Goal: Task Accomplishment & Management: Complete application form

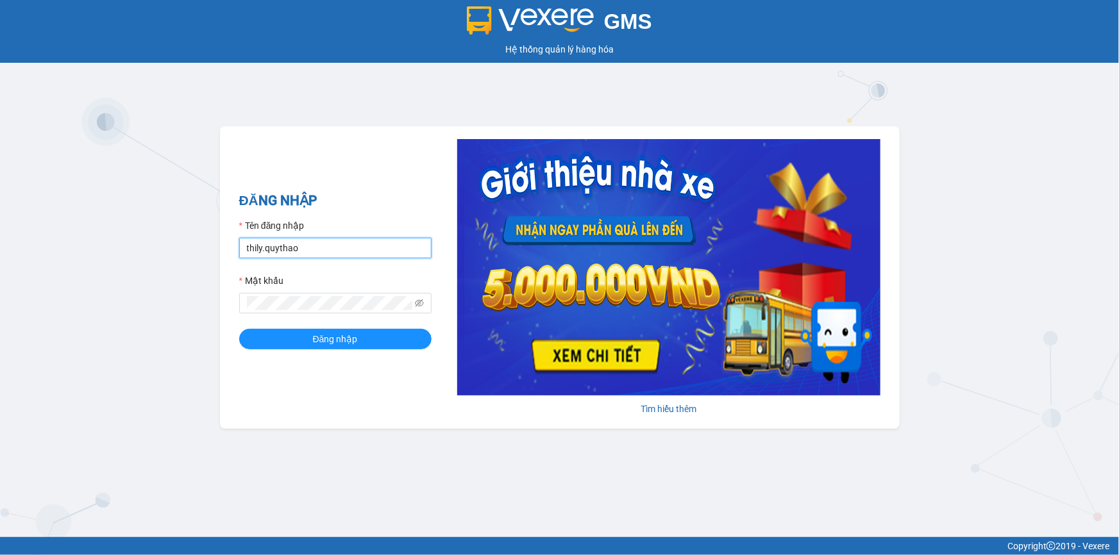
click at [320, 244] on input "thily.quythao" at bounding box center [335, 248] width 192 height 21
type input "t"
type input "khue123.quythao"
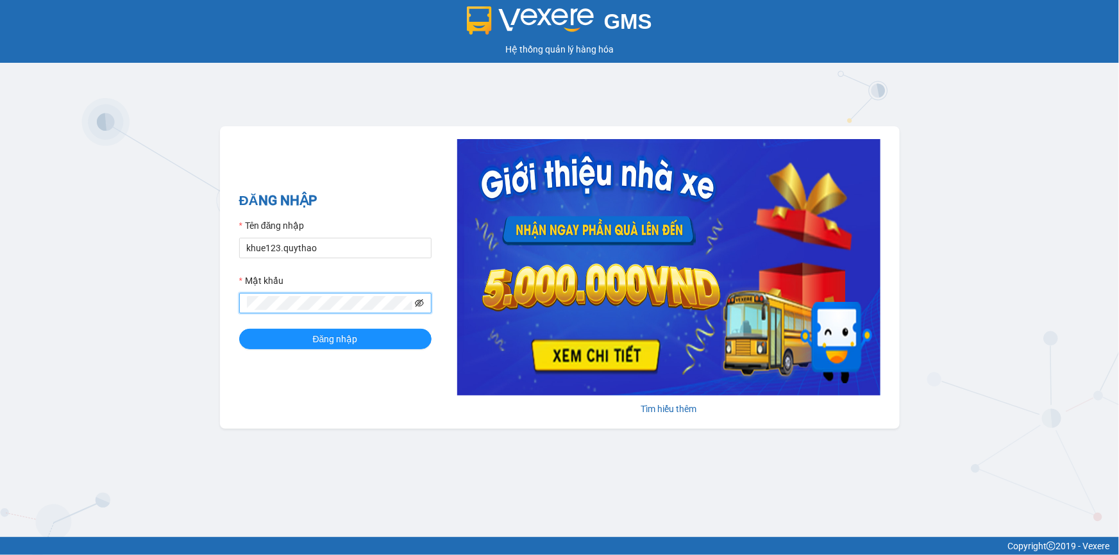
click at [421, 305] on icon "eye-invisible" at bounding box center [419, 303] width 9 height 8
click at [268, 340] on button "Đăng nhập" at bounding box center [335, 339] width 192 height 21
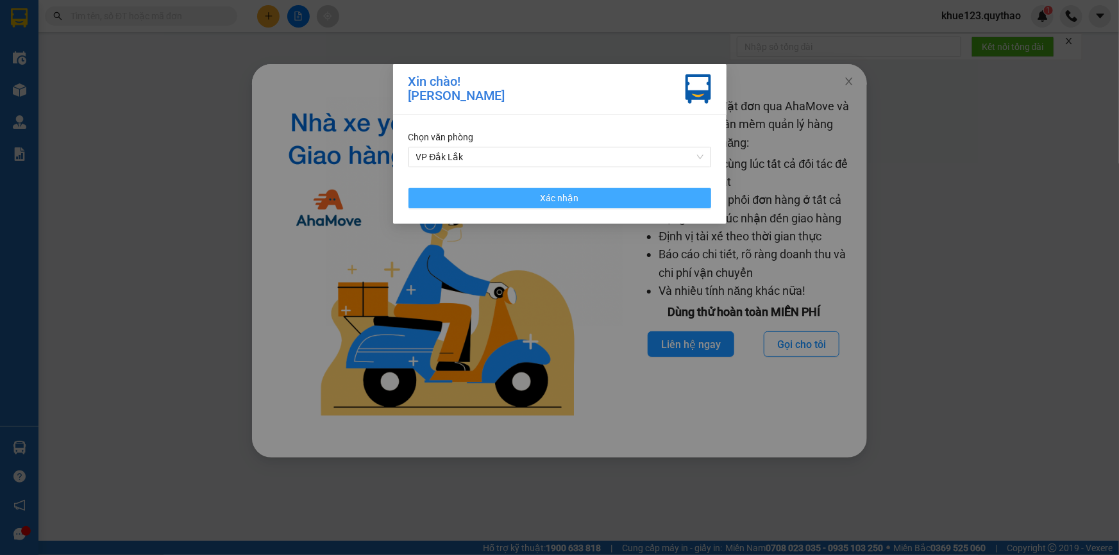
click at [580, 194] on button "Xác nhận" at bounding box center [559, 198] width 303 height 21
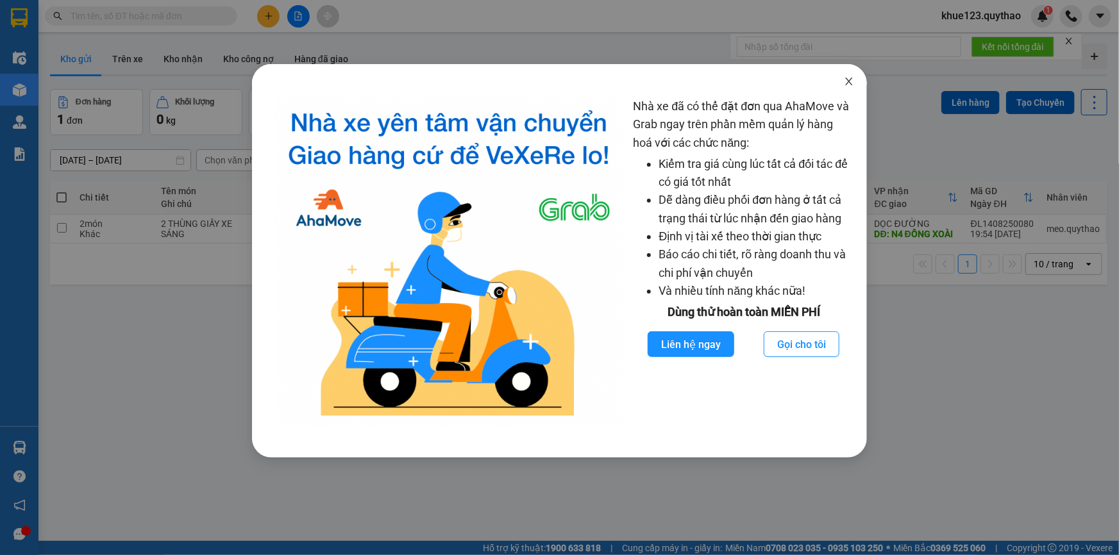
click at [851, 78] on icon "close" at bounding box center [849, 81] width 10 height 10
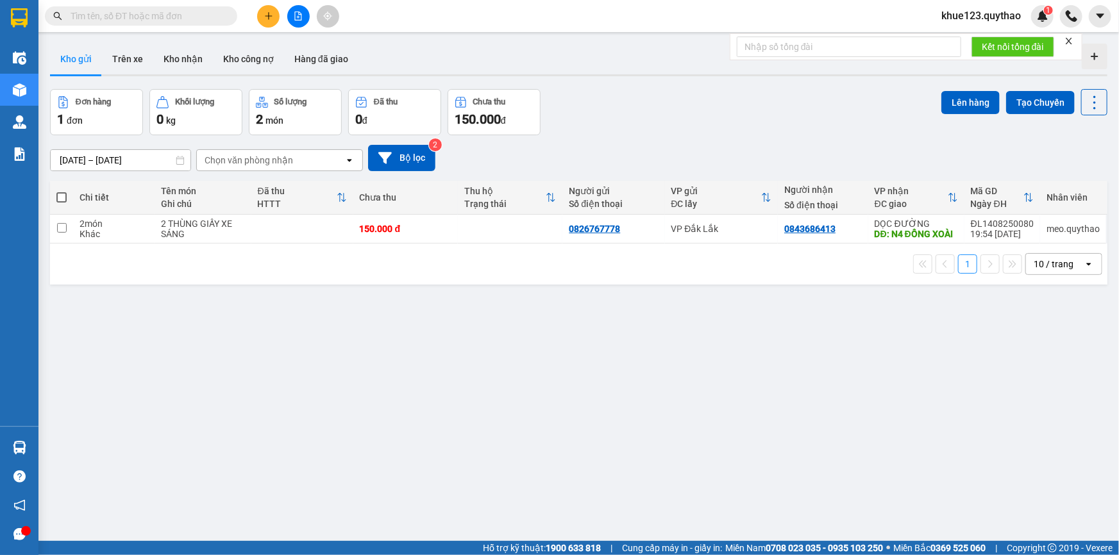
click at [303, 18] on button at bounding box center [298, 16] width 22 height 22
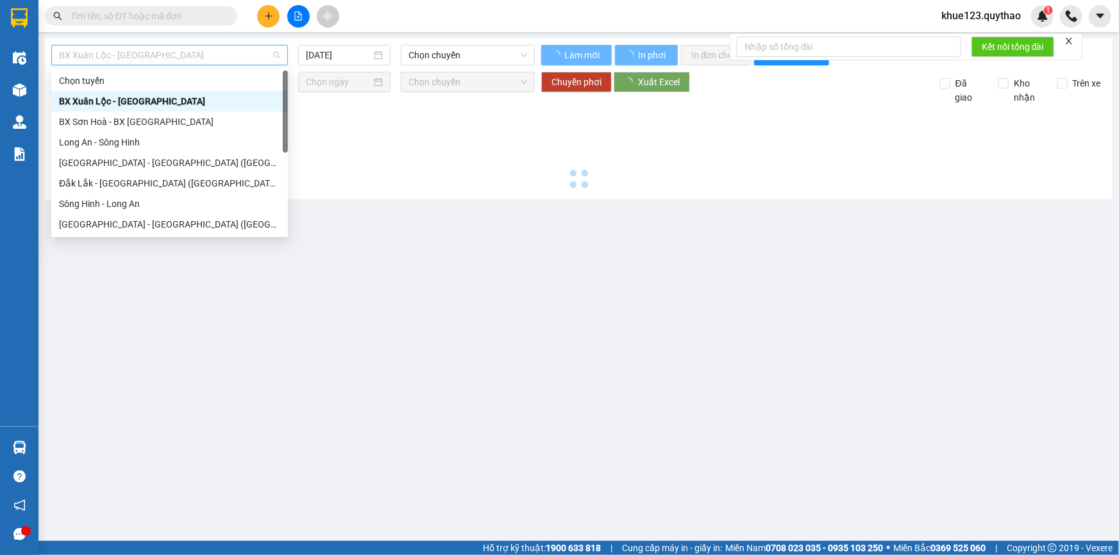
click at [173, 54] on span "BX Xuân Lộc - BX Sơn Hoà" at bounding box center [169, 55] width 221 height 19
type input "15/08/2025"
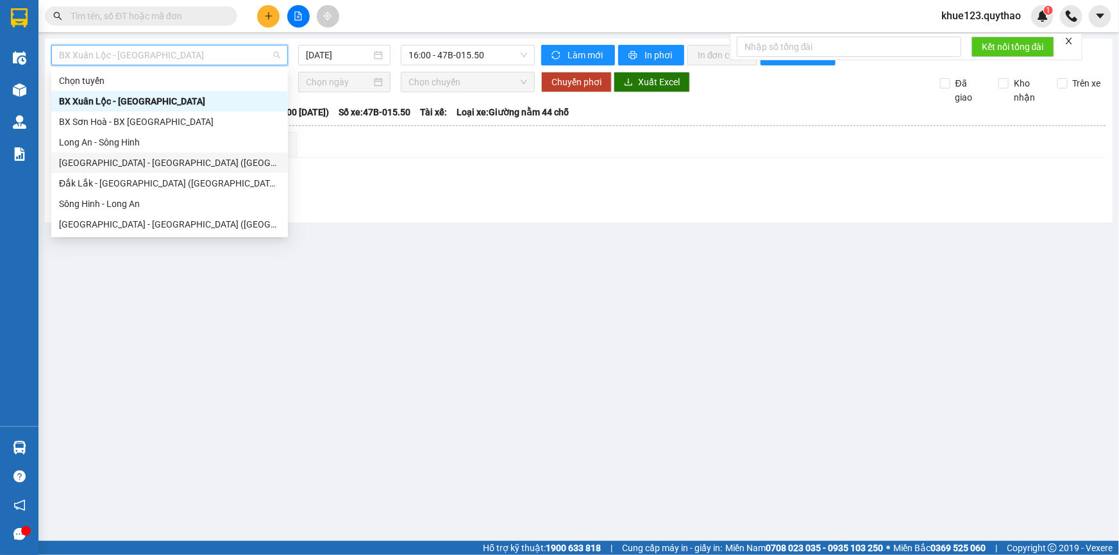
click at [138, 168] on div "Sài Gòn - Đắk Lắk (BXMĐ mới)" at bounding box center [169, 163] width 221 height 14
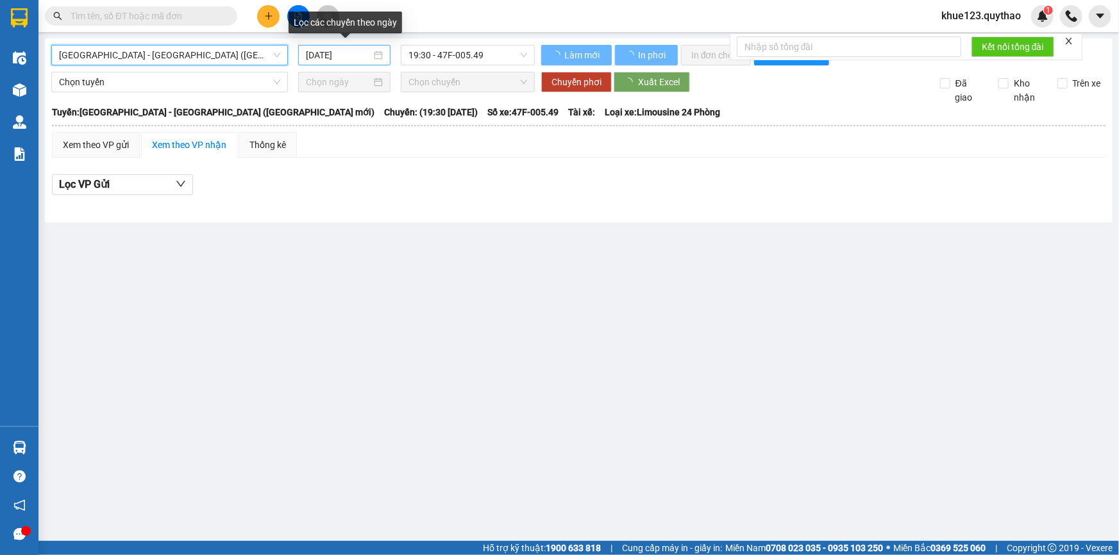
click at [313, 55] on input "15/08/2025" at bounding box center [338, 55] width 65 height 14
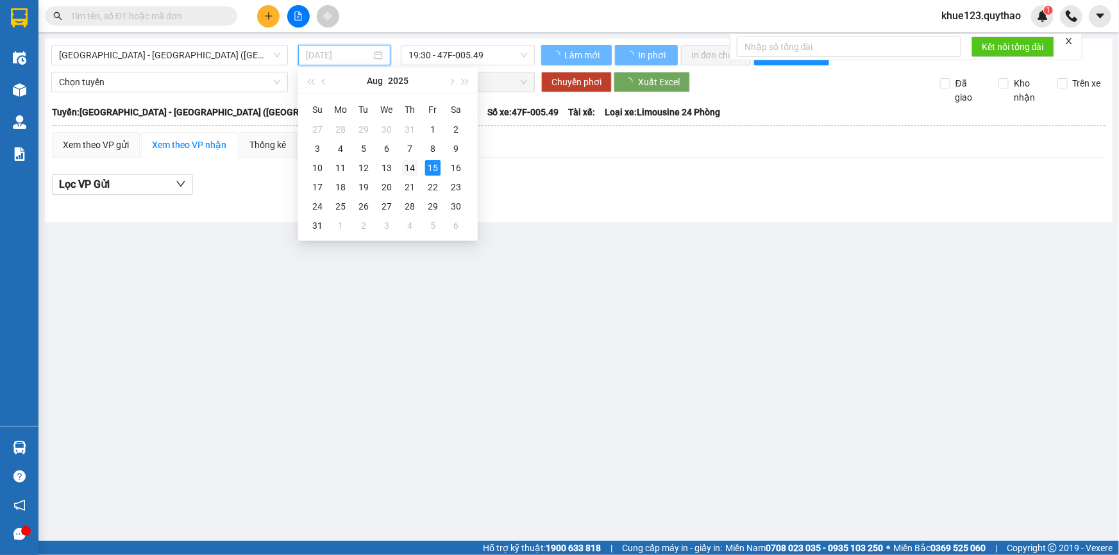
click at [412, 167] on div "14" at bounding box center [409, 167] width 15 height 15
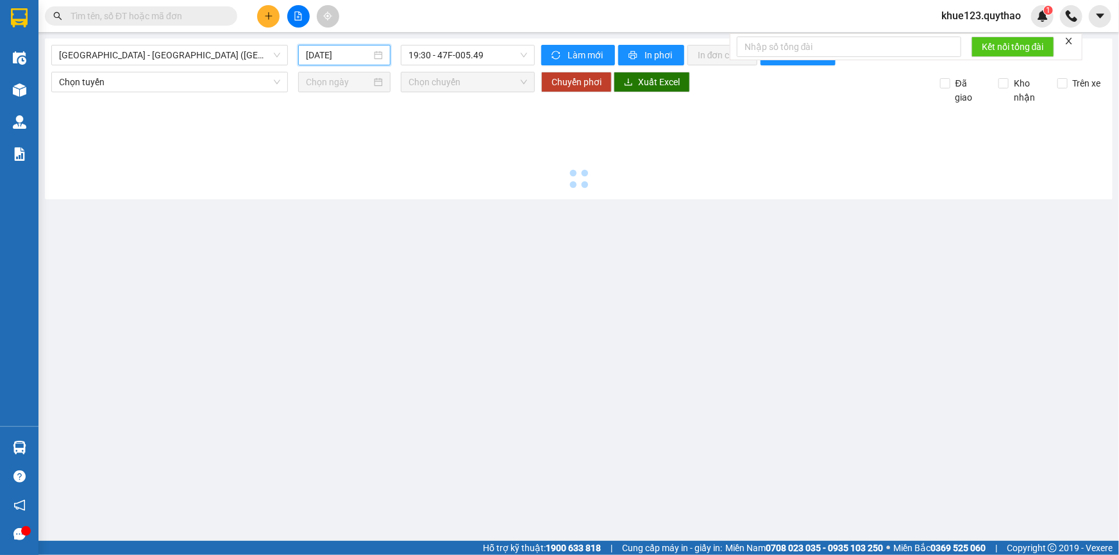
type input "14/08/2025"
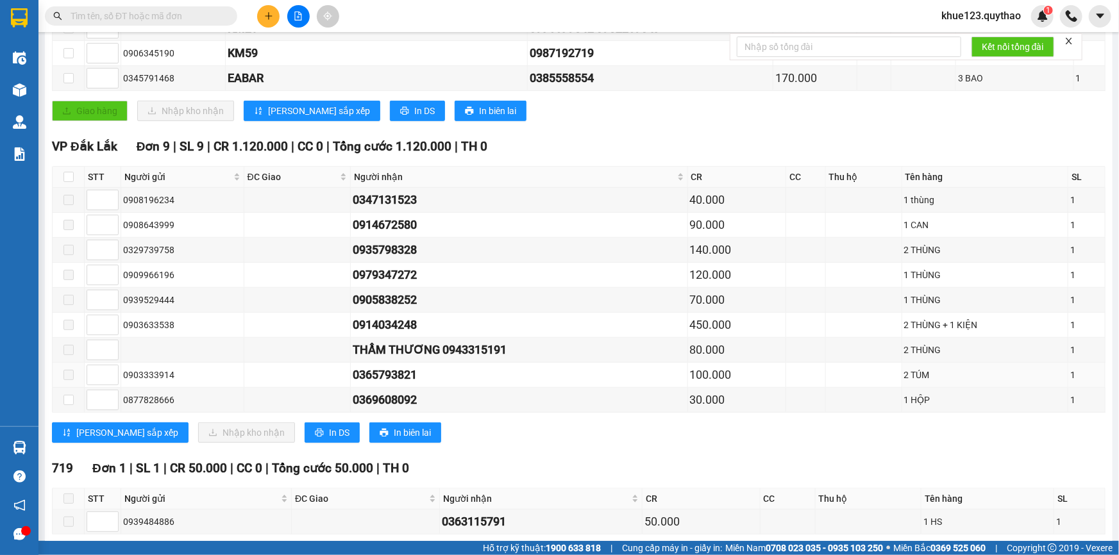
scroll to position [349, 0]
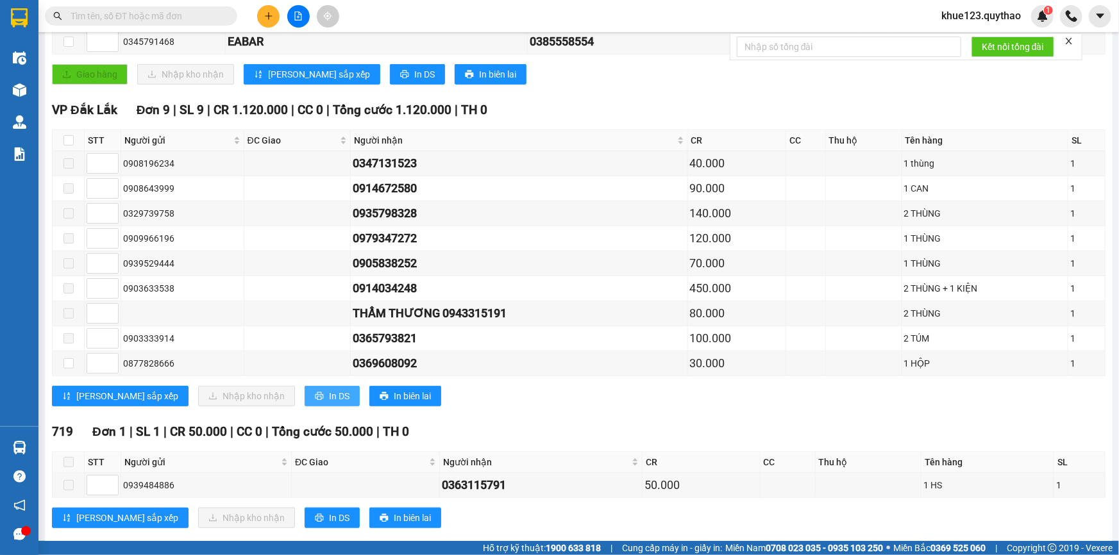
click at [329, 392] on span "In DS" at bounding box center [339, 396] width 21 height 14
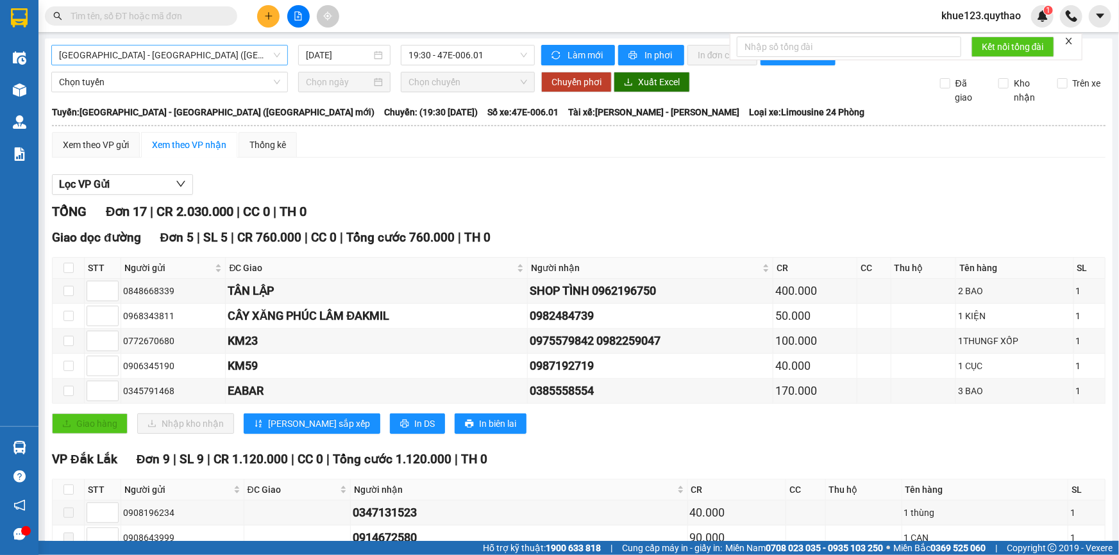
click at [149, 51] on span "Sài Gòn - Đắk Lắk (BXMĐ mới)" at bounding box center [169, 55] width 221 height 19
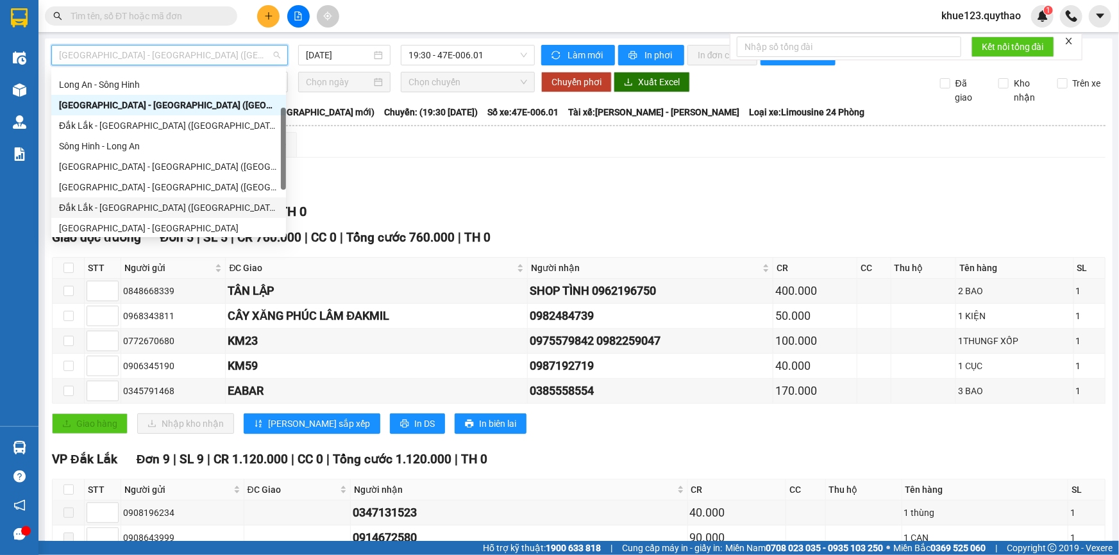
scroll to position [116, 0]
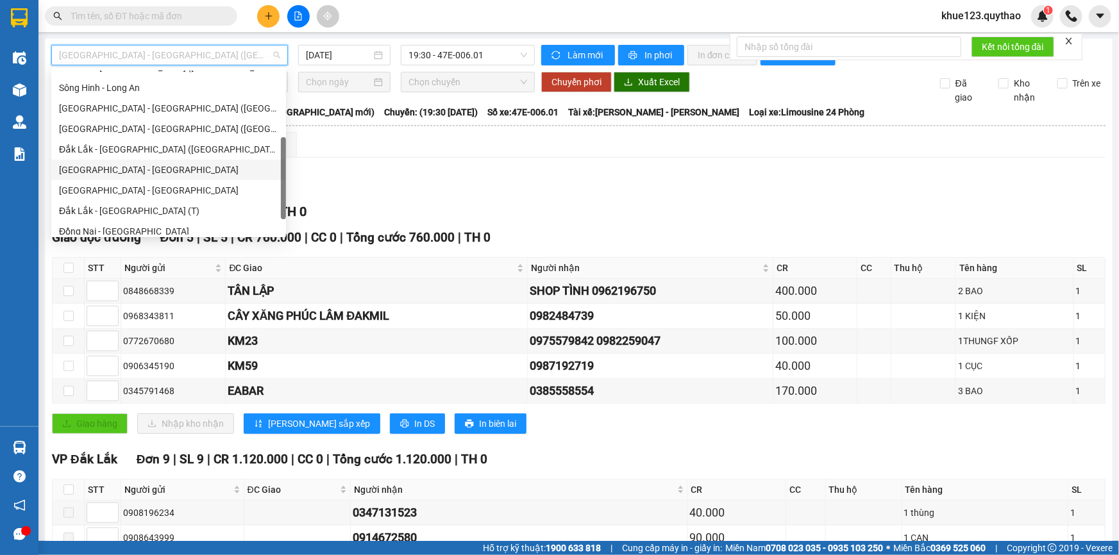
click at [117, 167] on div "Tây Ninh - Đắk Lắk" at bounding box center [168, 170] width 219 height 14
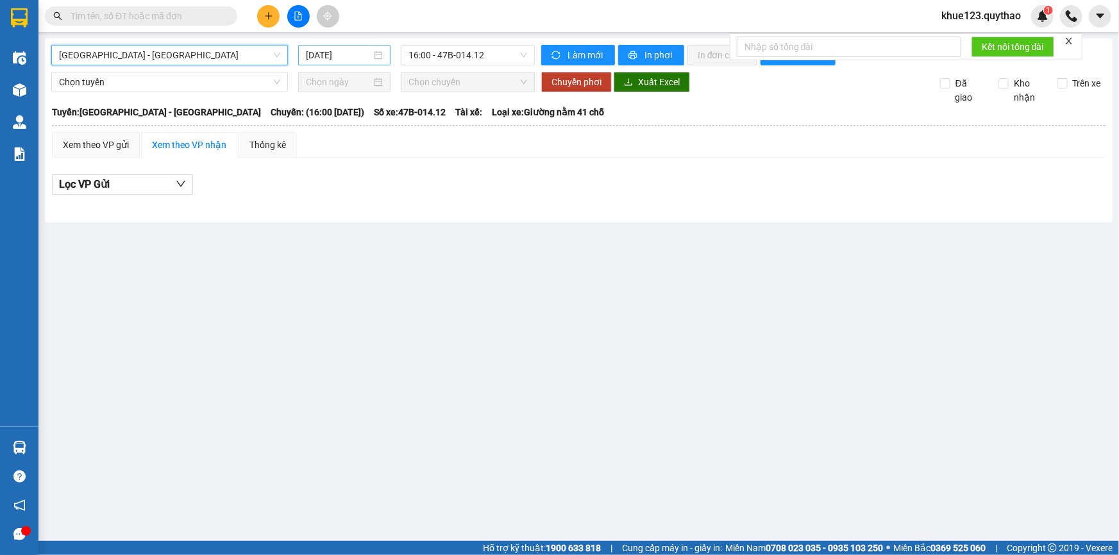
click at [319, 52] on input "15/08/2025" at bounding box center [338, 55] width 65 height 14
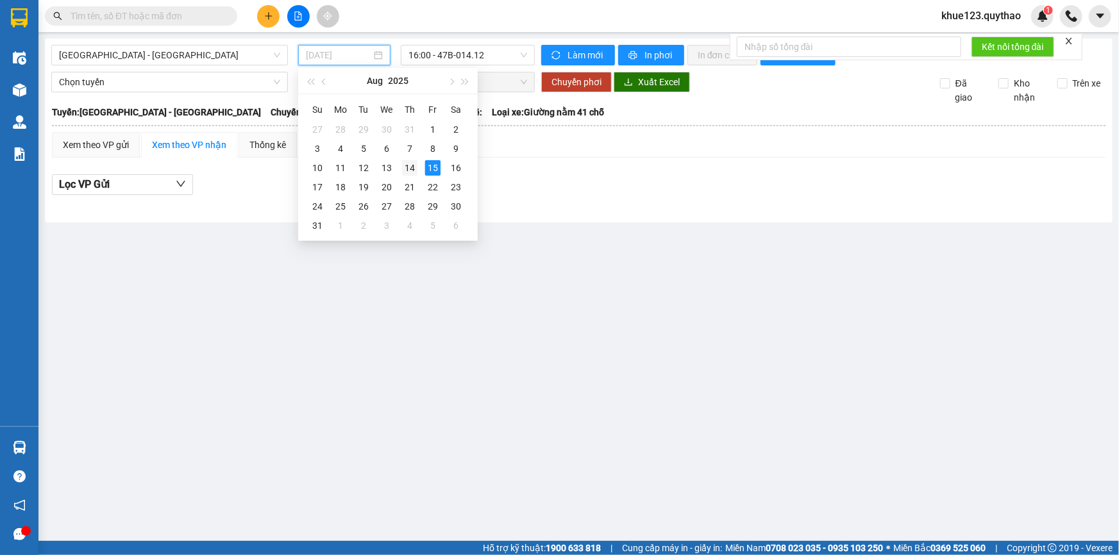
click at [410, 164] on div "14" at bounding box center [409, 167] width 15 height 15
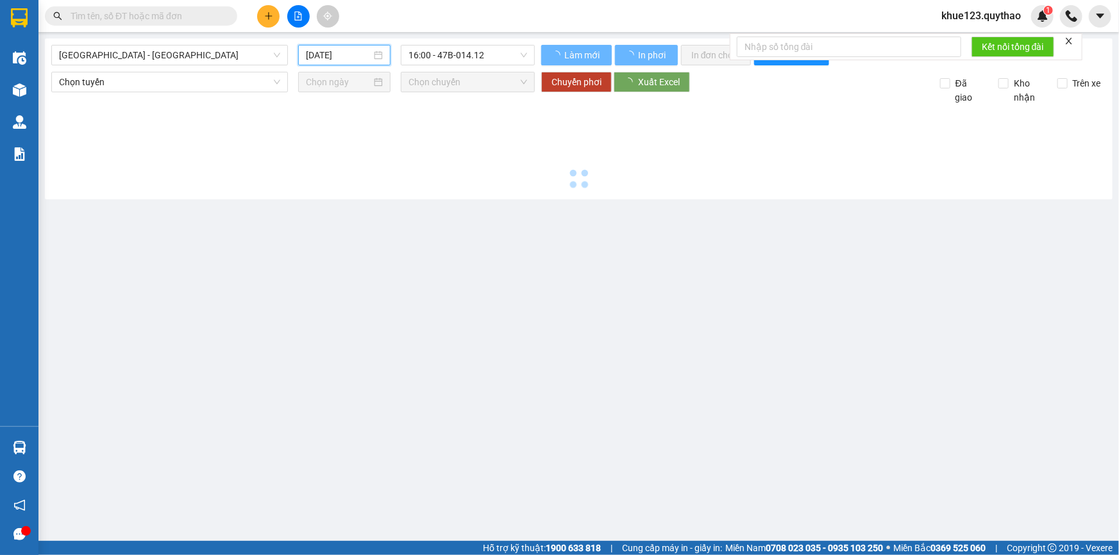
type input "14/08/2025"
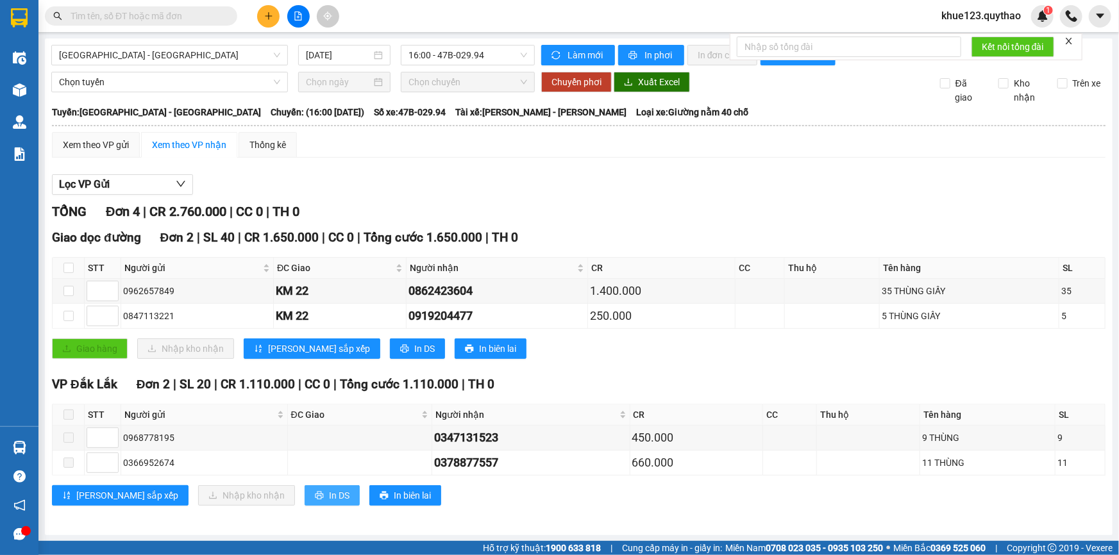
click at [329, 496] on span "In DS" at bounding box center [339, 496] width 21 height 14
click at [264, 12] on icon "plus" at bounding box center [268, 16] width 9 height 9
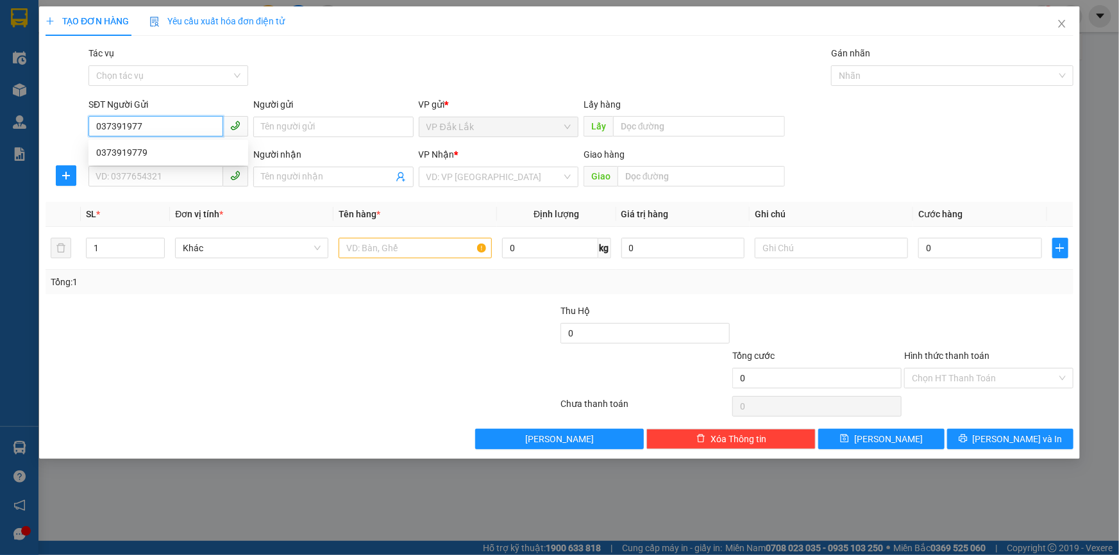
type input "0373919779"
click at [131, 148] on div "0373919779" at bounding box center [168, 153] width 144 height 14
type input "0373706702"
type input "BX XUÂN LỘC"
type input "0373919779"
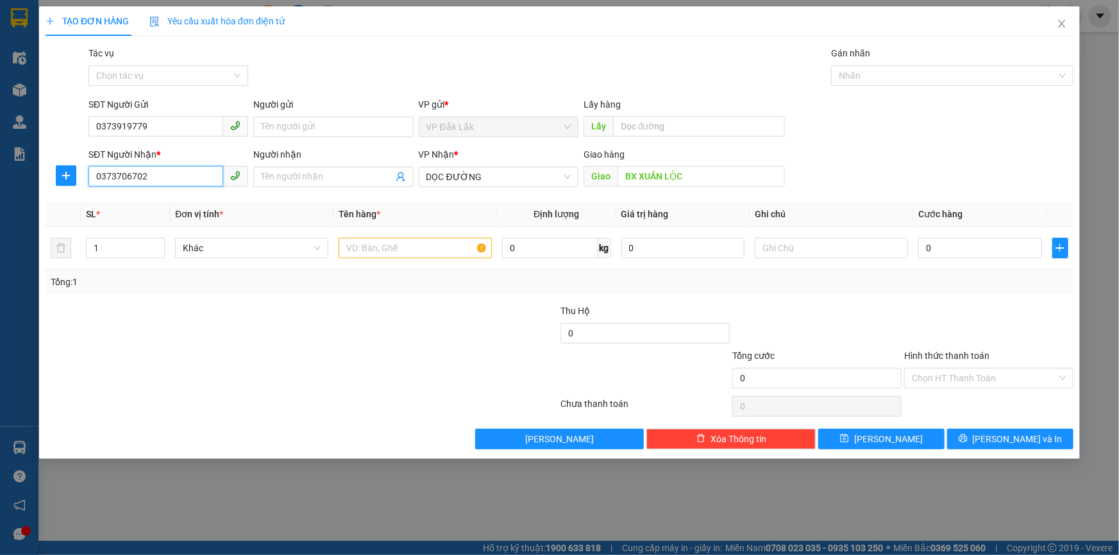
click at [0, 215] on div "TẠO ĐƠN HÀNG Yêu cầu xuất hóa đơn điện tử Transit Pickup Surcharge Ids Transit …" at bounding box center [559, 277] width 1119 height 555
type input "0345763137"
click at [366, 174] on input "Người nhận" at bounding box center [326, 177] width 131 height 14
type input "0967374006"
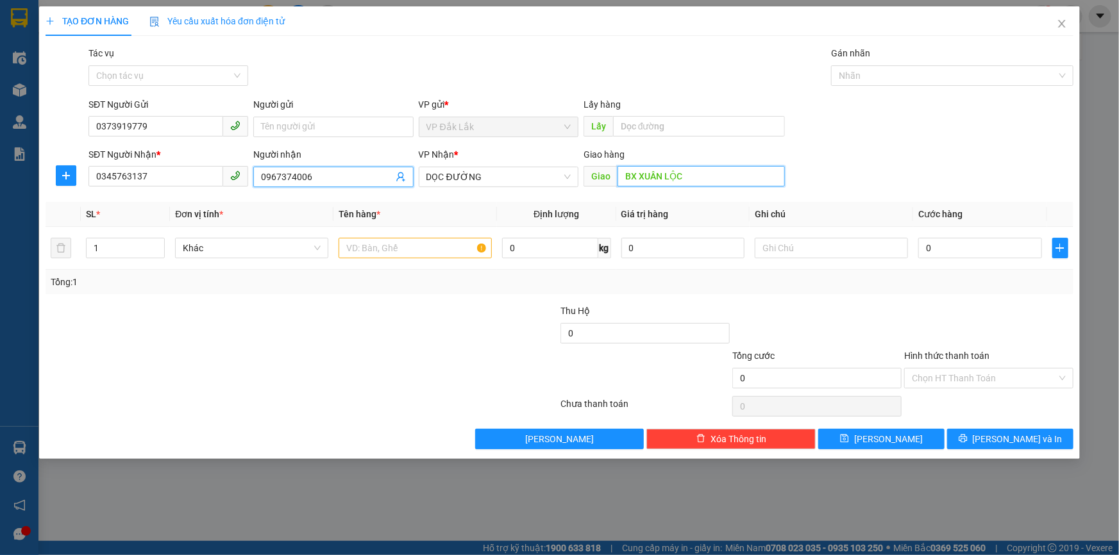
click at [689, 178] on input "BX XUÂN LỘC" at bounding box center [700, 176] width 167 height 21
type input "t"
type input "TRỊ AN"
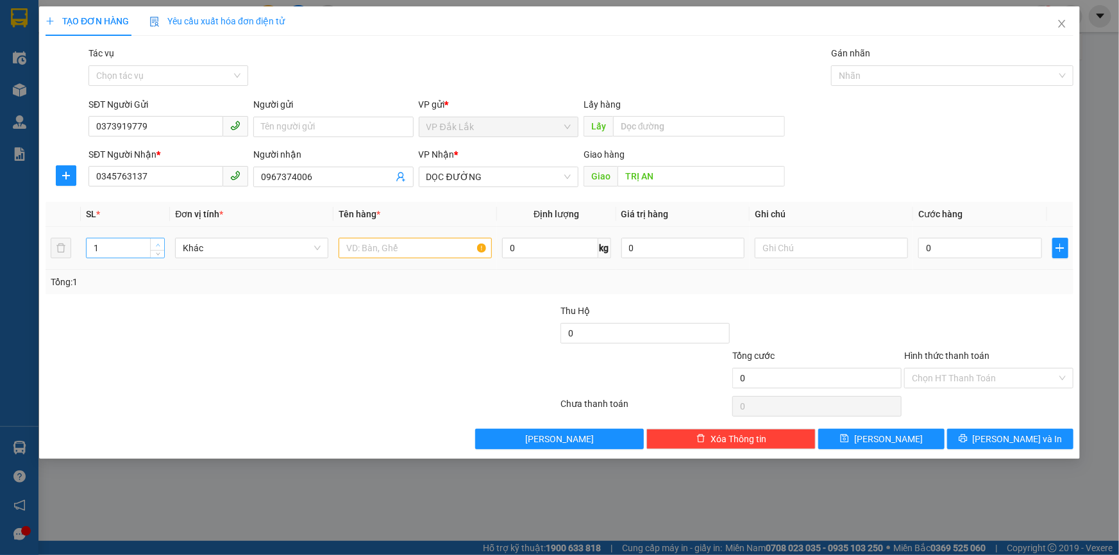
click at [160, 241] on span "up" at bounding box center [158, 245] width 8 height 8
type input "3"
click at [160, 241] on span "up" at bounding box center [158, 245] width 8 height 8
click at [385, 246] on input "text" at bounding box center [414, 248] width 153 height 21
type input "3 THÙNG GIẤY ( GỌI TRƯỚC 30P )"
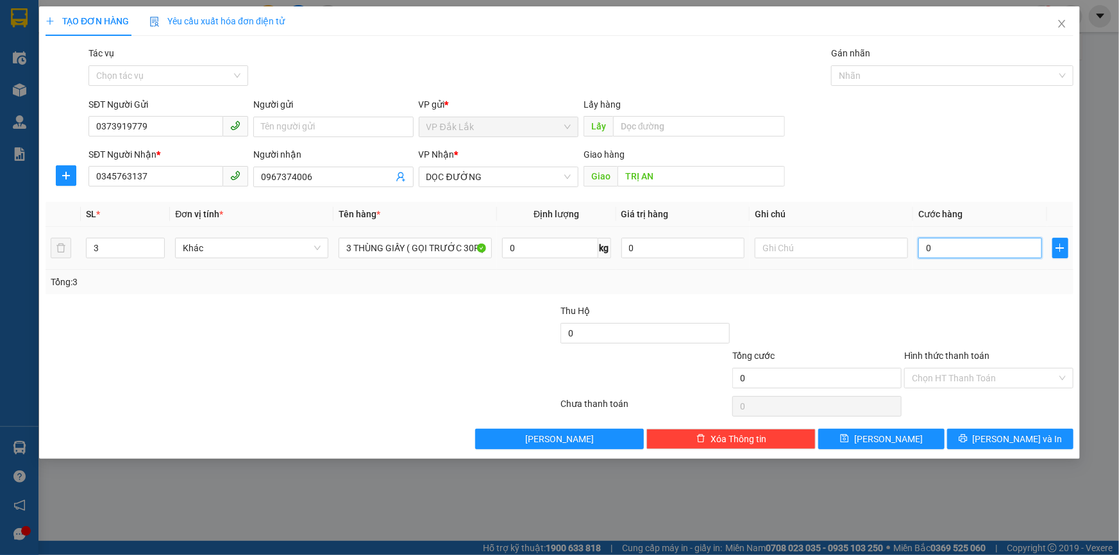
click at [969, 242] on input "0" at bounding box center [980, 248] width 124 height 21
type input "4"
type input "41"
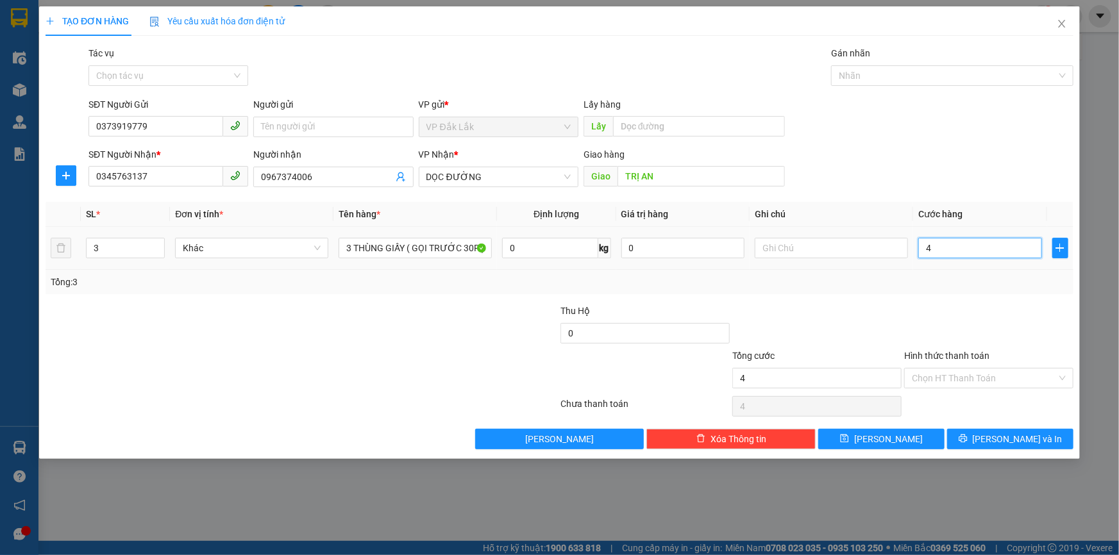
type input "41"
type input "410"
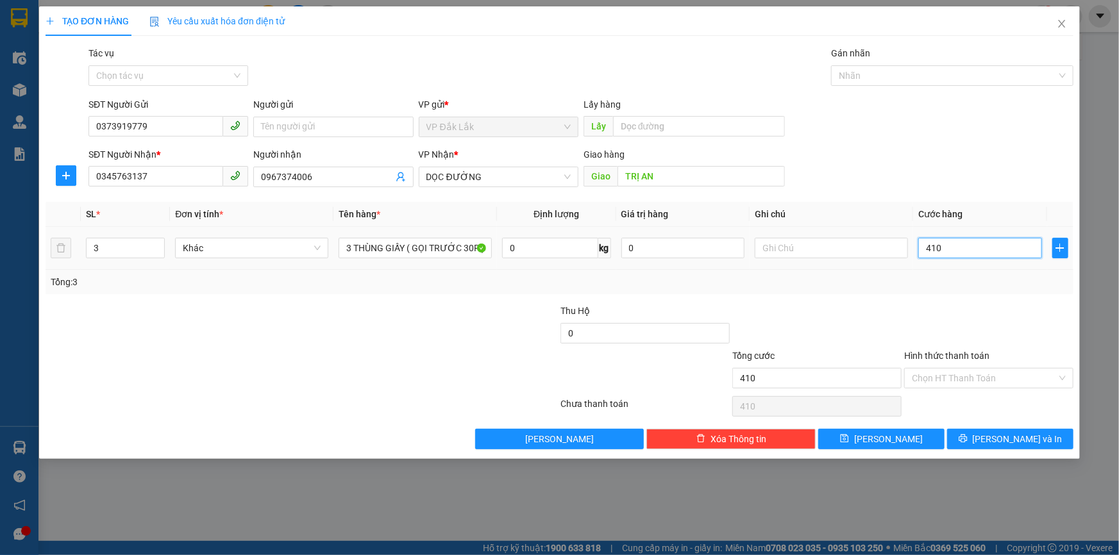
type input "4.100"
type input "41.000"
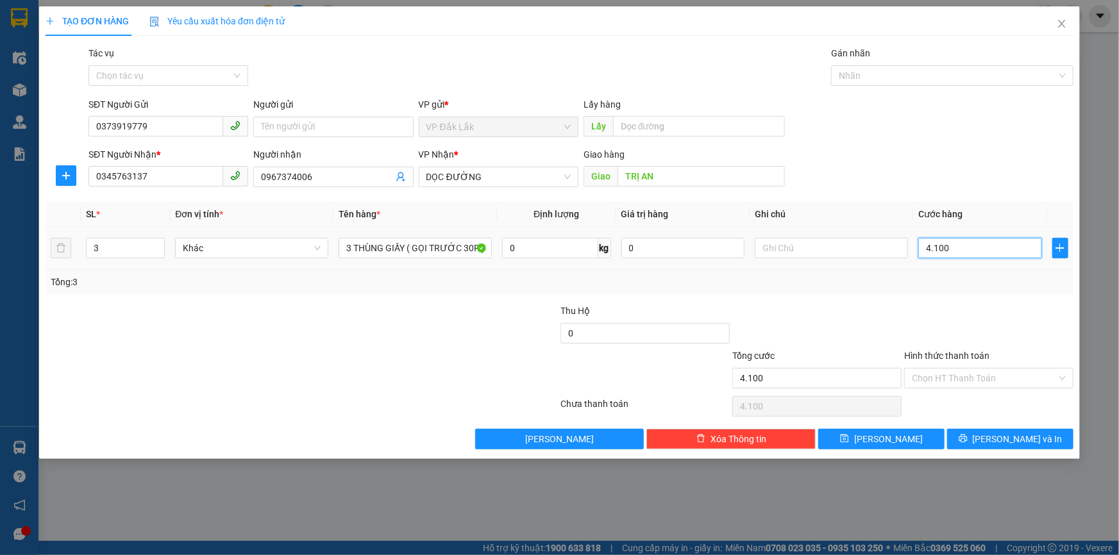
type input "41.000"
type input "410.000"
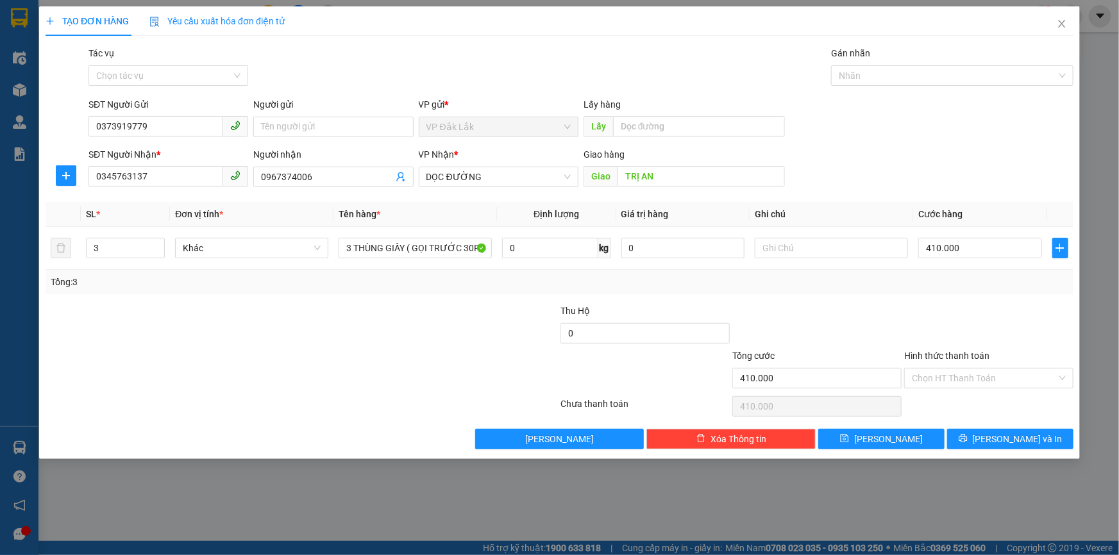
click at [671, 349] on div at bounding box center [645, 371] width 172 height 45
click at [664, 333] on input "0" at bounding box center [644, 333] width 169 height 21
type input "5.410.000"
click at [1002, 371] on input "Hình thức thanh toán" at bounding box center [984, 378] width 145 height 19
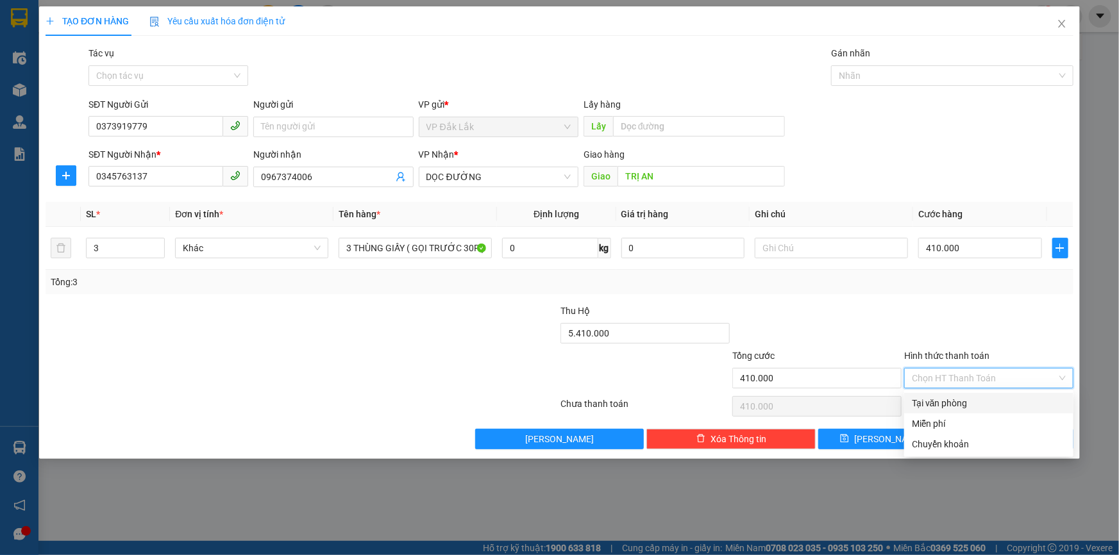
click at [955, 404] on div "Tại văn phòng" at bounding box center [989, 403] width 154 height 14
type input "0"
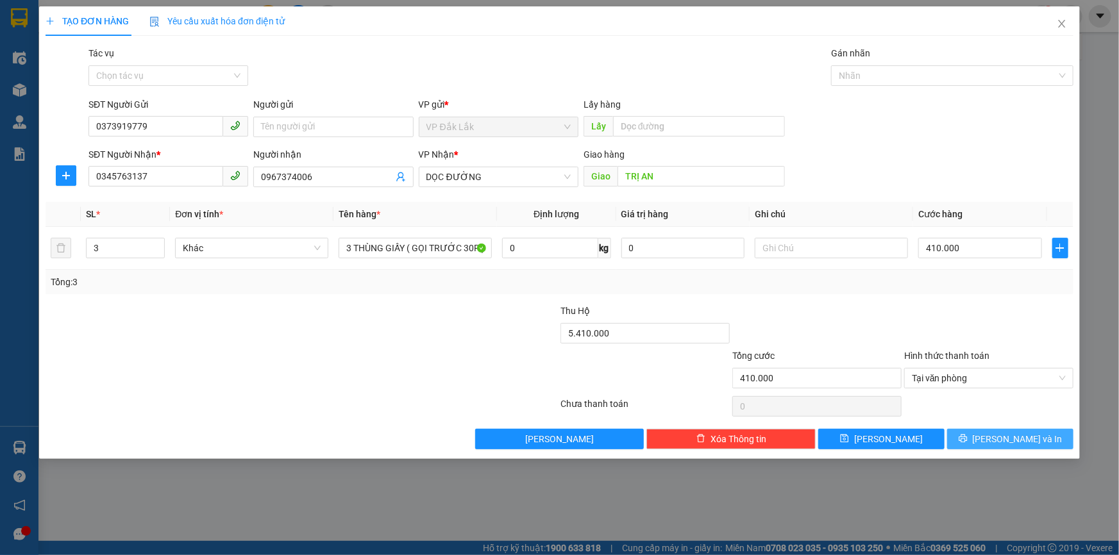
click at [1006, 437] on span "Lưu và In" at bounding box center [1018, 439] width 90 height 14
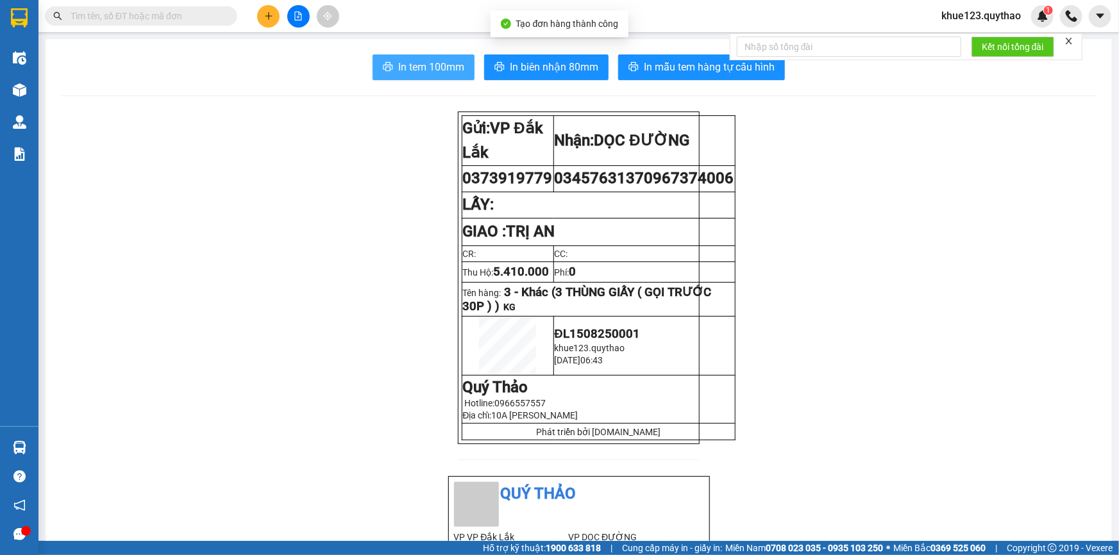
click at [448, 65] on span "In tem 100mm" at bounding box center [431, 67] width 66 height 16
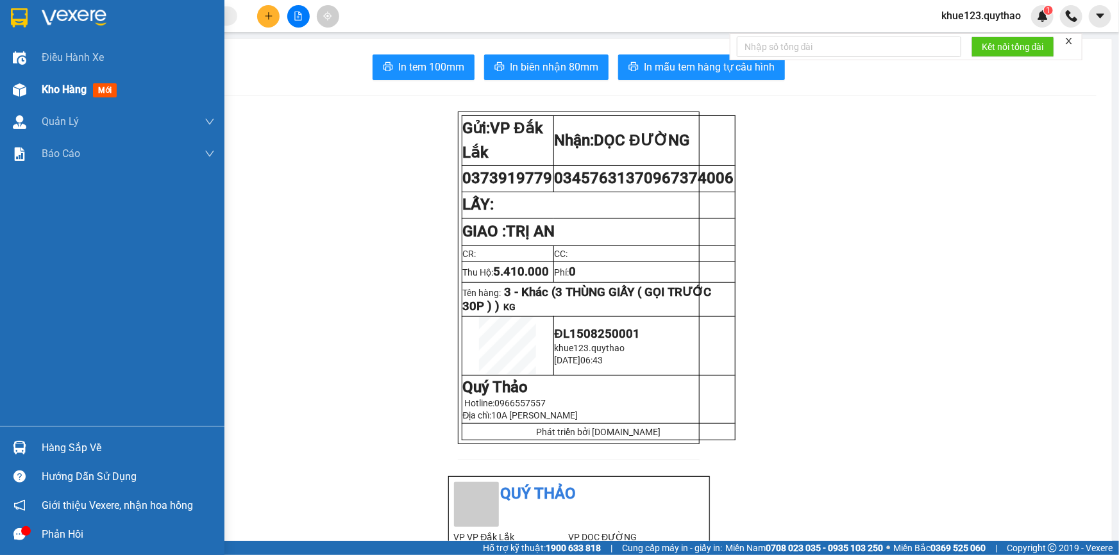
click at [65, 92] on span "Kho hàng" at bounding box center [64, 89] width 45 height 12
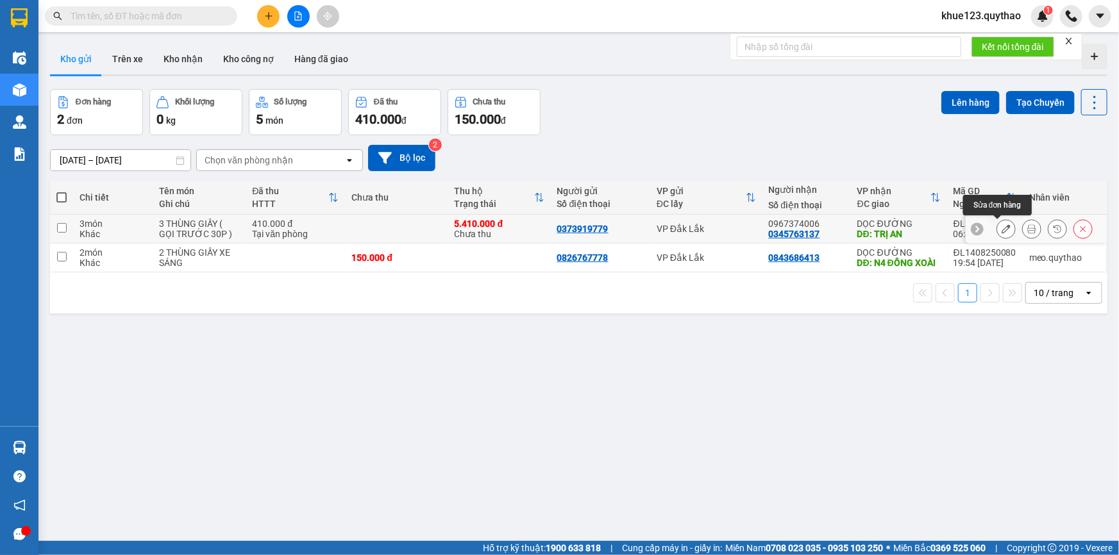
click at [1001, 228] on icon at bounding box center [1005, 228] width 9 height 9
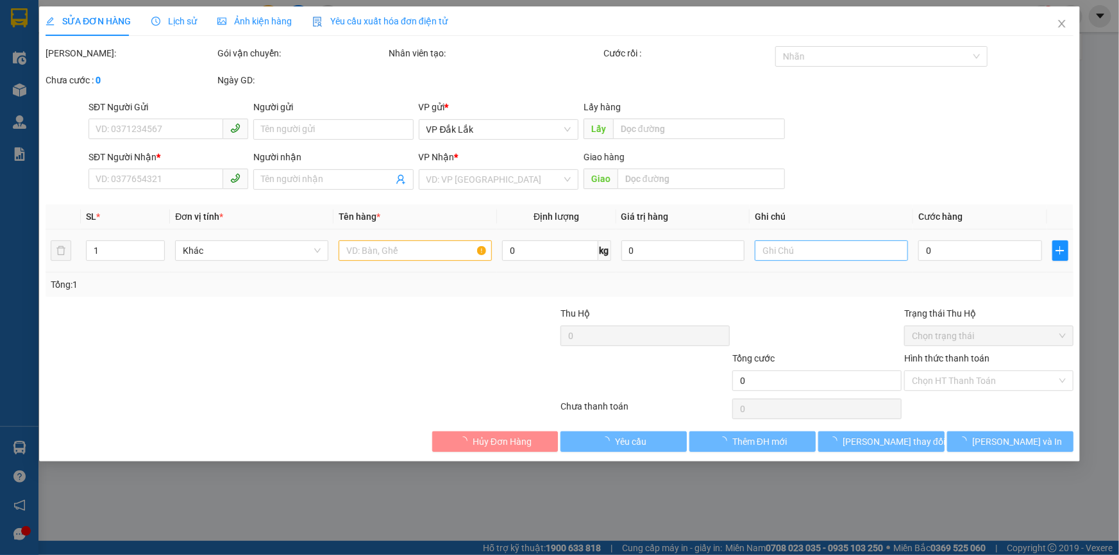
type input "0373919779"
type input "0345763137"
type input "0967374006"
type input "TRỊ AN"
type input "410.000"
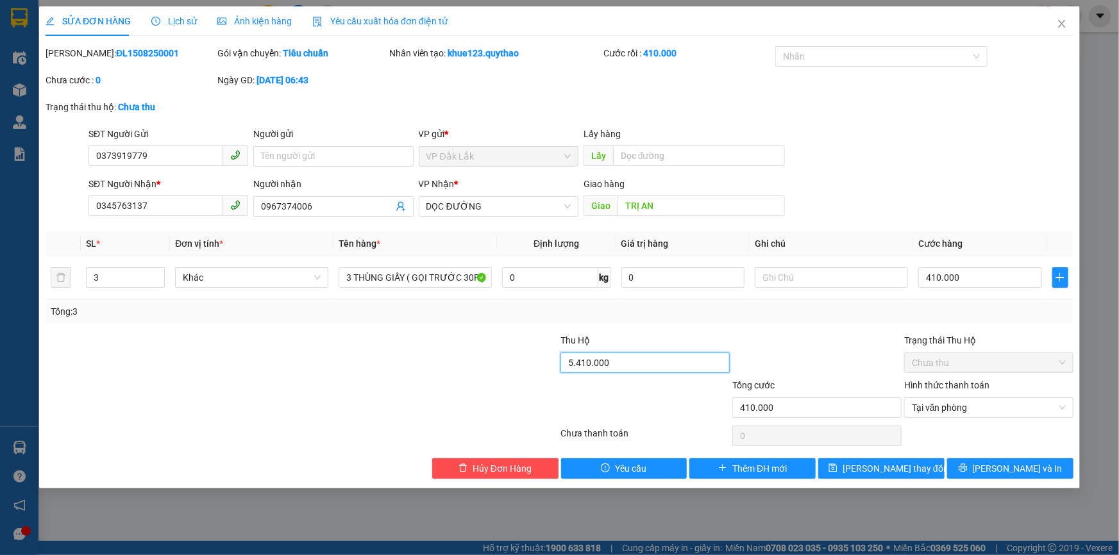
click at [616, 356] on input "5.410.000" at bounding box center [644, 363] width 169 height 21
type input "5.460.000"
click at [909, 469] on span "Lưu thay đổi" at bounding box center [893, 469] width 103 height 14
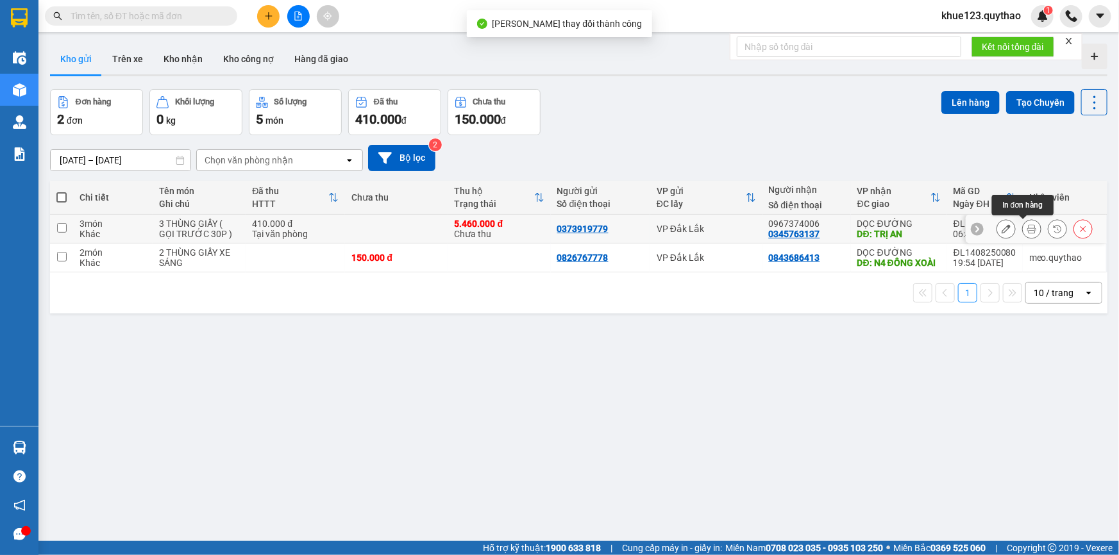
click at [1027, 227] on icon at bounding box center [1031, 228] width 9 height 9
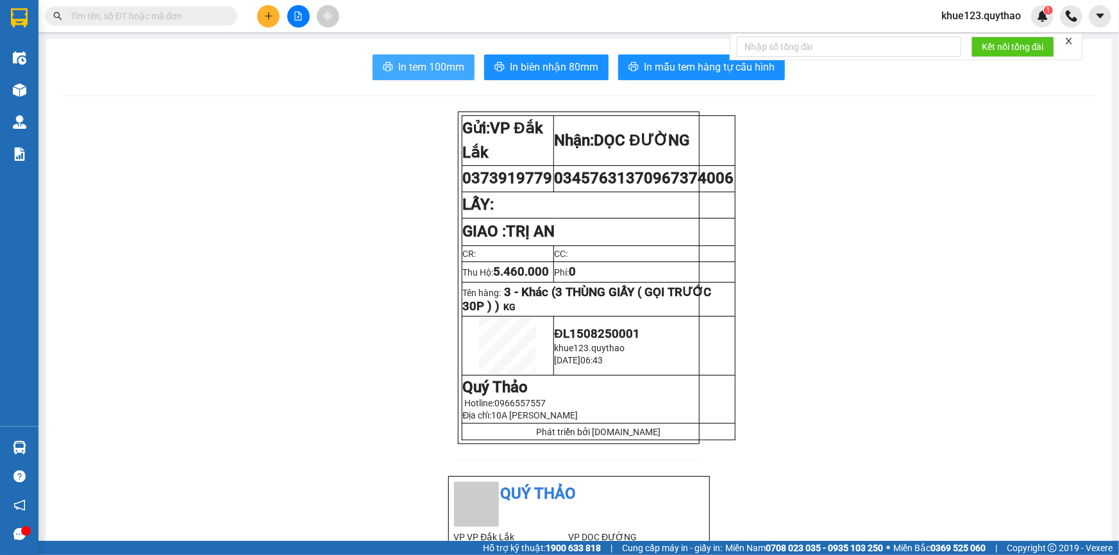
click at [437, 78] on button "In tem 100mm" at bounding box center [423, 67] width 102 height 26
click at [274, 19] on button at bounding box center [268, 16] width 22 height 22
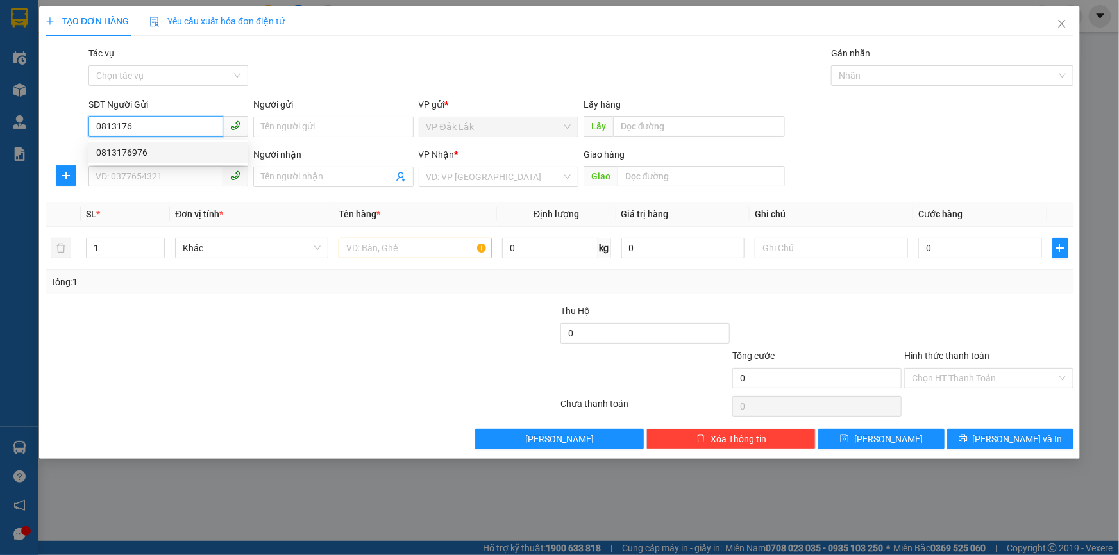
click at [157, 151] on div "0813176976" at bounding box center [168, 153] width 144 height 14
type input "0813176976"
type input "0766402888"
type input "512G"
type input "0813176976"
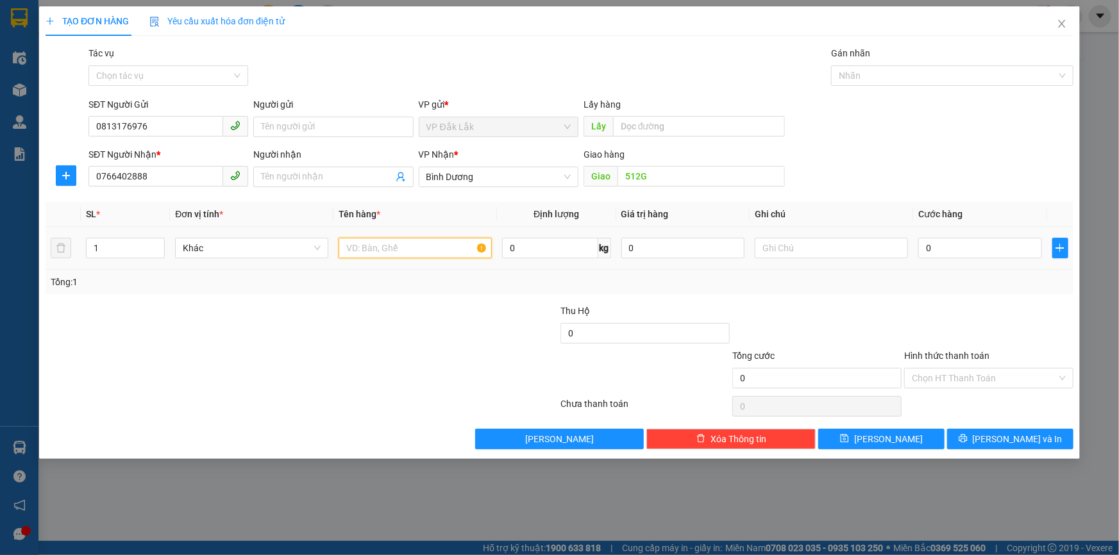
click at [385, 247] on input "text" at bounding box center [414, 248] width 153 height 21
click at [156, 243] on icon "up" at bounding box center [158, 245] width 4 height 4
type input "3"
click at [156, 243] on icon "up" at bounding box center [158, 245] width 4 height 4
click at [442, 251] on input "text" at bounding box center [414, 248] width 153 height 21
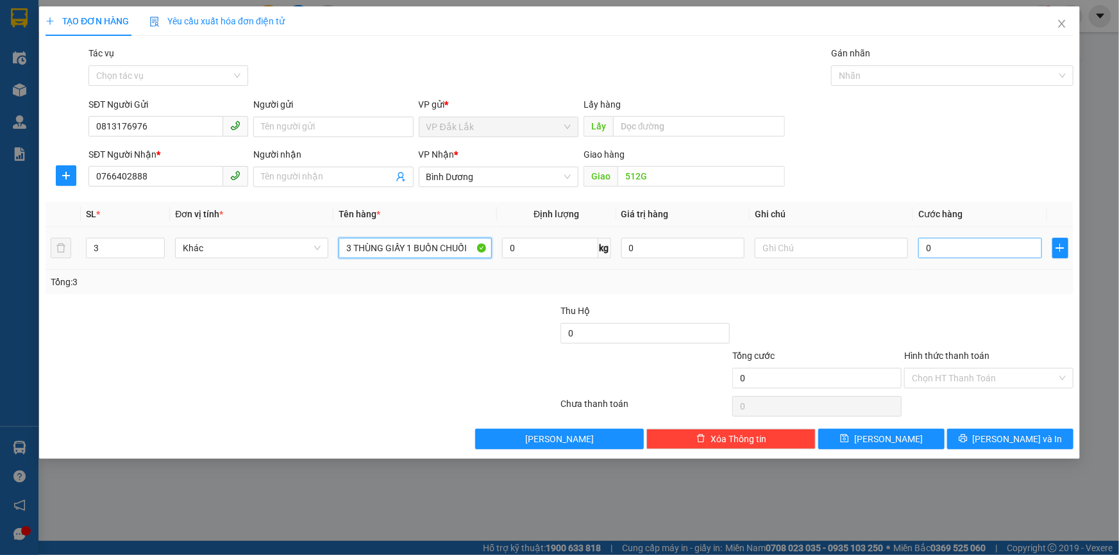
type input "3 THÙNG GIẤY 1 BUỒN CHUỐI"
click at [964, 251] on input "0" at bounding box center [980, 248] width 124 height 21
type input "02"
type input "2"
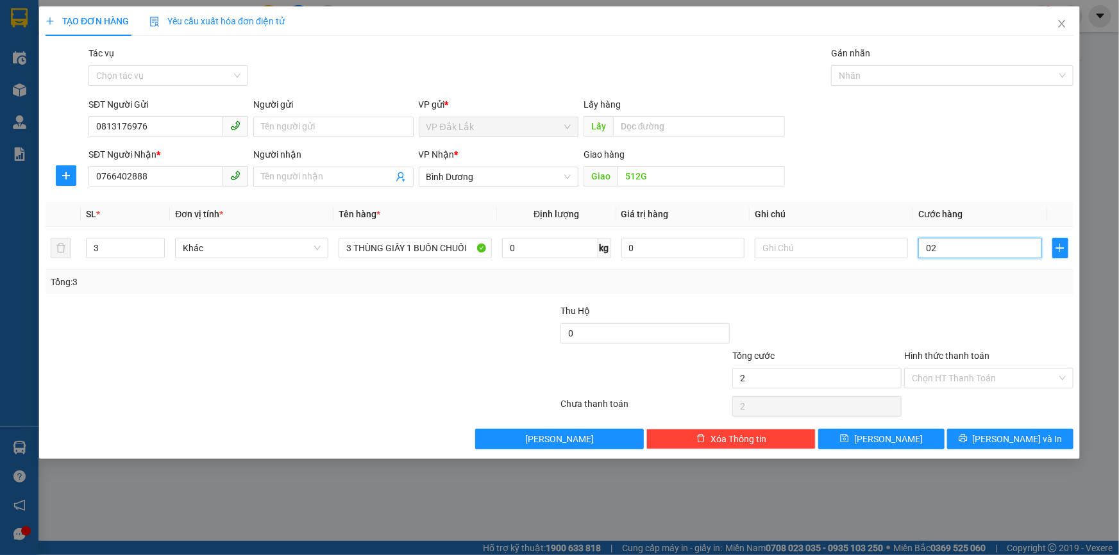
type input "021"
type input "21"
type input "0.210"
type input "210"
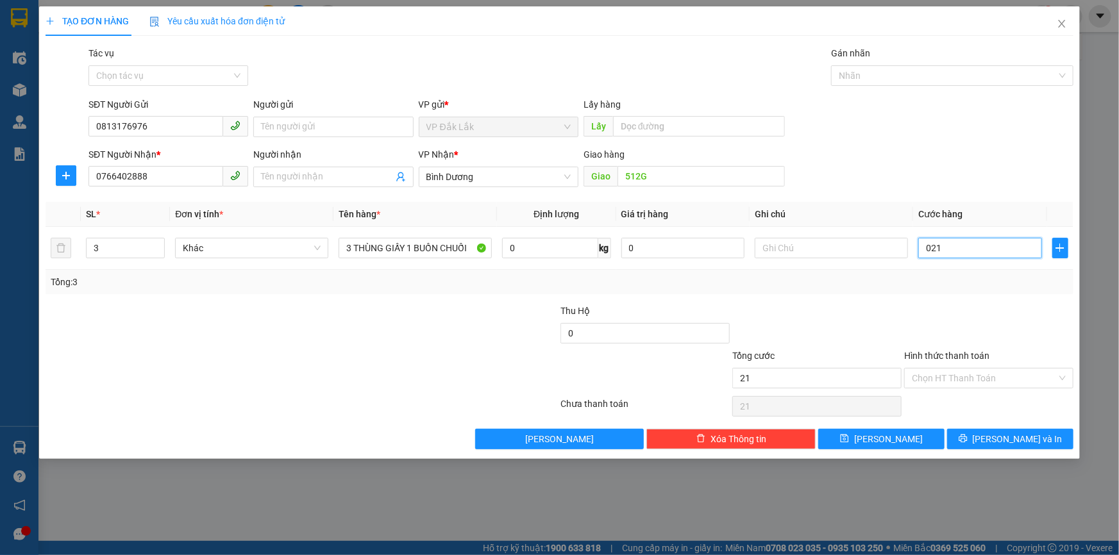
type input "210"
type input "02.100"
type input "2.100"
type input "021.000"
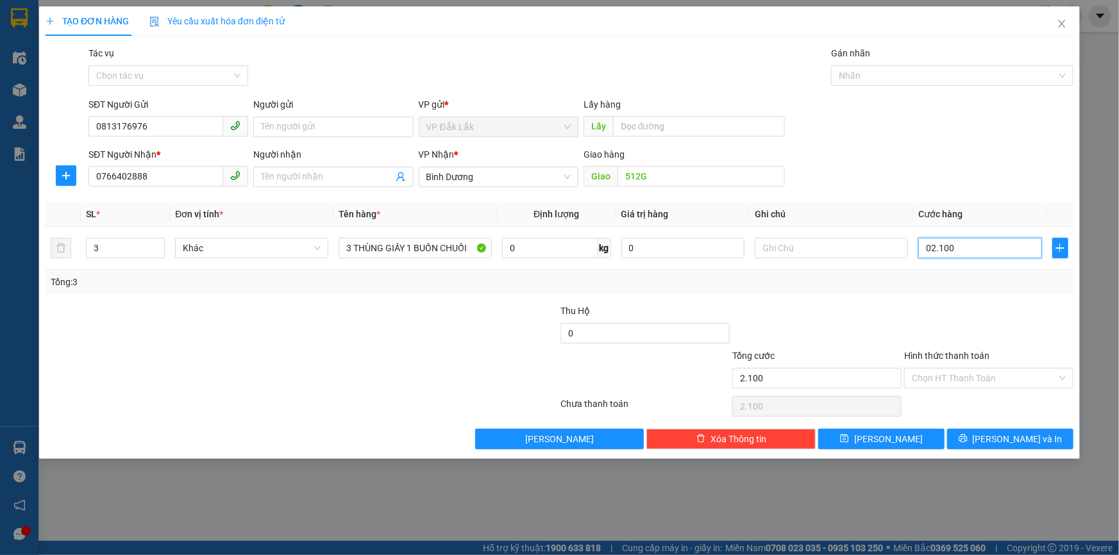
type input "21.000"
type input "0.210.000"
type input "210.000"
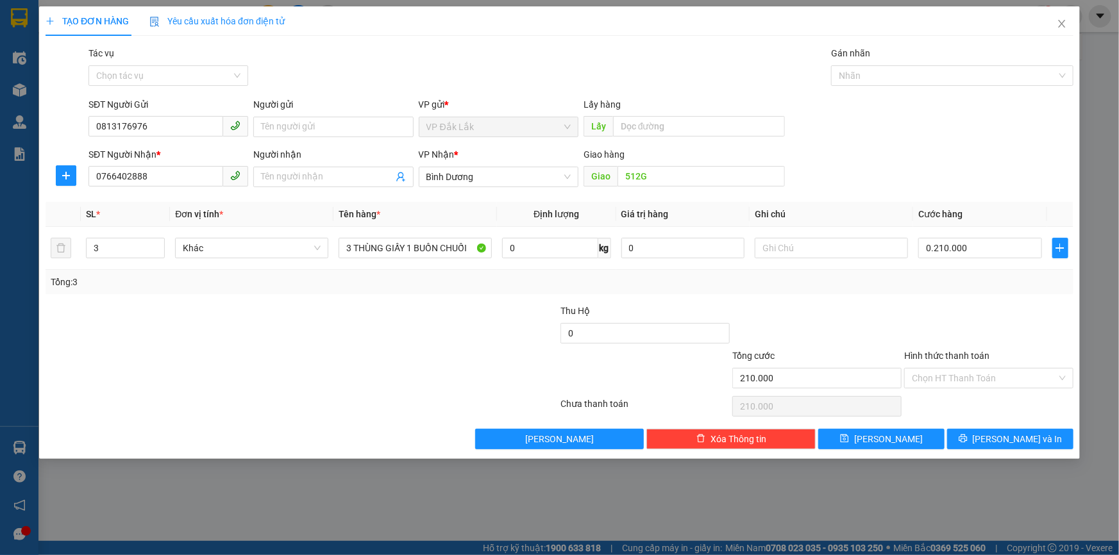
type input "210.000"
drag, startPoint x: 980, startPoint y: 380, endPoint x: 964, endPoint y: 388, distance: 18.4
click at [979, 380] on input "Hình thức thanh toán" at bounding box center [984, 378] width 145 height 19
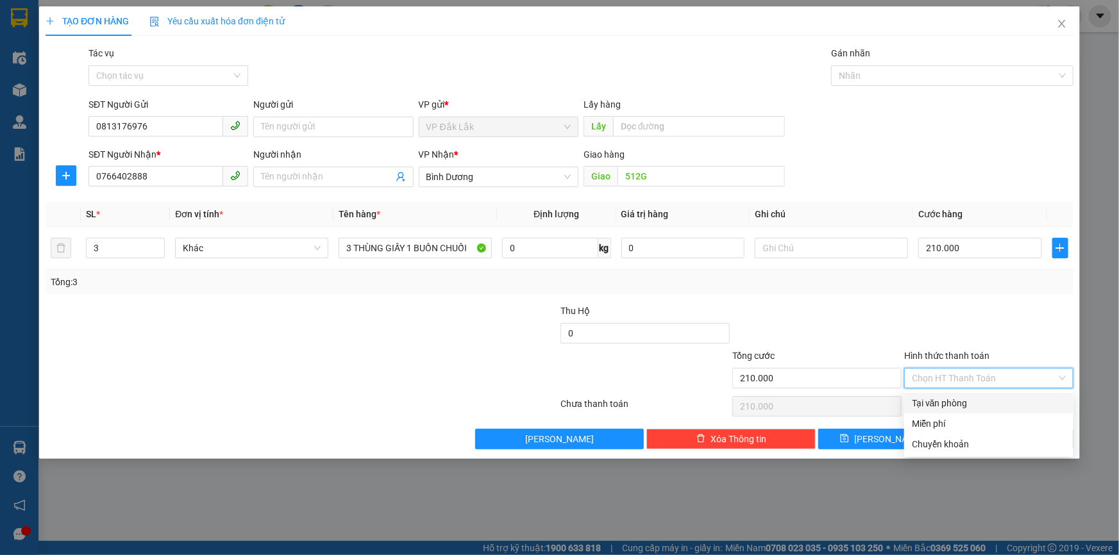
click at [942, 403] on div "Tại văn phòng" at bounding box center [989, 403] width 154 height 14
type input "0"
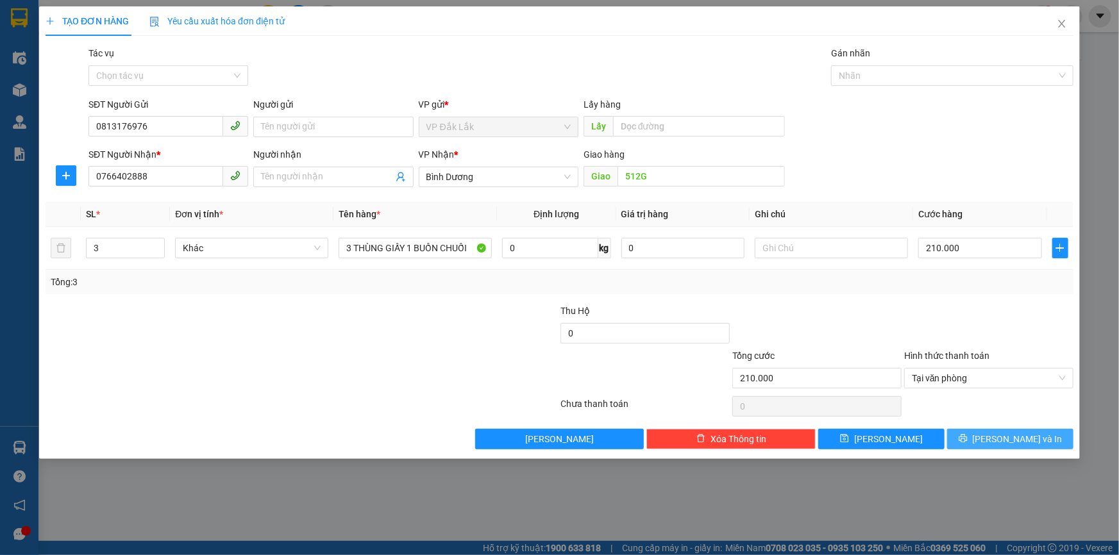
drag, startPoint x: 989, startPoint y: 432, endPoint x: 992, endPoint y: 421, distance: 12.2
click at [989, 432] on button "Lưu và In" at bounding box center [1010, 439] width 126 height 21
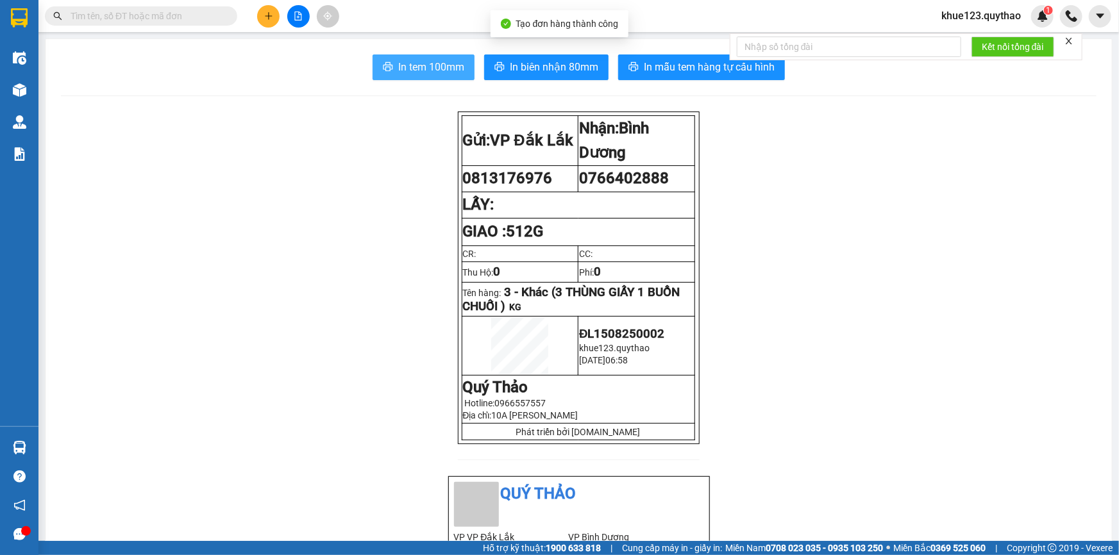
click at [422, 57] on button "In tem 100mm" at bounding box center [423, 67] width 102 height 26
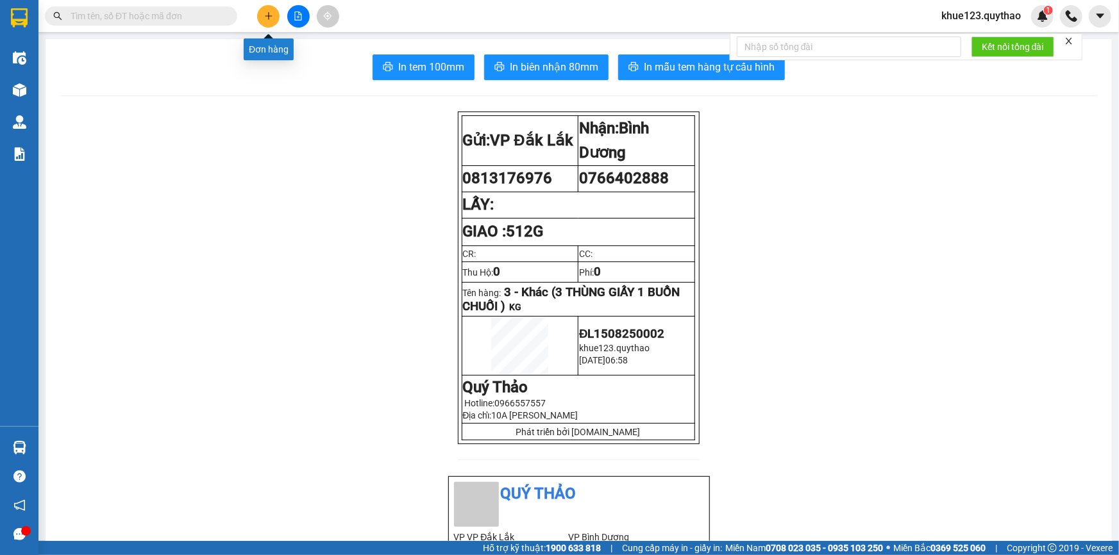
click at [271, 14] on icon "plus" at bounding box center [268, 16] width 9 height 9
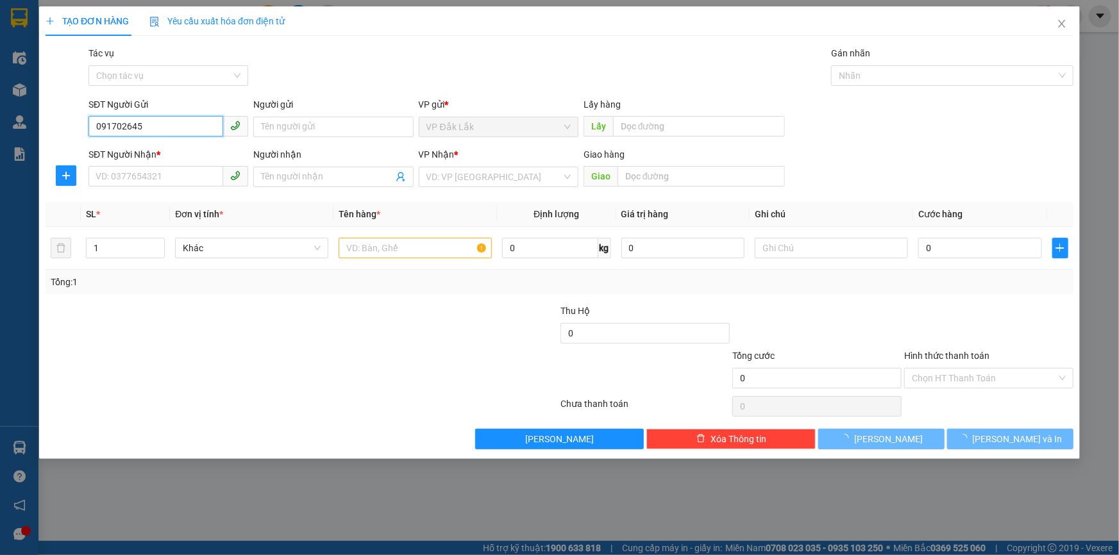
type input "0917026456"
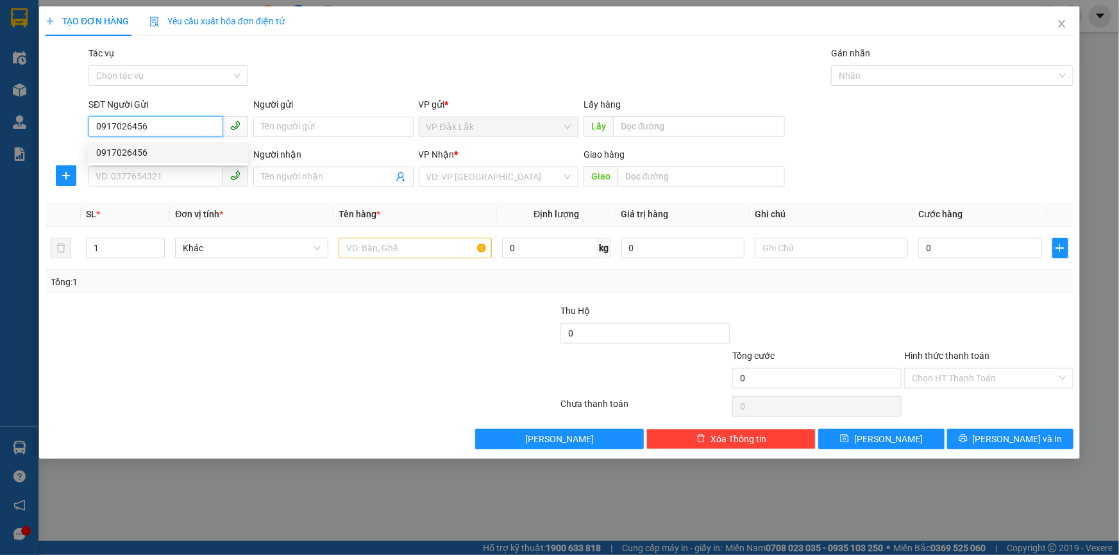
click at [163, 148] on div "0917026456" at bounding box center [168, 153] width 144 height 14
type input "0838670056"
type input "0917026456"
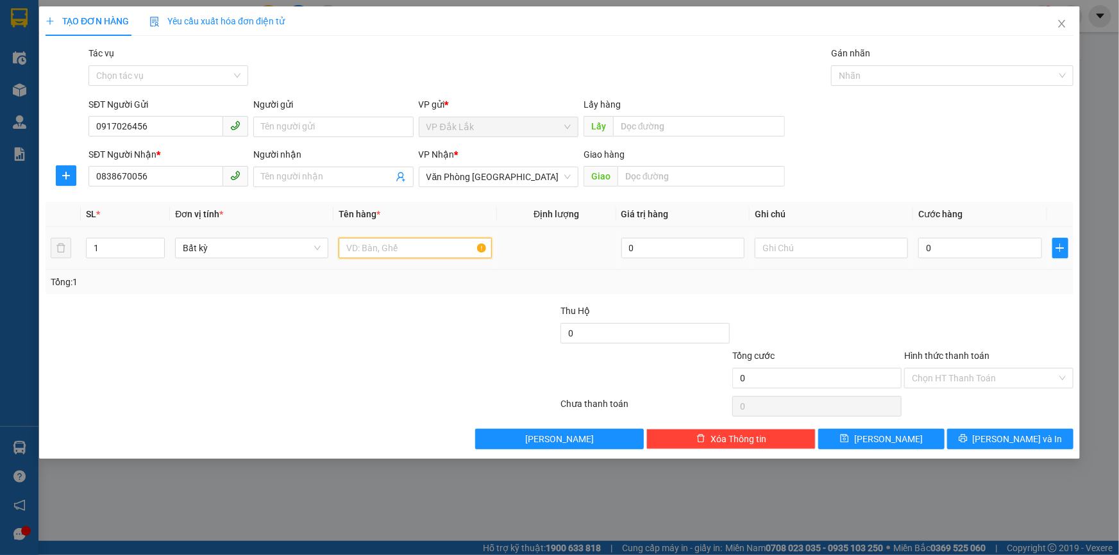
drag, startPoint x: 365, startPoint y: 252, endPoint x: 369, endPoint y: 221, distance: 31.7
click at [365, 251] on input "text" at bounding box center [414, 248] width 153 height 21
type input "1 KIỆN"
click at [990, 246] on input "0" at bounding box center [980, 248] width 124 height 21
type input "6"
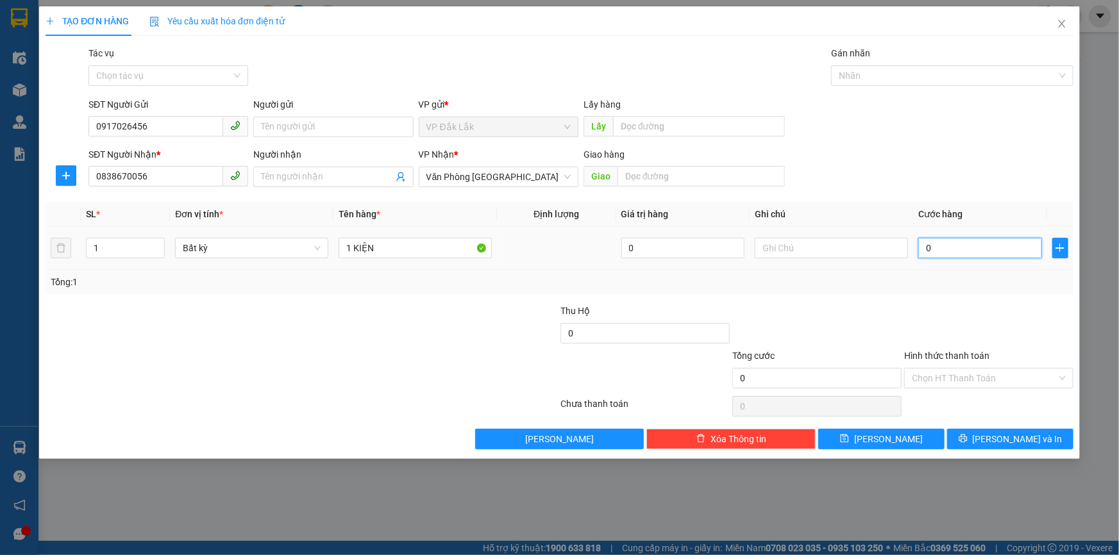
type input "6"
type input "60"
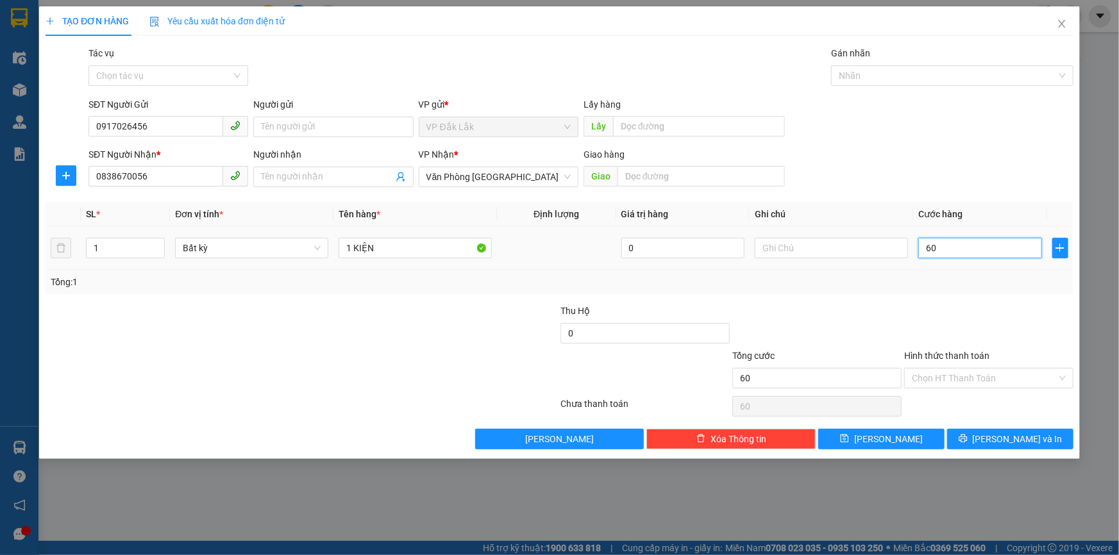
type input "600"
type input "6.000"
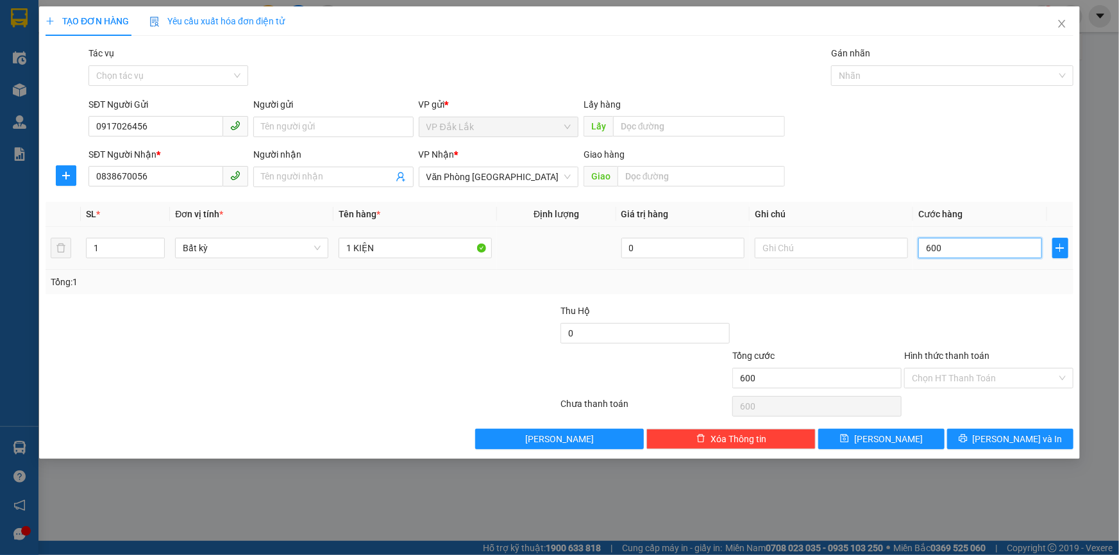
type input "6.000"
type input "60.000"
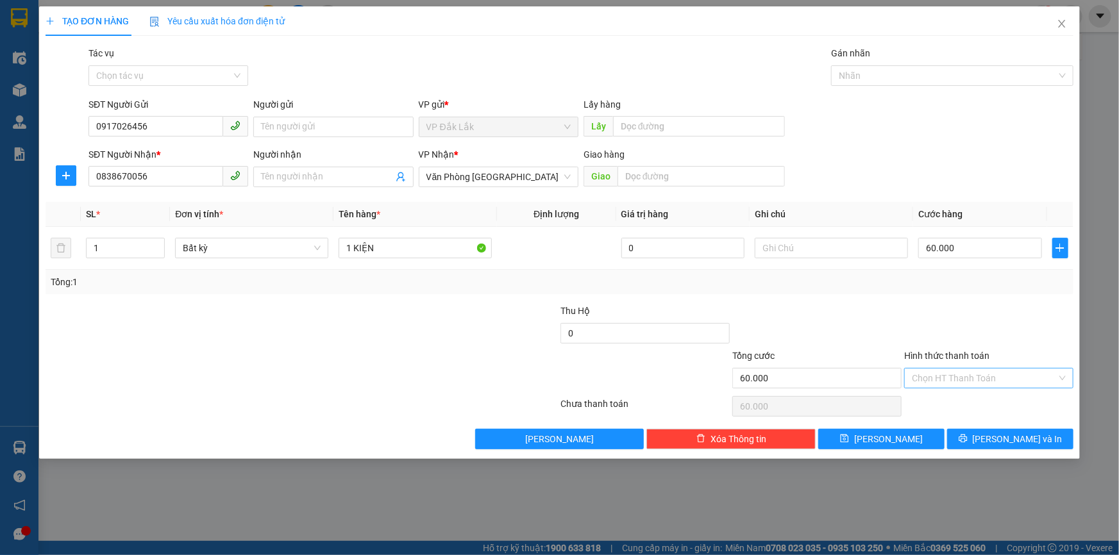
click at [975, 377] on input "Hình thức thanh toán" at bounding box center [984, 378] width 145 height 19
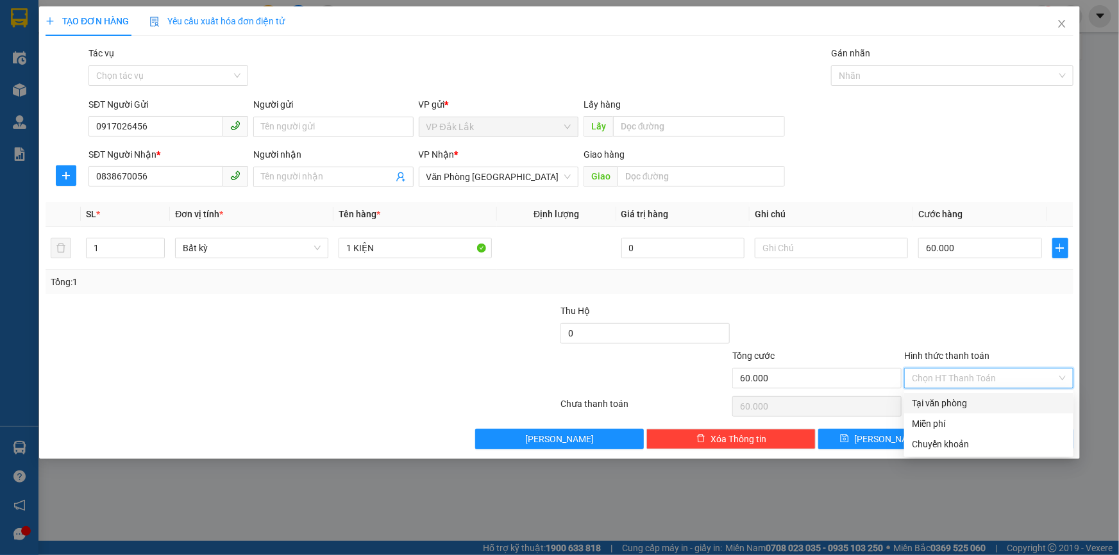
click at [959, 401] on div "Tại văn phòng" at bounding box center [989, 403] width 154 height 14
type input "0"
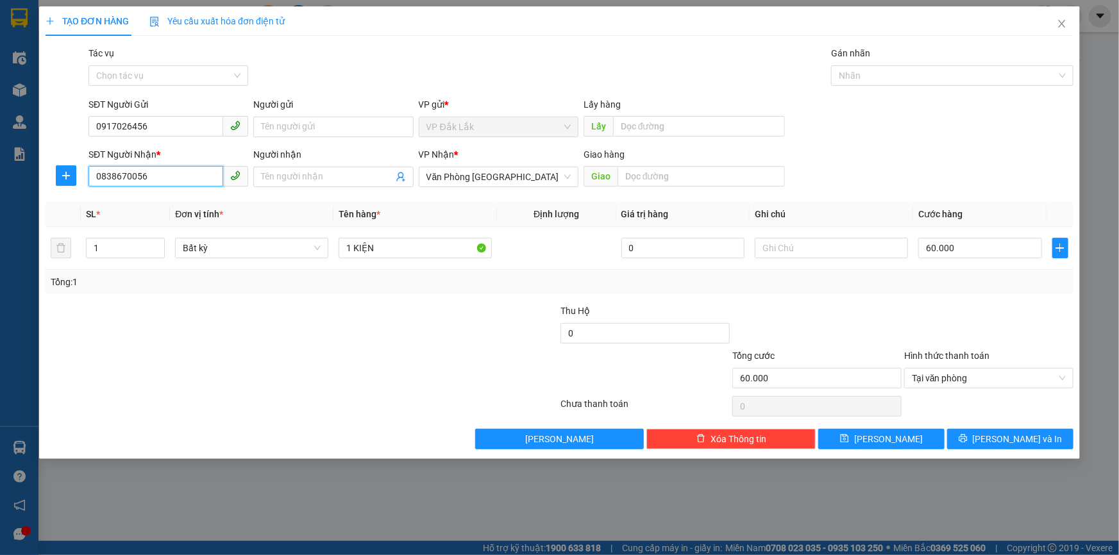
drag, startPoint x: 179, startPoint y: 180, endPoint x: 0, endPoint y: 198, distance: 179.8
click at [0, 198] on div "TẠO ĐƠN HÀNG Yêu cầu xuất hóa đơn điện tử Transit Pickup Surcharge Ids Transit …" at bounding box center [559, 277] width 1119 height 555
type input "0938289955"
click at [155, 203] on div "0938289955 - TRANG" at bounding box center [168, 203] width 144 height 14
type input "TRANG"
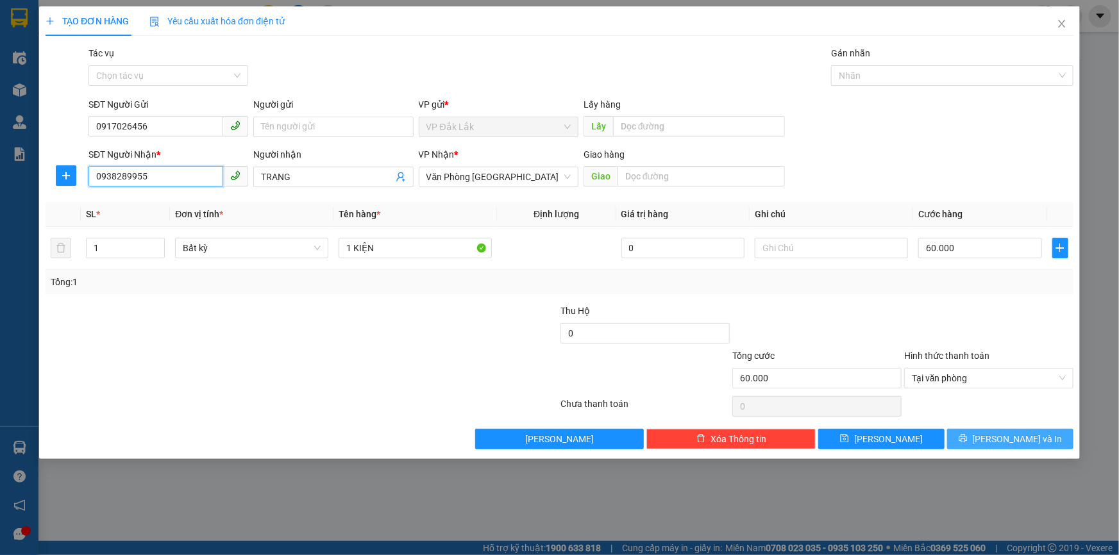
type input "0938289955"
drag, startPoint x: 1015, startPoint y: 438, endPoint x: 1007, endPoint y: 423, distance: 16.9
click at [1015, 436] on span "Lưu và In" at bounding box center [1018, 439] width 90 height 14
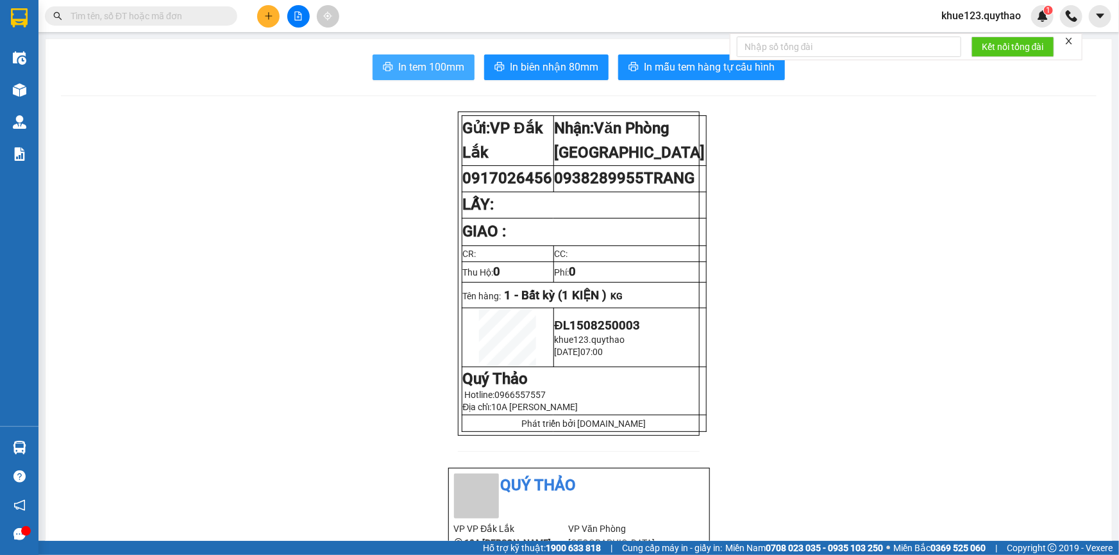
click at [422, 69] on span "In tem 100mm" at bounding box center [431, 67] width 66 height 16
click at [272, 14] on icon "plus" at bounding box center [268, 16] width 9 height 9
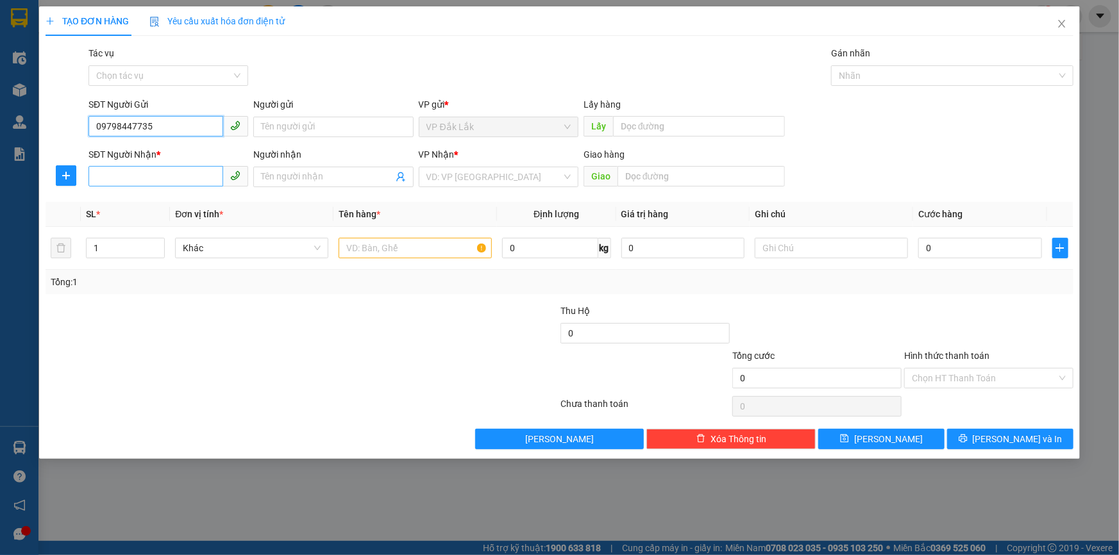
type input "09798447735"
click at [153, 176] on input "SĐT Người Nhận *" at bounding box center [155, 176] width 135 height 21
click at [144, 206] on div "0903877949" at bounding box center [168, 203] width 144 height 14
type input "0903877949"
click at [156, 241] on span "up" at bounding box center [158, 245] width 8 height 8
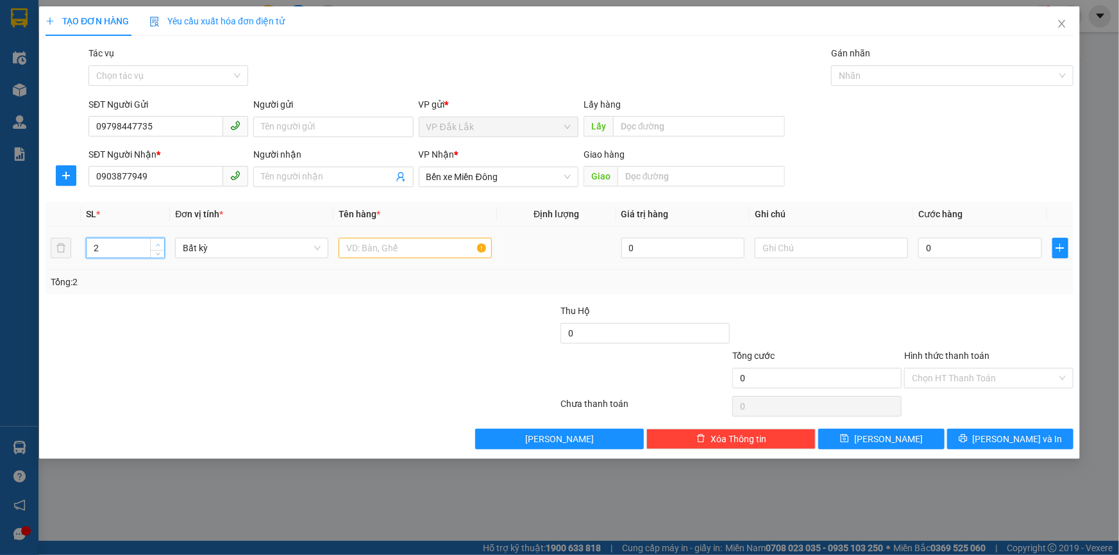
type input "3"
click at [154, 247] on span "up" at bounding box center [158, 245] width 8 height 8
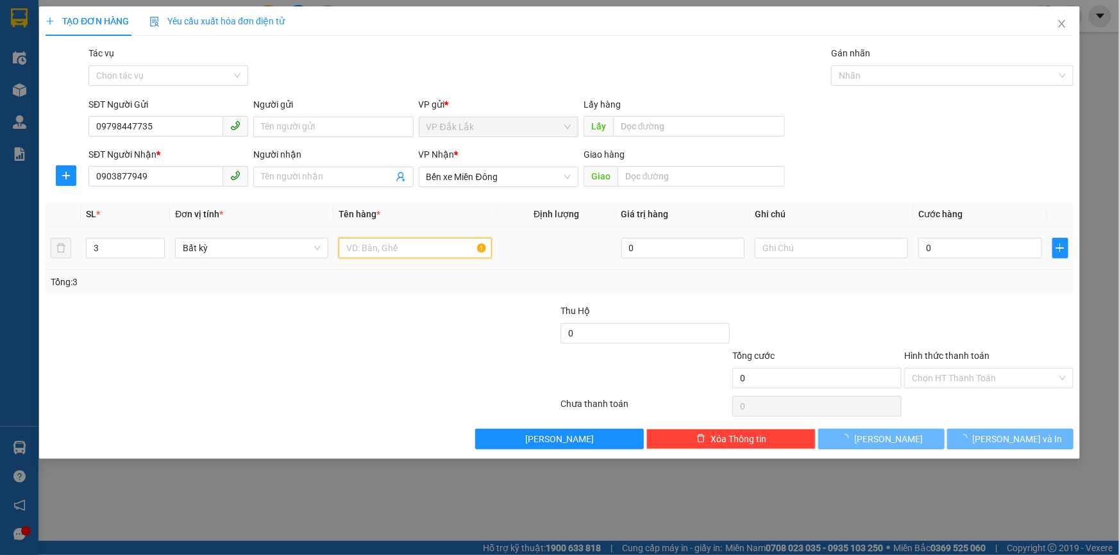
click at [361, 247] on input "text" at bounding box center [414, 248] width 153 height 21
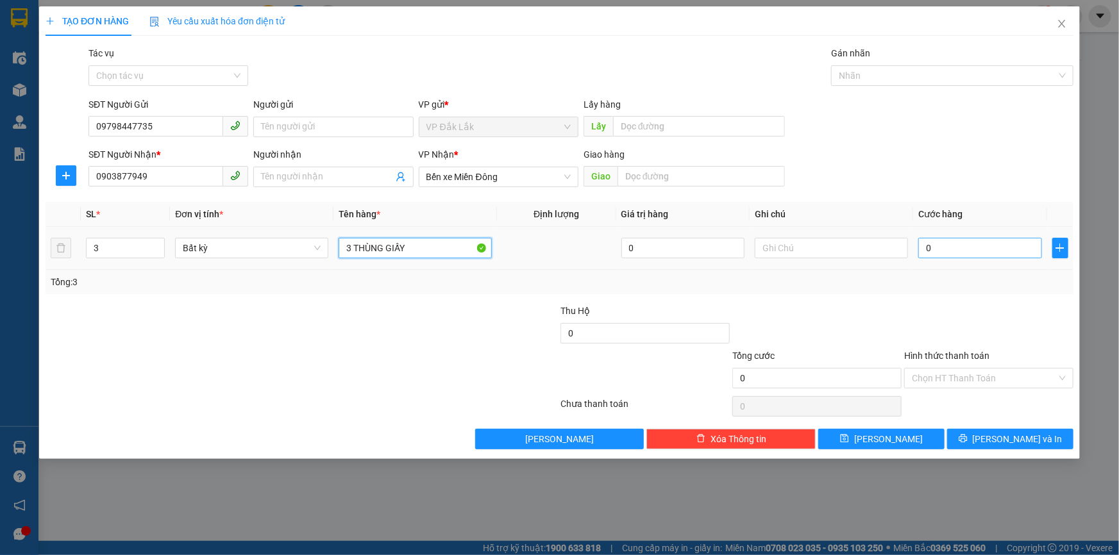
type input "3 THÙNG GIẤY"
drag, startPoint x: 975, startPoint y: 252, endPoint x: 977, endPoint y: 242, distance: 10.4
click at [974, 250] on input "0" at bounding box center [980, 248] width 124 height 21
type input "3"
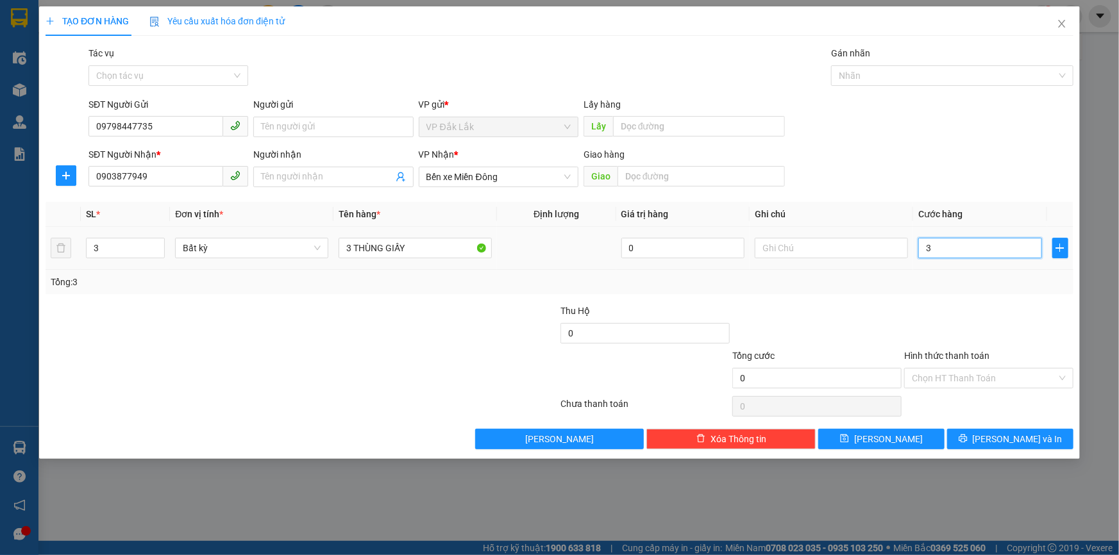
type input "3"
type input "32"
type input "320"
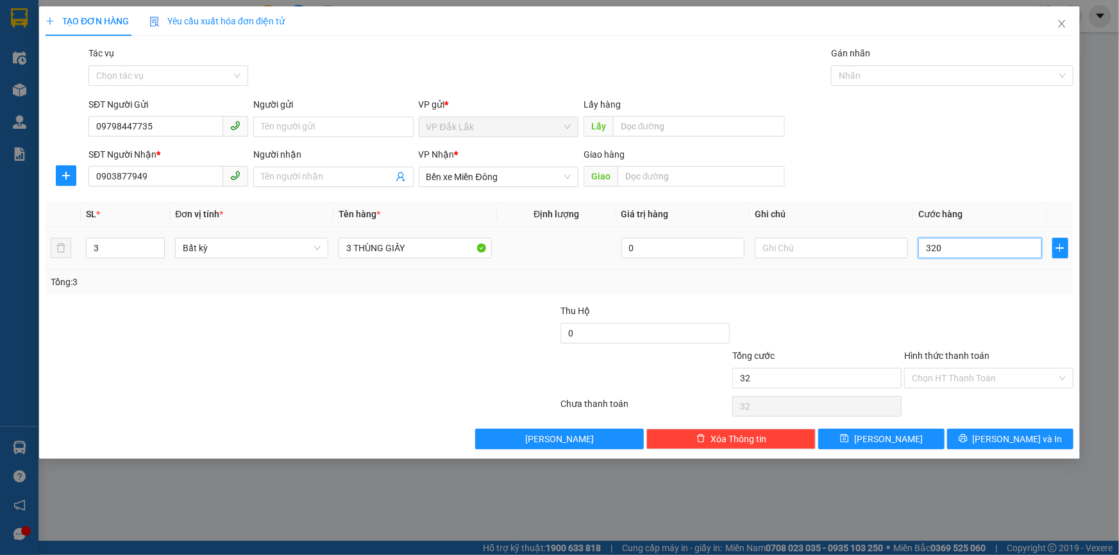
type input "320"
type input "3.200"
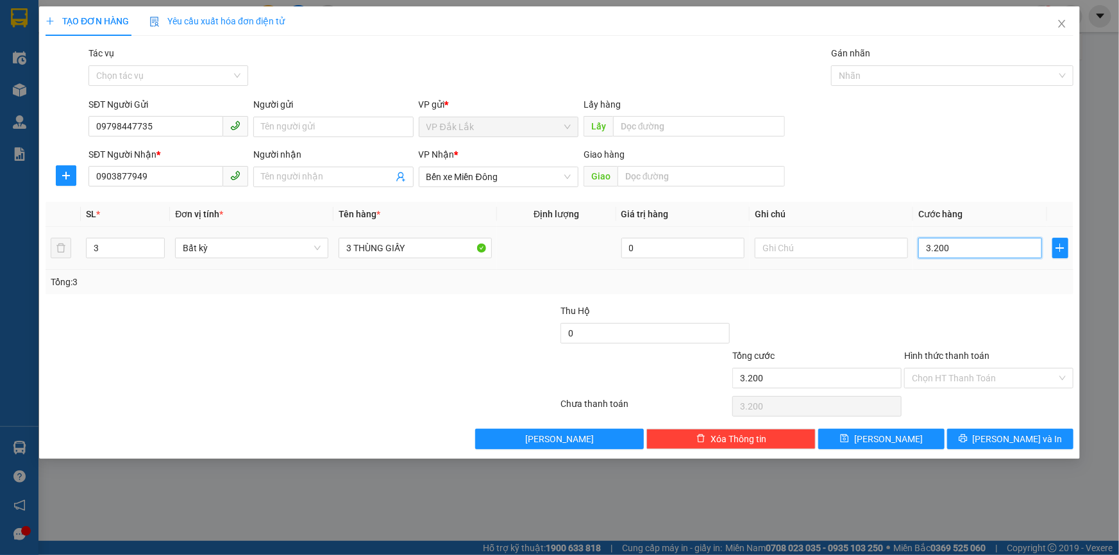
type input "32.000"
type input "320.000"
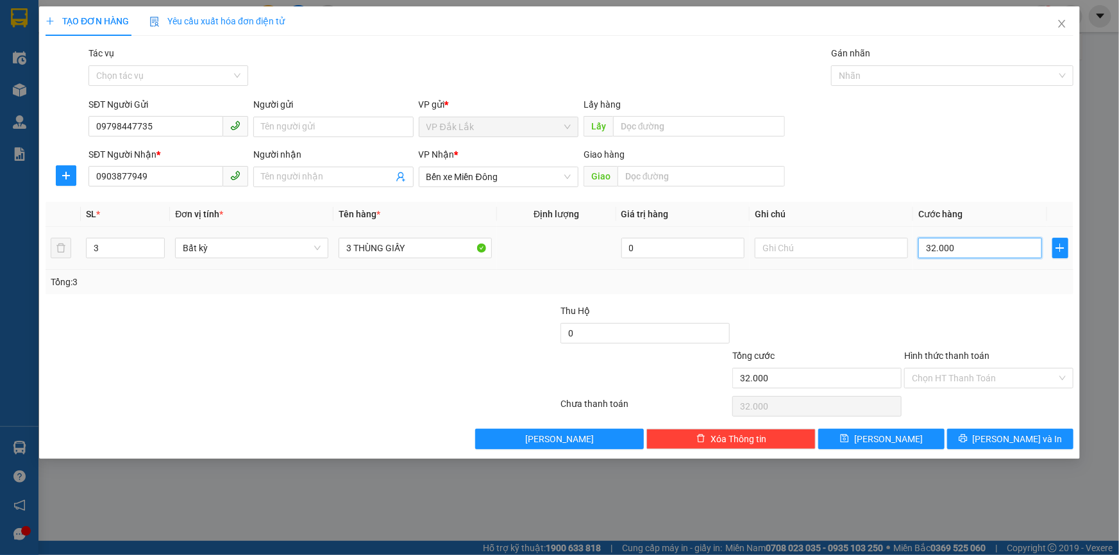
type input "320.000"
click at [981, 382] on input "Hình thức thanh toán" at bounding box center [984, 378] width 145 height 19
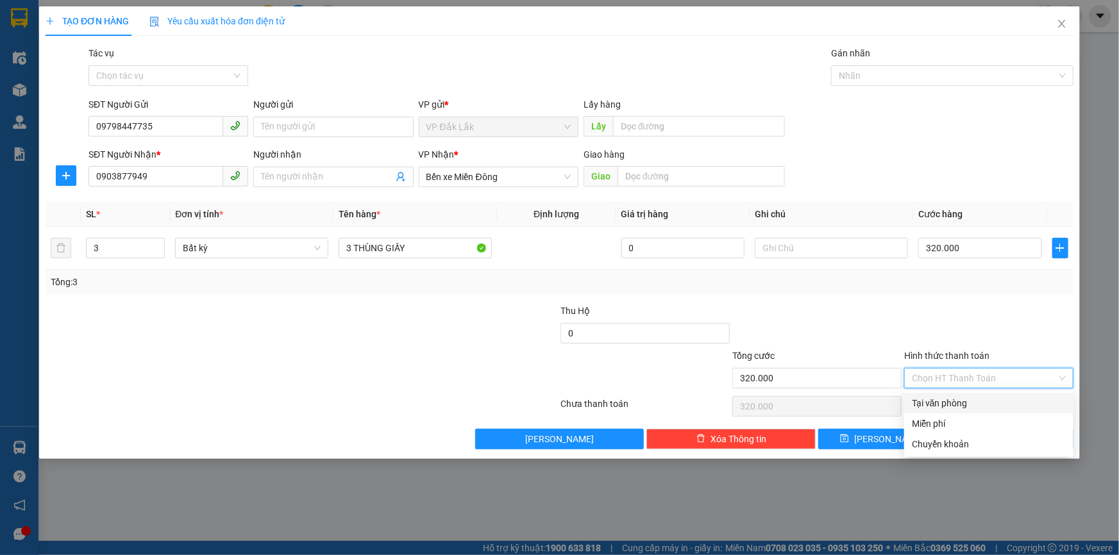
click at [936, 410] on div "Tại văn phòng" at bounding box center [988, 403] width 169 height 21
type input "0"
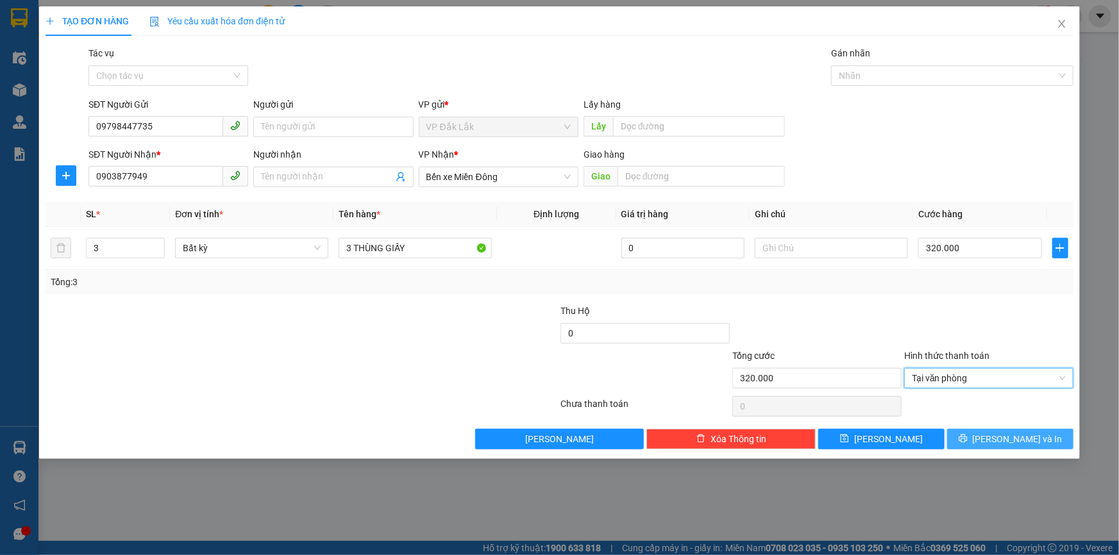
click at [1005, 437] on span "Lưu và In" at bounding box center [1018, 439] width 90 height 14
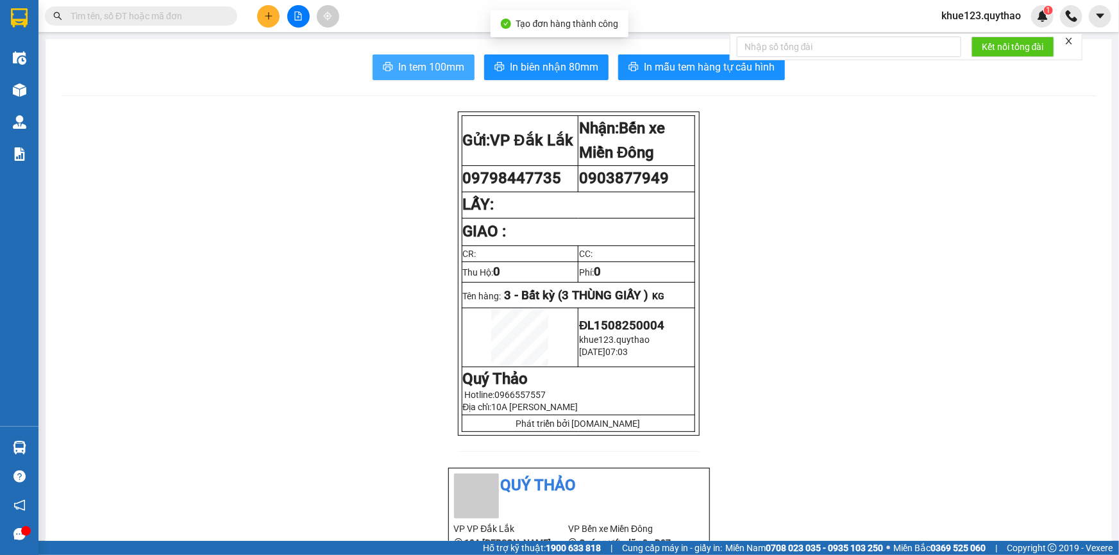
click at [430, 58] on button "In tem 100mm" at bounding box center [423, 67] width 102 height 26
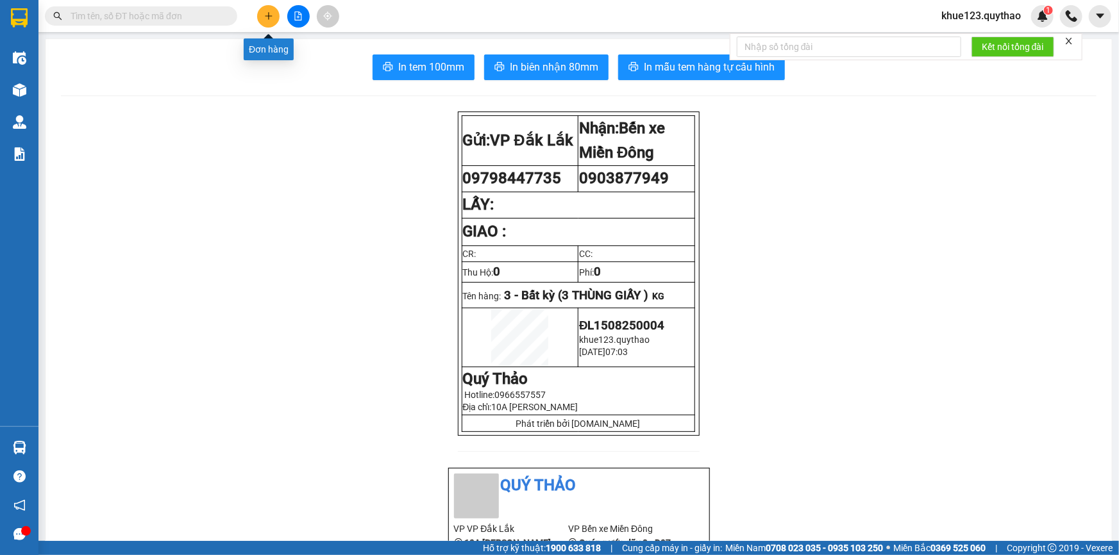
click at [266, 13] on icon "plus" at bounding box center [268, 16] width 9 height 9
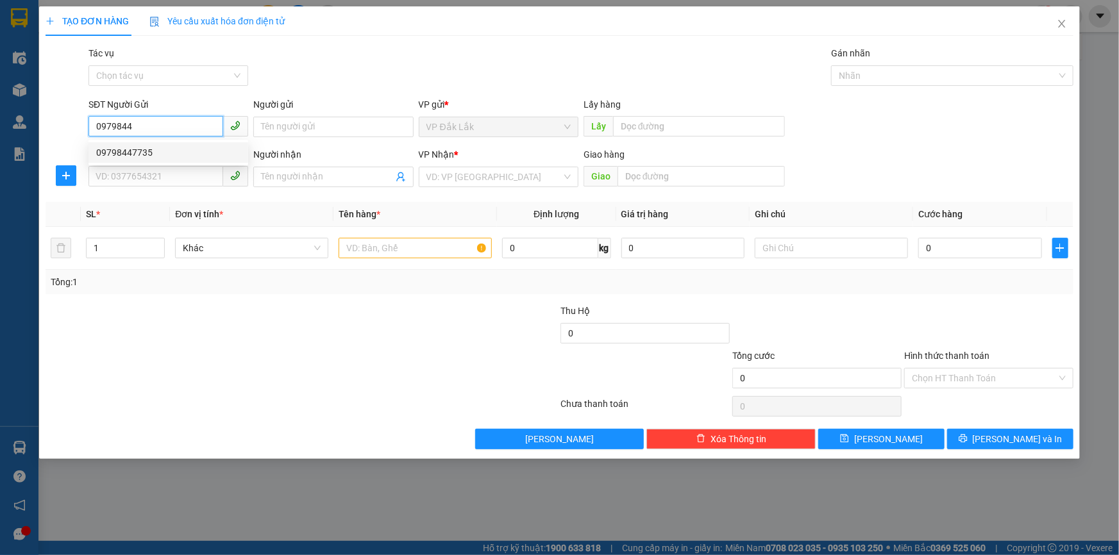
click at [154, 147] on div "09798447735" at bounding box center [168, 153] width 144 height 14
type input "09798447735"
type input "0903877949"
click at [128, 128] on input "09798447735" at bounding box center [155, 126] width 135 height 21
click at [154, 153] on div "0979847735" at bounding box center [168, 153] width 144 height 14
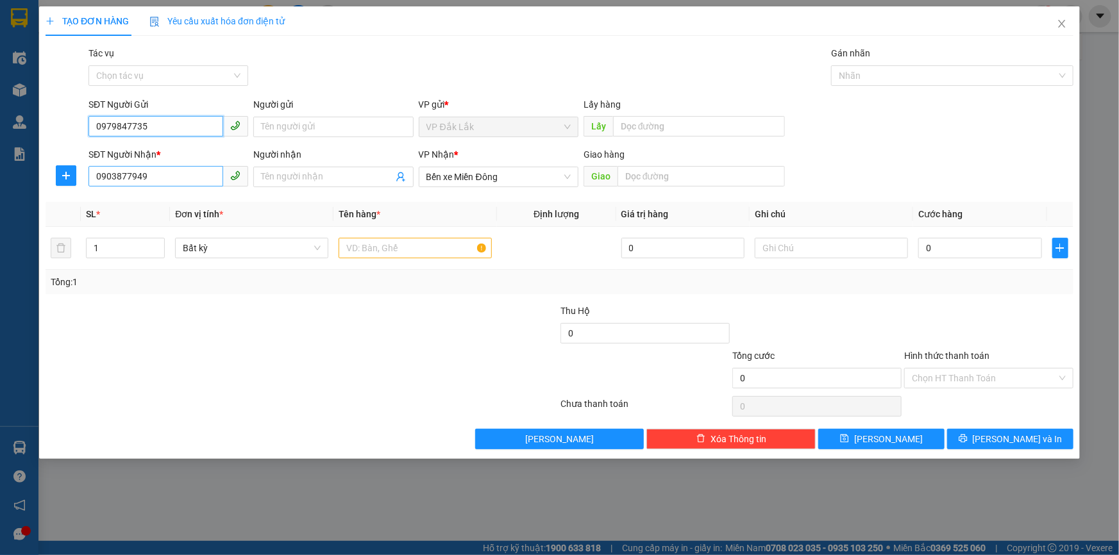
type input "0979847735"
click at [157, 185] on input "0903877949" at bounding box center [155, 176] width 135 height 21
type input "0"
type input "0972063334"
click at [134, 201] on div "0972063334" at bounding box center [168, 203] width 144 height 14
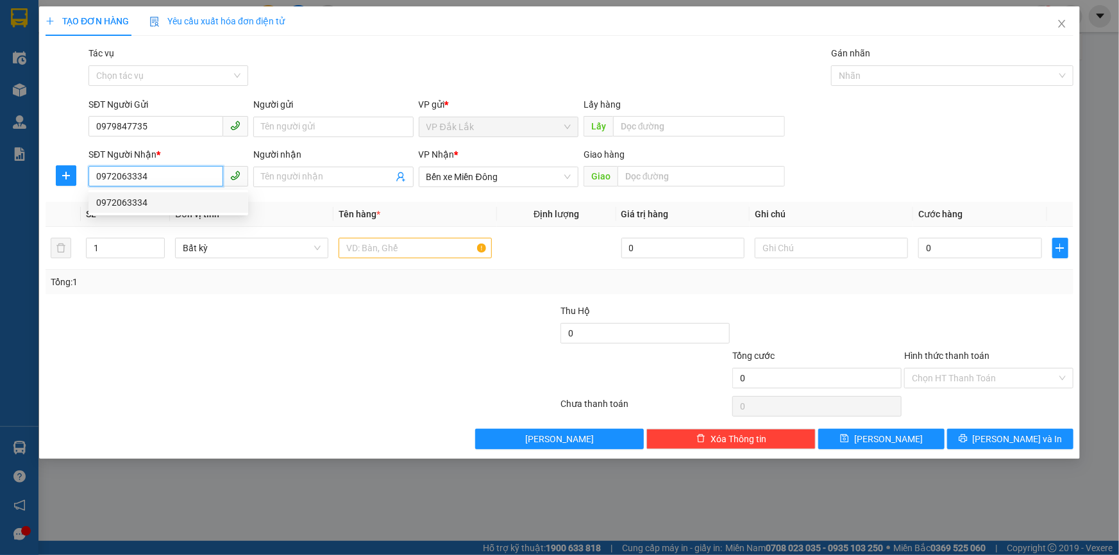
type input "VX AN PHÚ"
type input "0972063334"
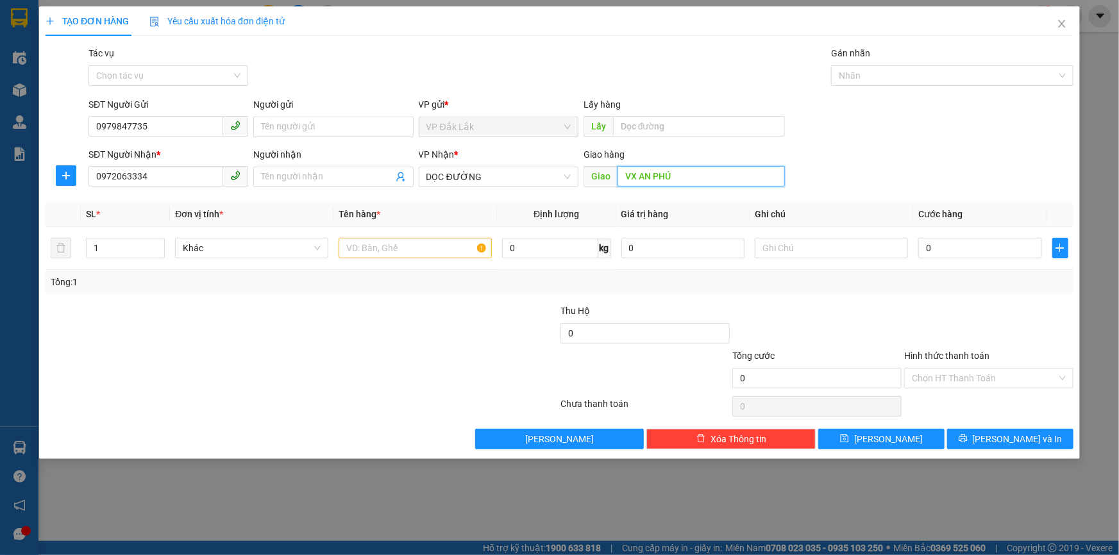
click at [698, 180] on input "VX AN PHÚ" at bounding box center [700, 176] width 167 height 21
type input "D"
type input "ĐẤT THÁNH"
click at [158, 243] on icon "up" at bounding box center [158, 245] width 4 height 4
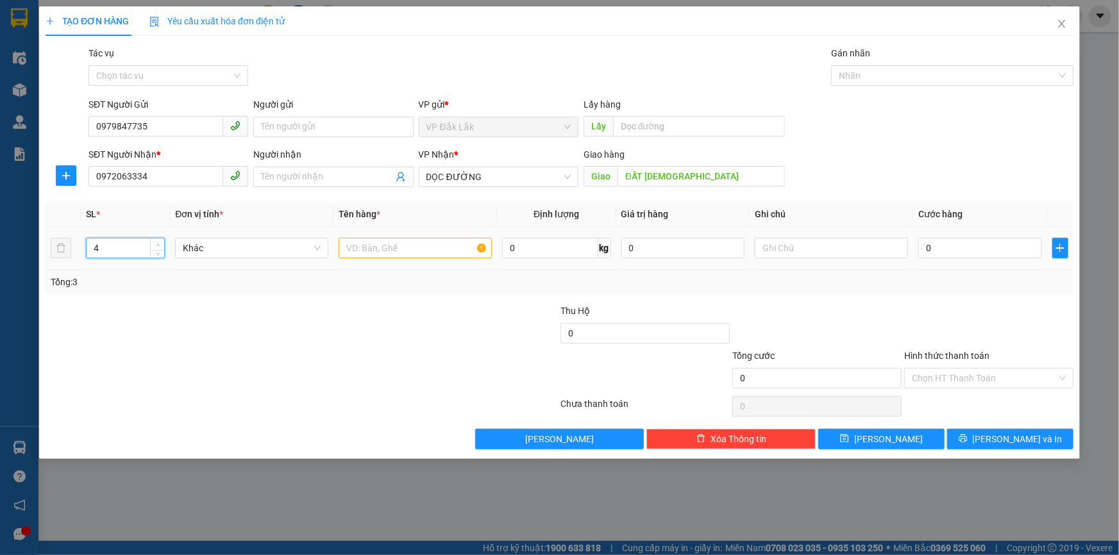
click at [158, 243] on icon "up" at bounding box center [158, 245] width 4 height 4
drag, startPoint x: 158, startPoint y: 243, endPoint x: 129, endPoint y: 271, distance: 39.9
click at [127, 281] on div "Tổng: 7" at bounding box center [241, 282] width 381 height 14
click at [160, 254] on span "down" at bounding box center [158, 253] width 8 height 8
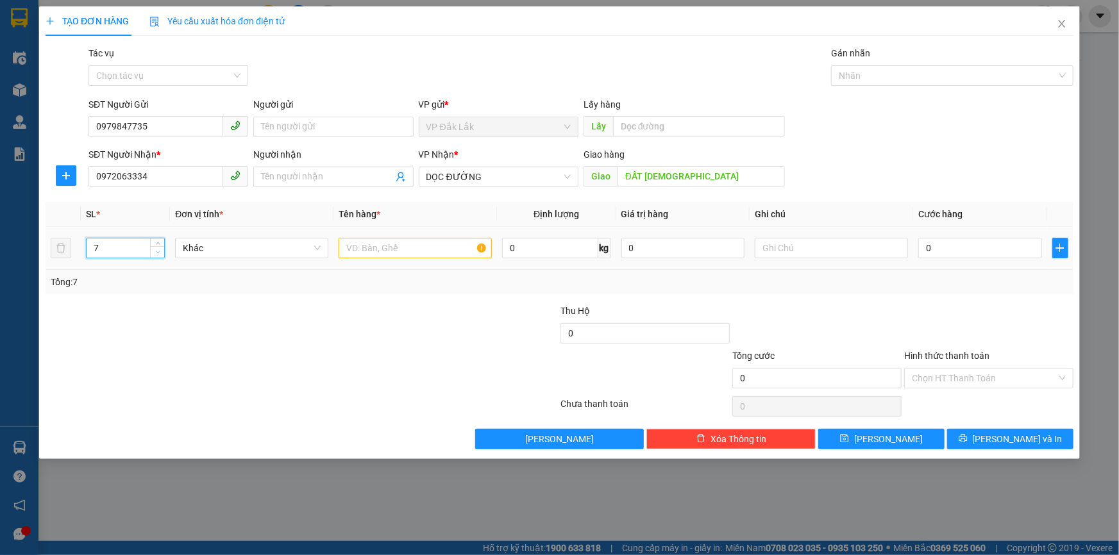
click at [156, 251] on icon "down" at bounding box center [158, 252] width 4 height 4
type input "5"
click at [156, 251] on icon "down" at bounding box center [158, 252] width 4 height 4
click at [375, 249] on input "text" at bounding box center [414, 248] width 153 height 21
click at [436, 246] on input "text" at bounding box center [414, 248] width 153 height 21
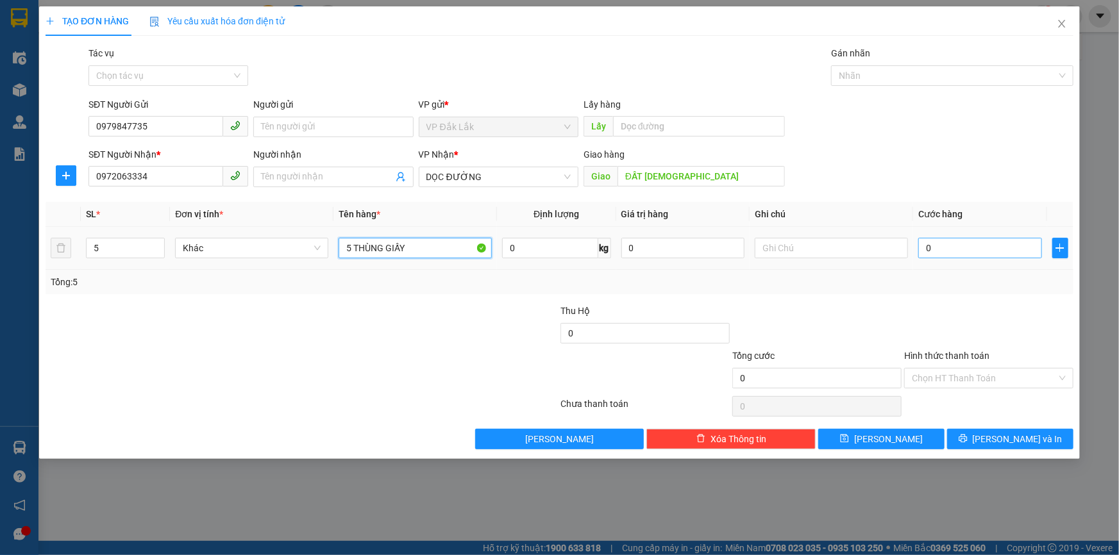
type input "5 THÙNG GIẤY"
click at [933, 243] on input "0" at bounding box center [980, 248] width 124 height 21
type input "5"
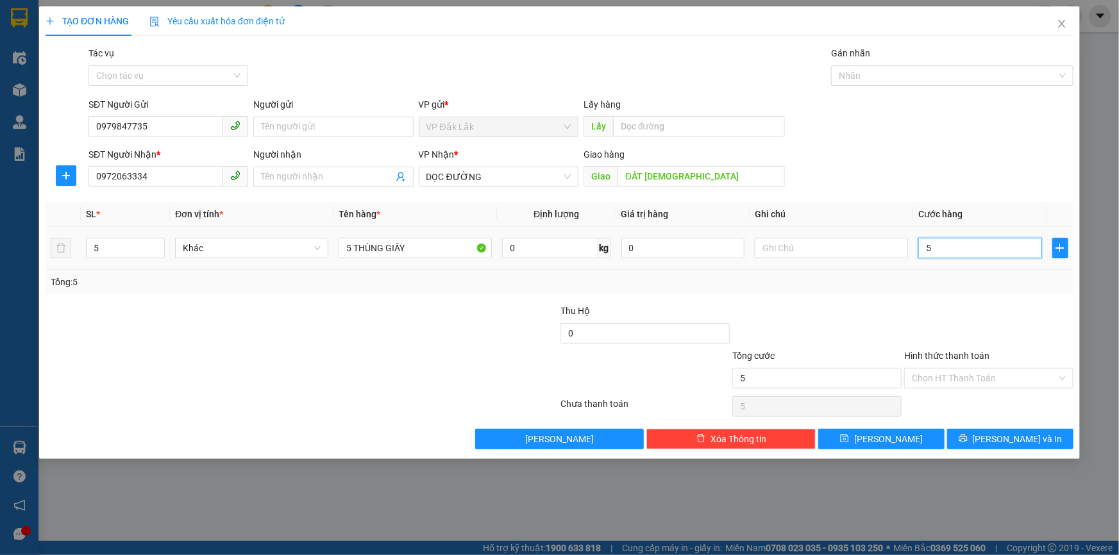
type input "50"
type input "500"
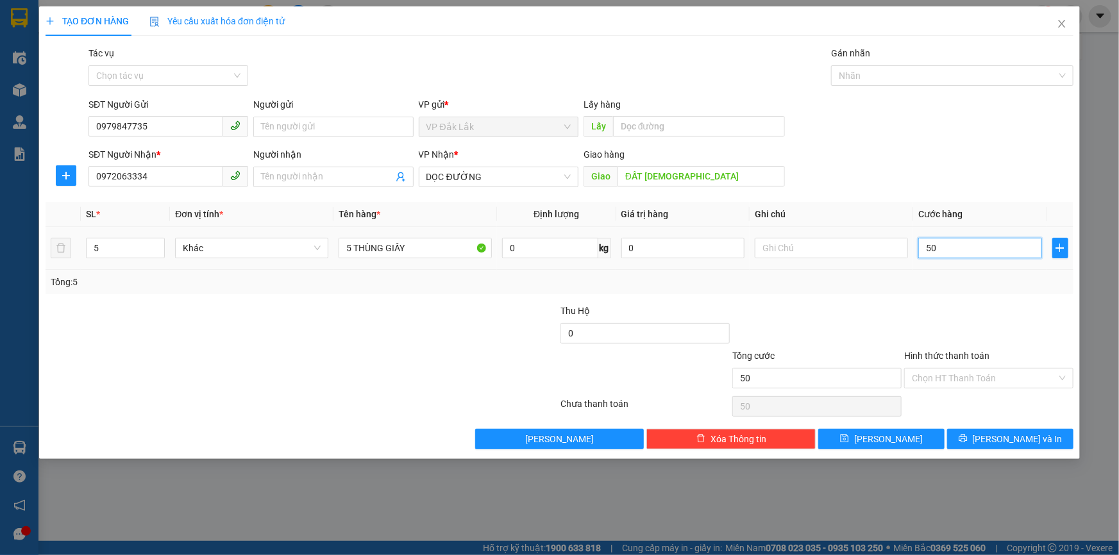
type input "500"
type input "5.000"
type input "50.000"
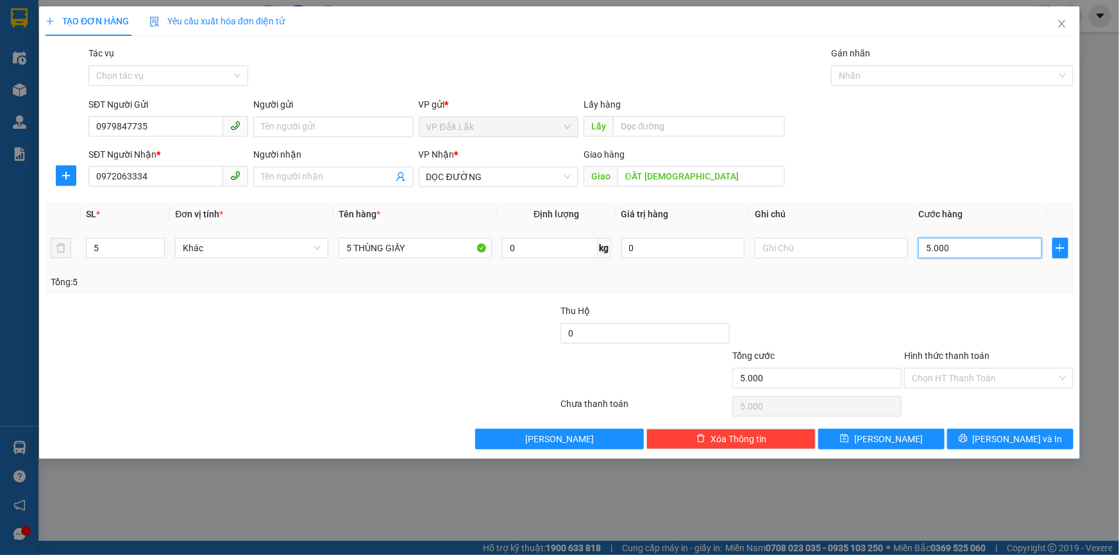
type input "50.000"
type input "500.000"
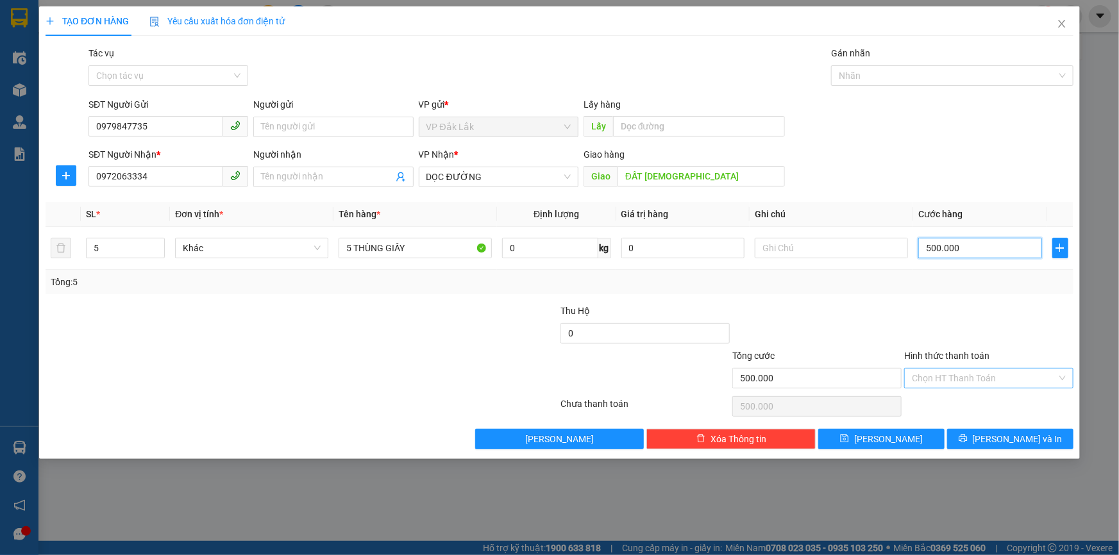
click at [924, 368] on div "Chọn HT Thanh Toán" at bounding box center [988, 378] width 169 height 21
type input "500.000"
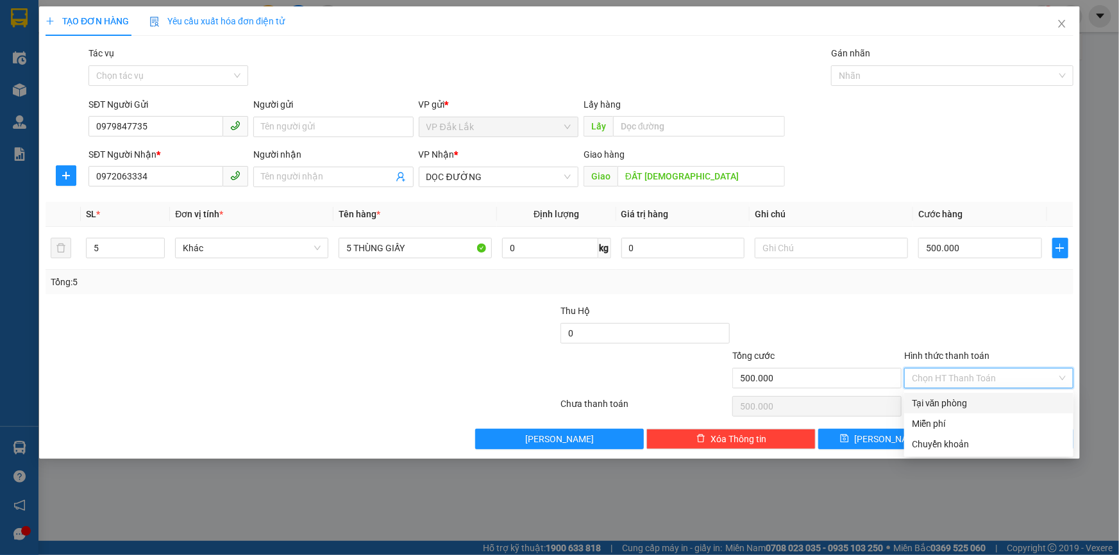
click at [934, 400] on div "Tại văn phòng" at bounding box center [989, 403] width 154 height 14
type input "0"
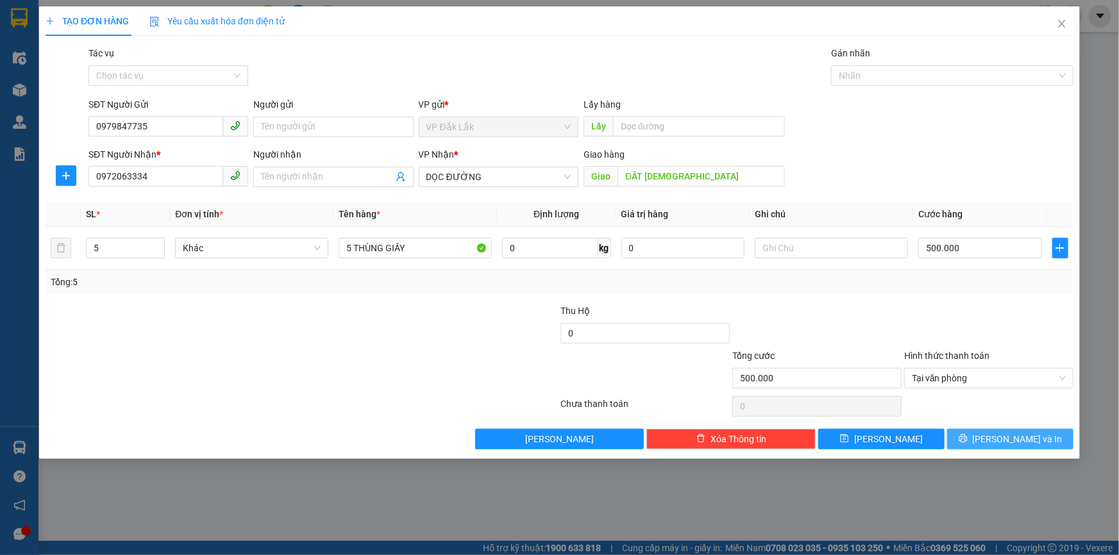
click at [1001, 432] on span "Lưu và In" at bounding box center [1018, 439] width 90 height 14
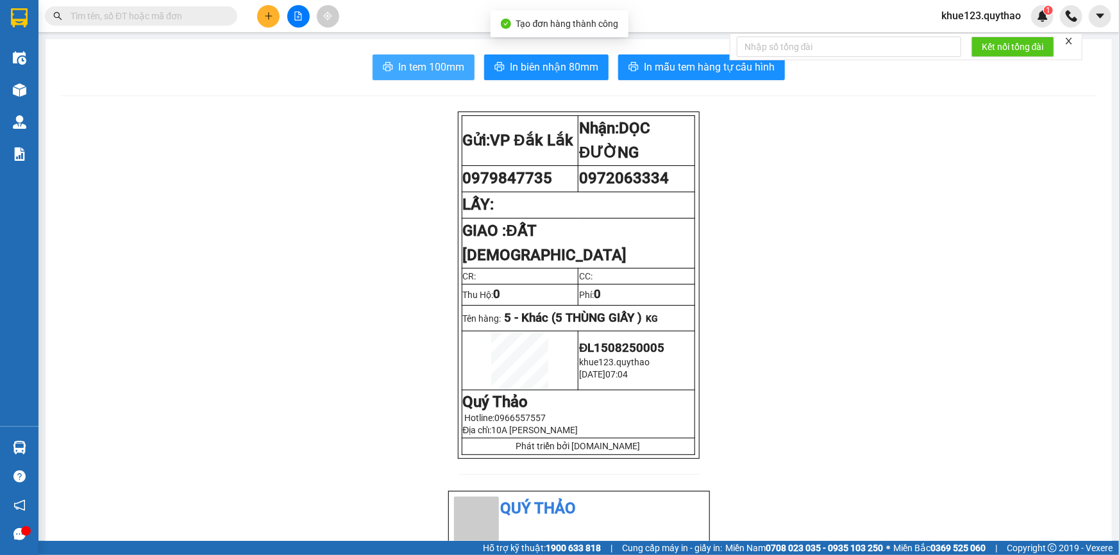
click at [442, 72] on span "In tem 100mm" at bounding box center [431, 67] width 66 height 16
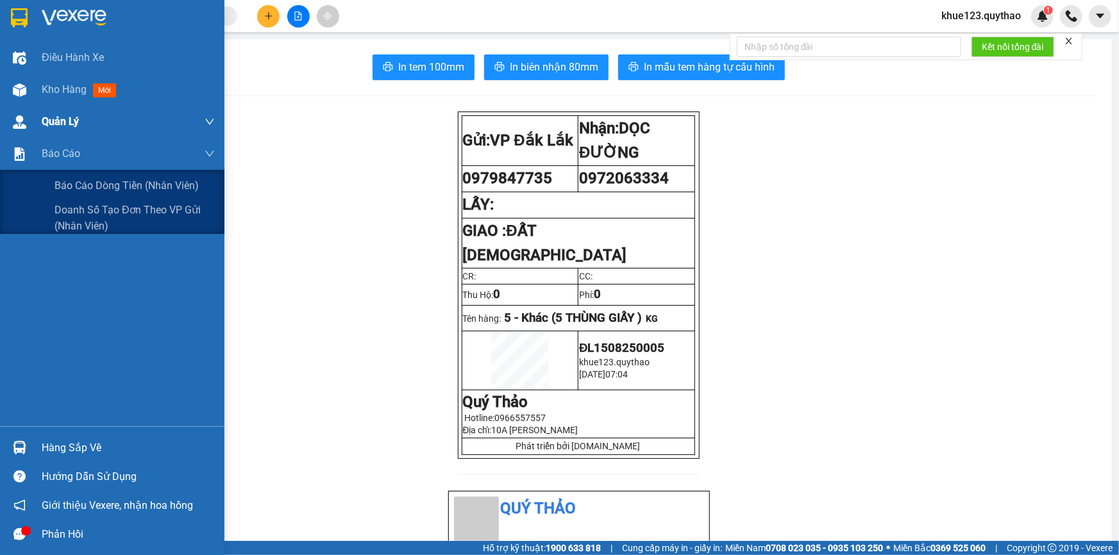
drag, startPoint x: 125, startPoint y: 275, endPoint x: 184, endPoint y: 117, distance: 169.0
click at [131, 255] on div "Điều hành xe Kho hàng mới Quản Lý Quản lý chuyến Quản lý khách hàng Quản lý khá…" at bounding box center [112, 234] width 224 height 385
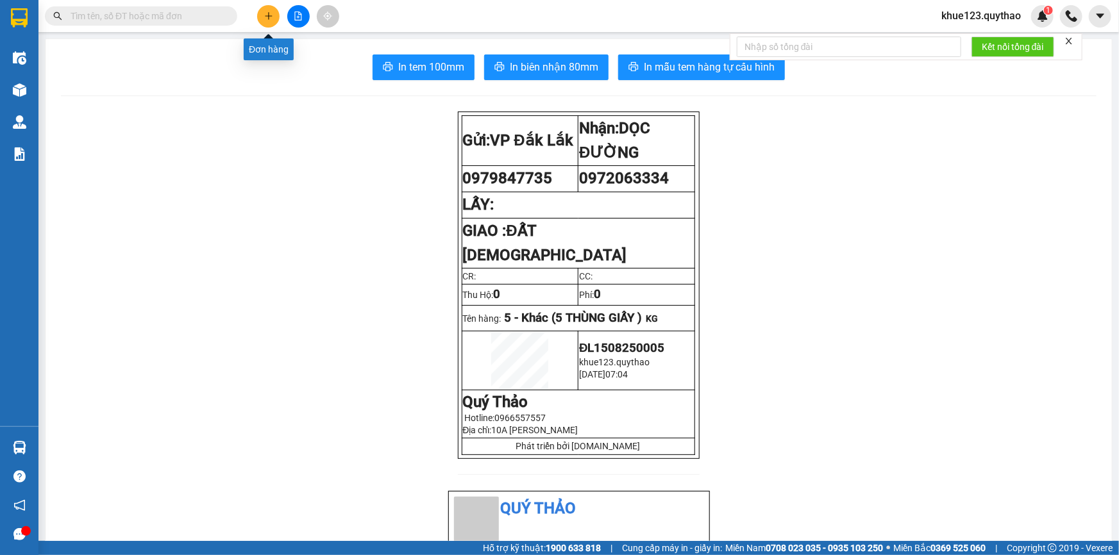
click at [285, 19] on div at bounding box center [298, 16] width 96 height 22
click at [271, 16] on icon "plus" at bounding box center [268, 15] width 7 height 1
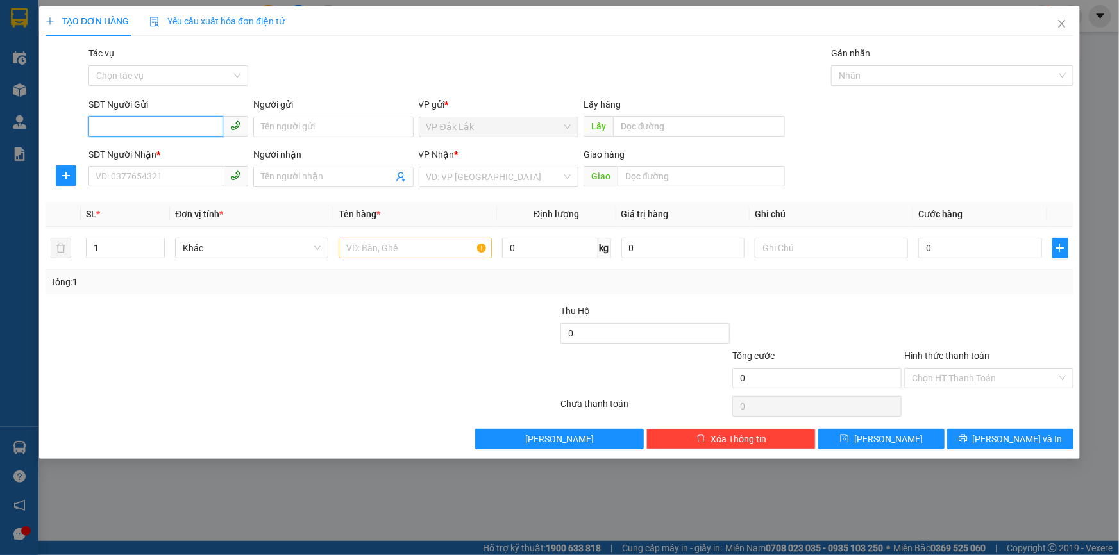
click at [165, 124] on input "SĐT Người Gửi" at bounding box center [155, 126] width 135 height 21
type input "0982195284"
click at [150, 153] on div "0982195284" at bounding box center [168, 153] width 144 height 14
type input "0362729051"
type input "LINH XUÂN"
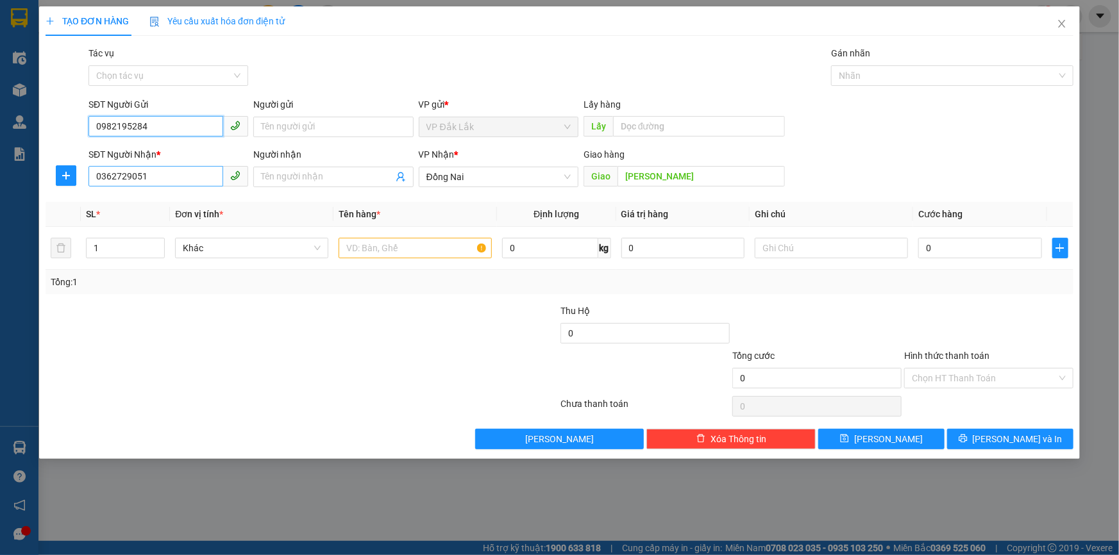
type input "0982195284"
drag, startPoint x: 152, startPoint y: 180, endPoint x: 6, endPoint y: 191, distance: 146.0
click at [6, 191] on div "TẠO ĐƠN HÀNG Yêu cầu xuất hóa đơn điện tử Transit Pickup Surcharge Ids Transit …" at bounding box center [559, 277] width 1119 height 555
type input "0792999076"
click at [270, 174] on input "Người nhận" at bounding box center [326, 177] width 131 height 14
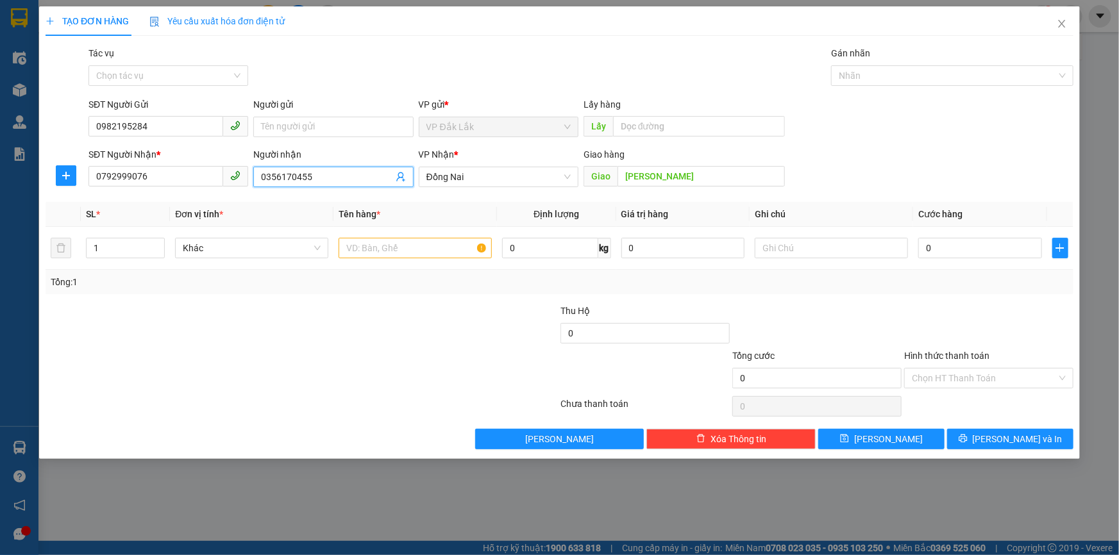
type input "0356170455"
click at [532, 190] on div "VP Nhận * Đồng Nai" at bounding box center [499, 169] width 160 height 45
click at [526, 187] on div "Đồng Nai" at bounding box center [499, 177] width 160 height 21
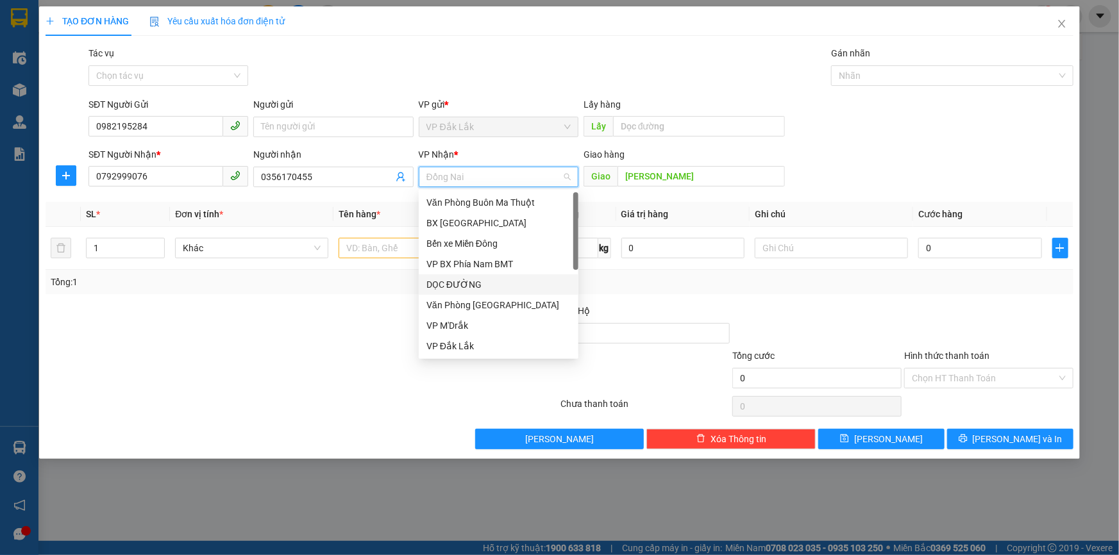
click at [477, 282] on div "DỌC ĐƯỜNG" at bounding box center [498, 285] width 144 height 14
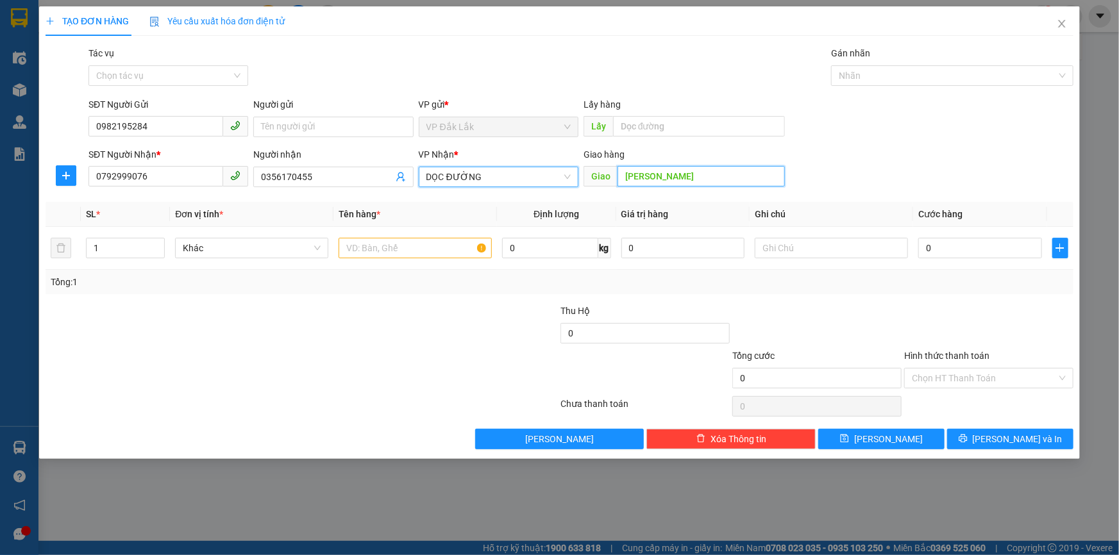
click at [686, 169] on input "LINH XUÂN" at bounding box center [700, 176] width 167 height 21
type input "HÒA LÂN"
click at [376, 253] on input "text" at bounding box center [414, 248] width 153 height 21
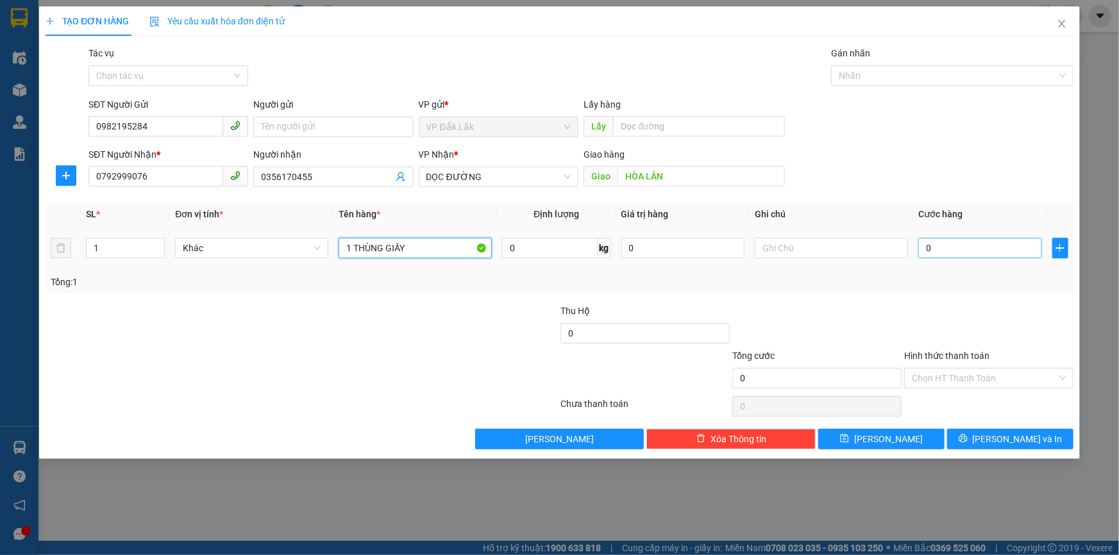
type input "1 THÙNG GIẤY"
click at [949, 246] on input "0" at bounding box center [980, 248] width 124 height 21
type input "1"
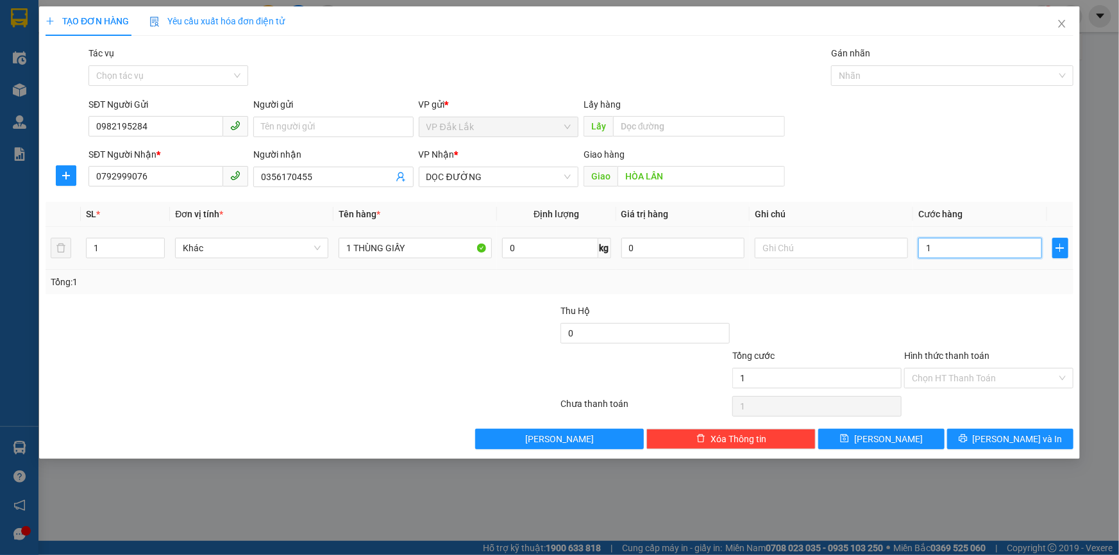
type input "15"
type input "1"
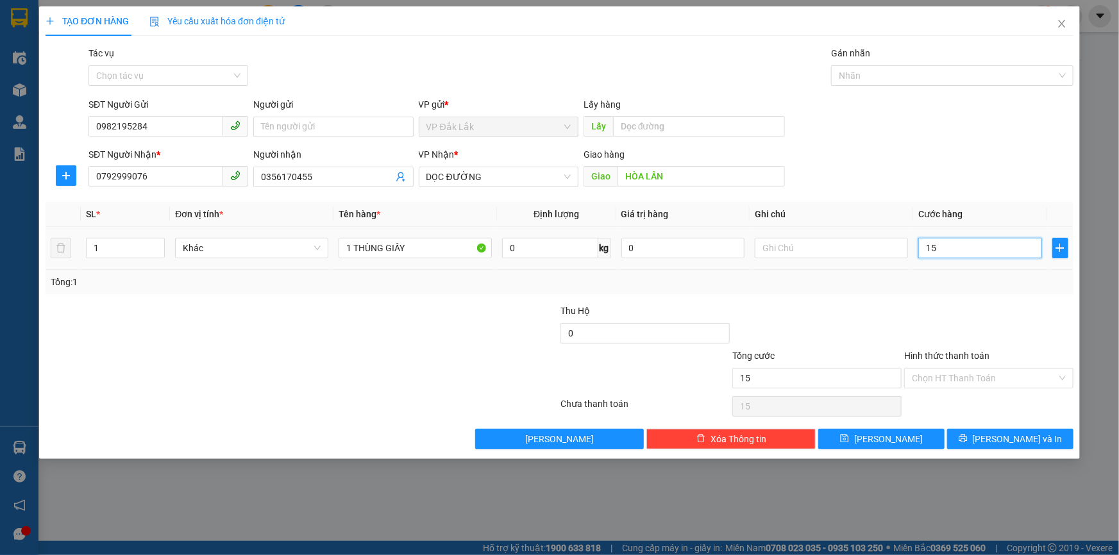
type input "1"
type input "13"
type input "130"
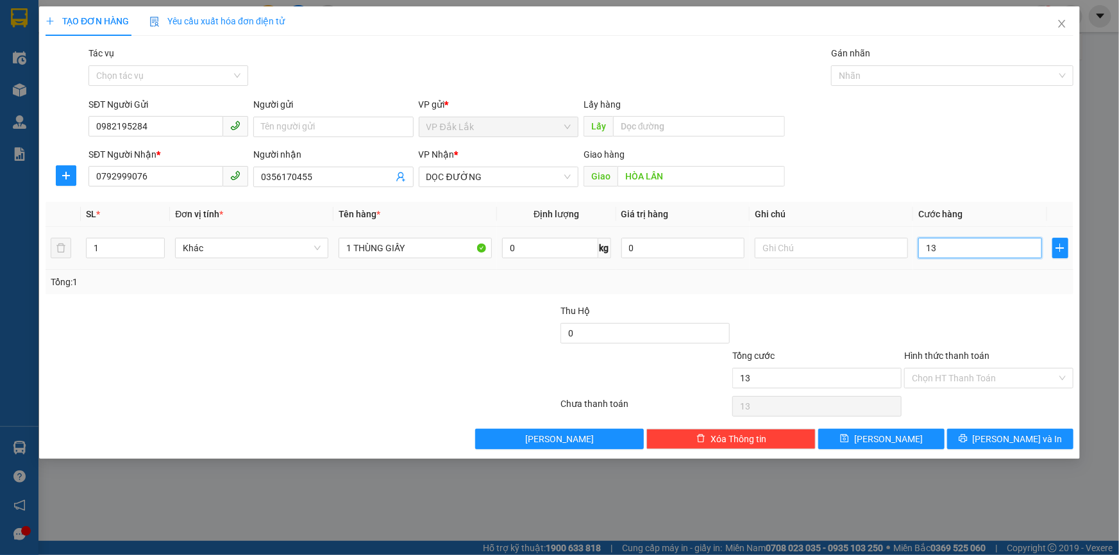
type input "130"
type input "1.300"
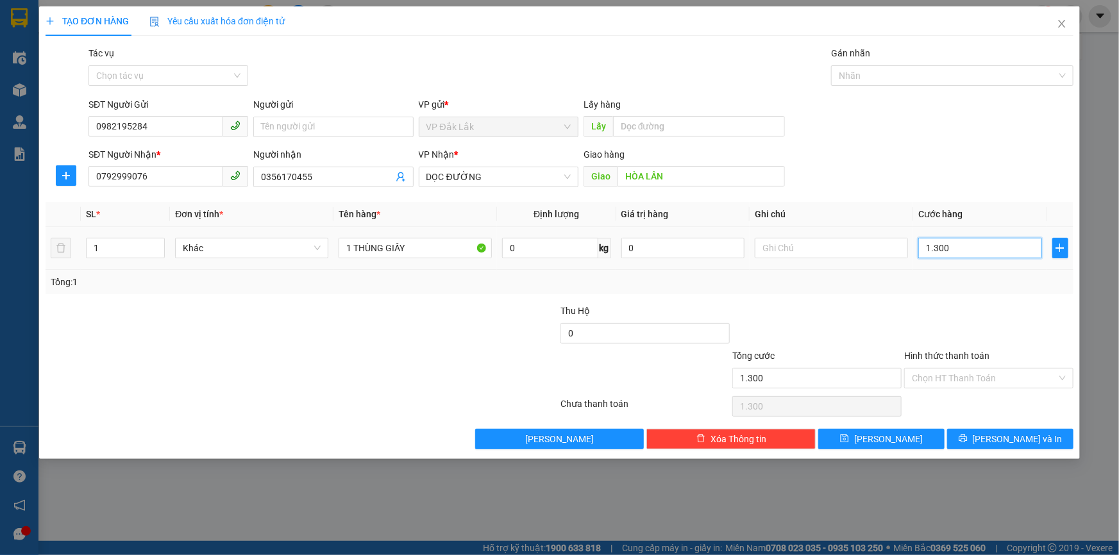
type input "13.000"
type input "130.000"
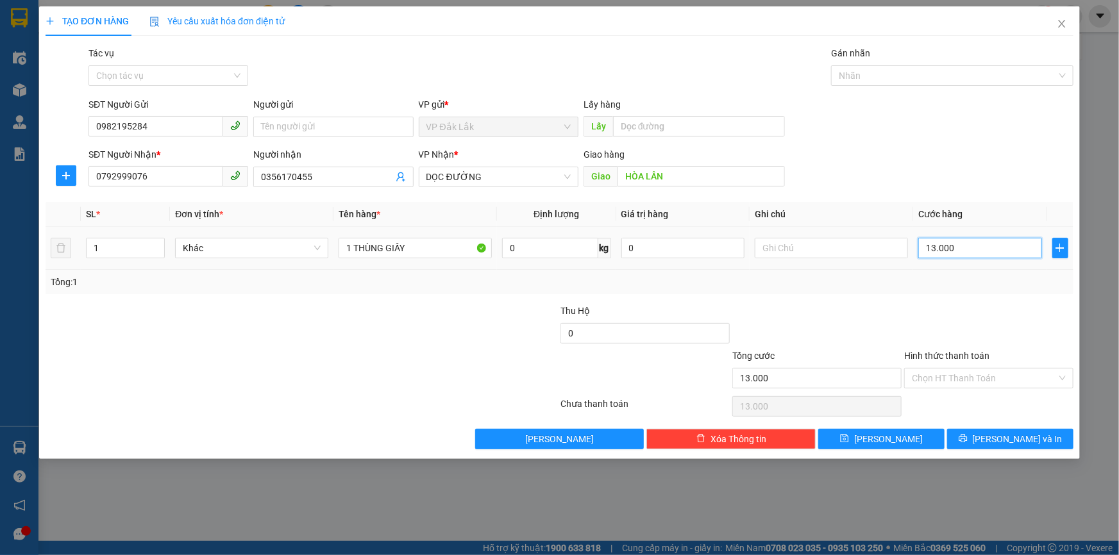
type input "130.000"
click at [946, 374] on input "Hình thức thanh toán" at bounding box center [984, 378] width 145 height 19
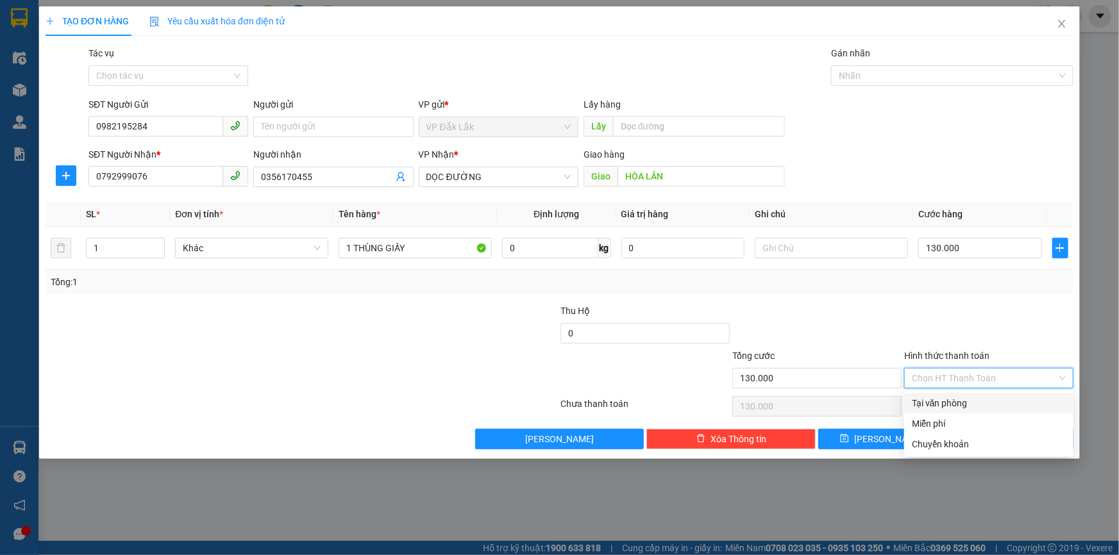
click at [949, 398] on div "Tại văn phòng" at bounding box center [989, 403] width 154 height 14
type input "0"
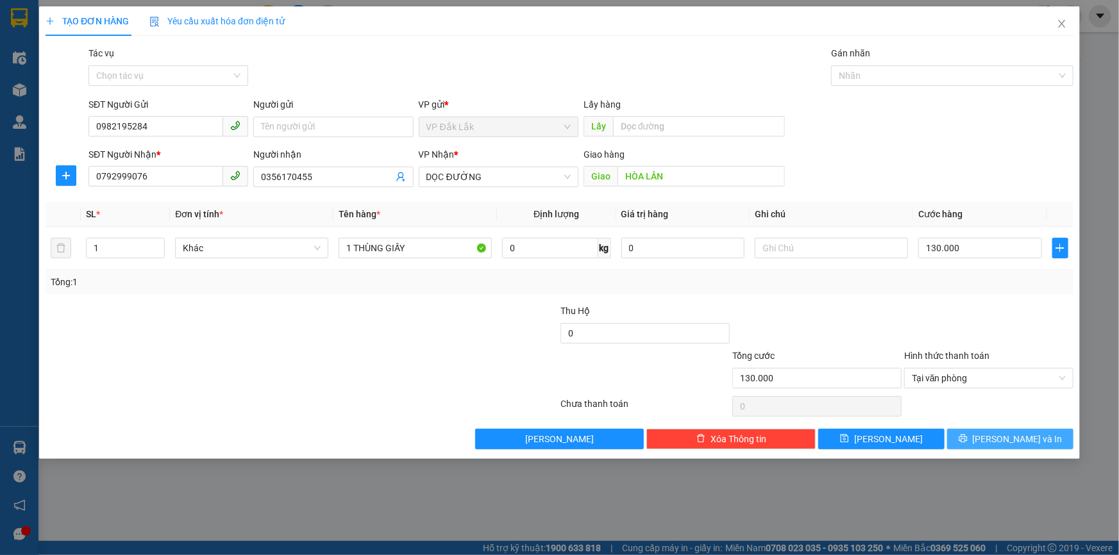
click at [984, 436] on button "Lưu và In" at bounding box center [1010, 439] width 126 height 21
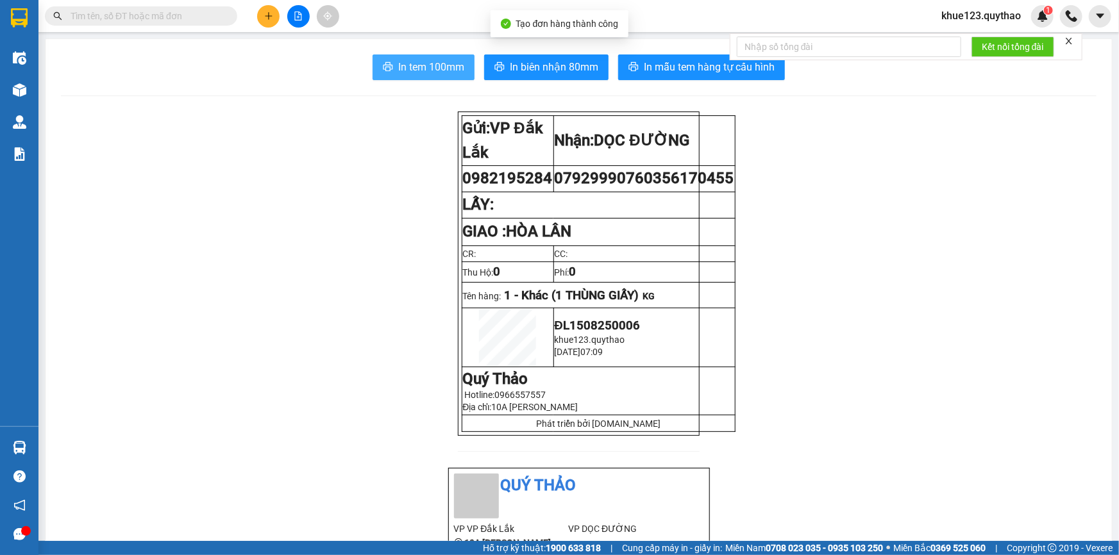
click at [407, 63] on span "In tem 100mm" at bounding box center [431, 67] width 66 height 16
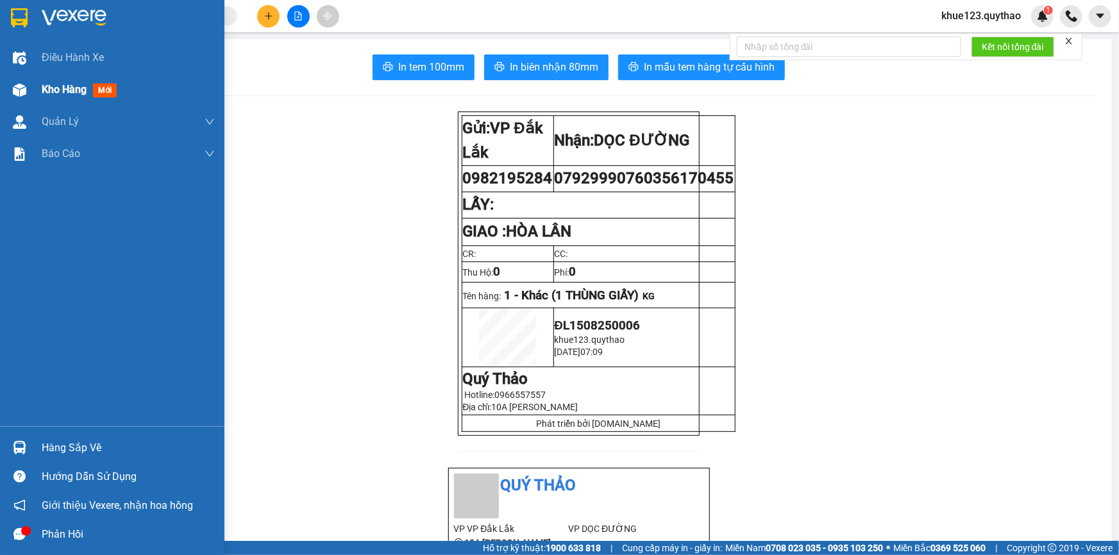
click at [70, 83] on span "Kho hàng" at bounding box center [64, 89] width 45 height 12
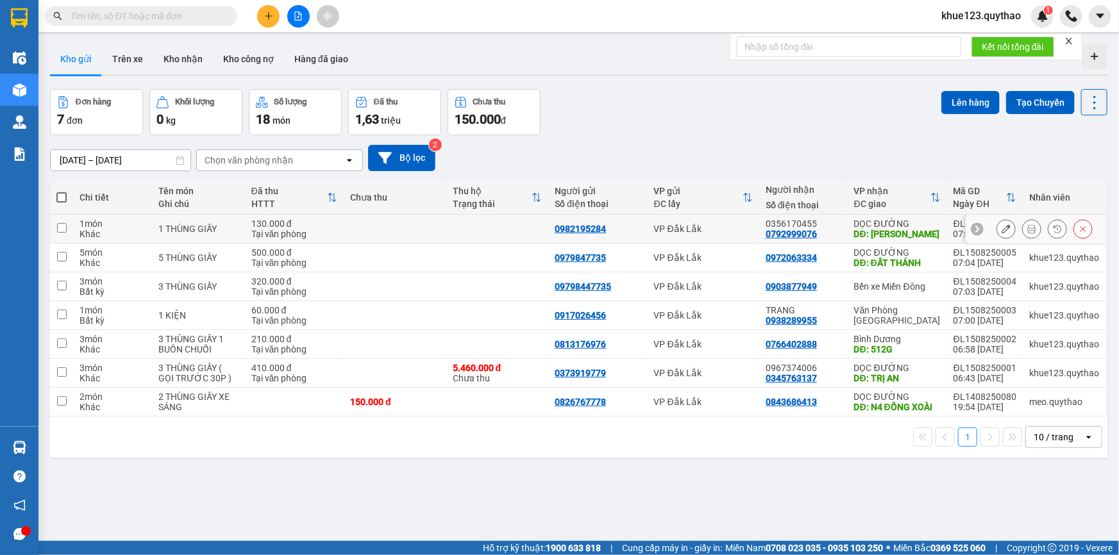
click at [906, 224] on div "DỌC ĐƯỜNG" at bounding box center [897, 224] width 87 height 10
checkbox input "true"
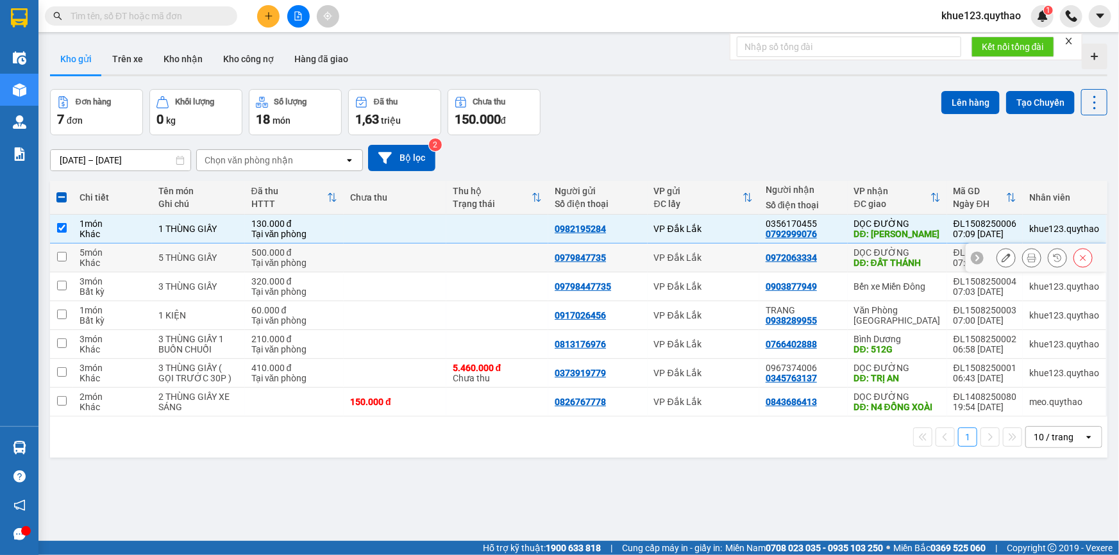
drag, startPoint x: 907, startPoint y: 262, endPoint x: 873, endPoint y: 284, distance: 40.7
click at [902, 270] on td "DỌC ĐƯỜNG DĐ: ĐẤT THÁNH" at bounding box center [897, 258] width 99 height 29
checkbox input "true"
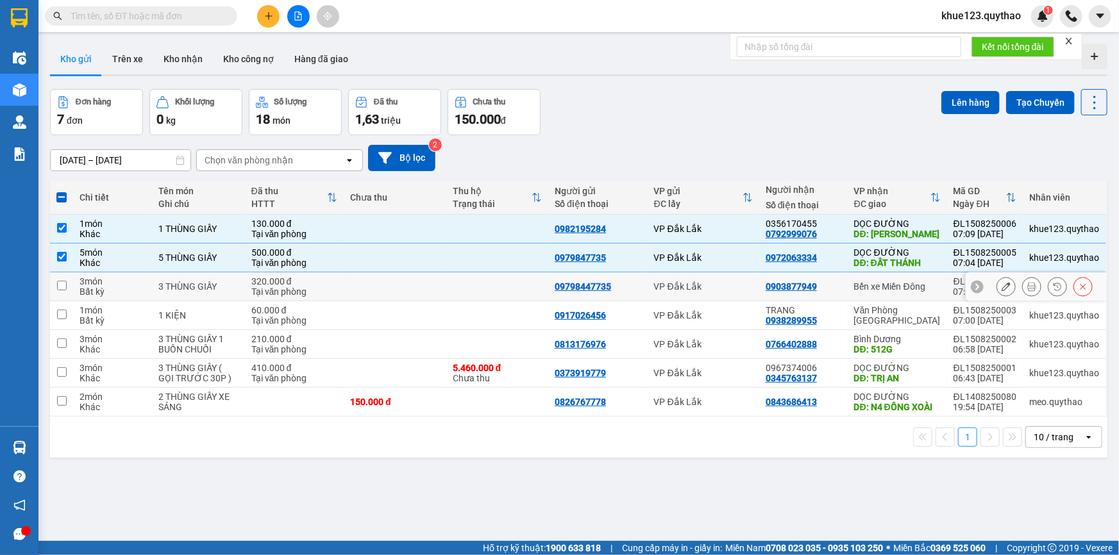
click at [881, 294] on td "Bến xe Miền Đông" at bounding box center [897, 286] width 99 height 29
checkbox input "true"
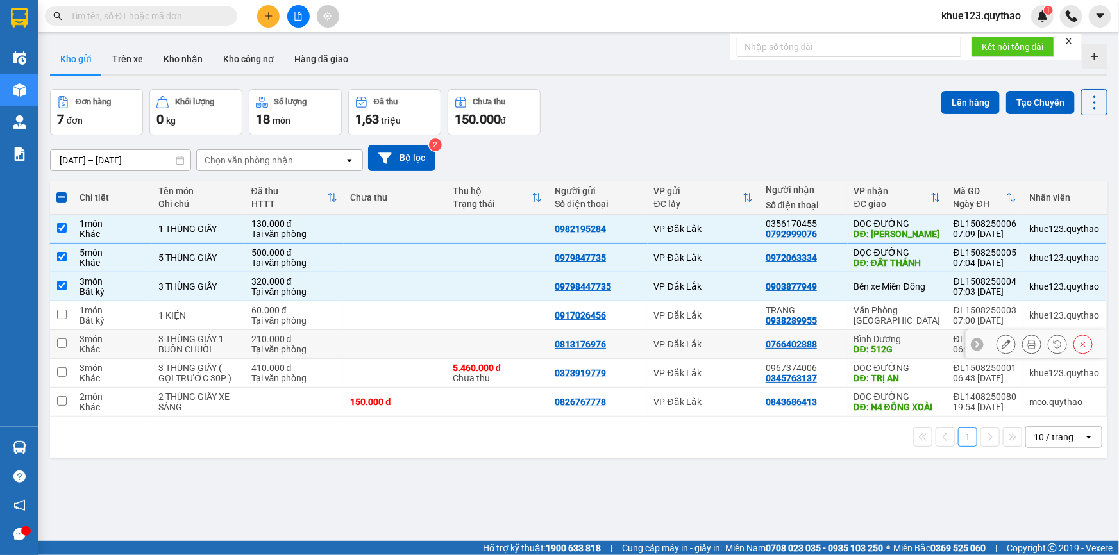
drag, startPoint x: 908, startPoint y: 344, endPoint x: 899, endPoint y: 362, distance: 19.5
click at [908, 345] on div "DĐ: 512G" at bounding box center [897, 349] width 87 height 10
checkbox input "true"
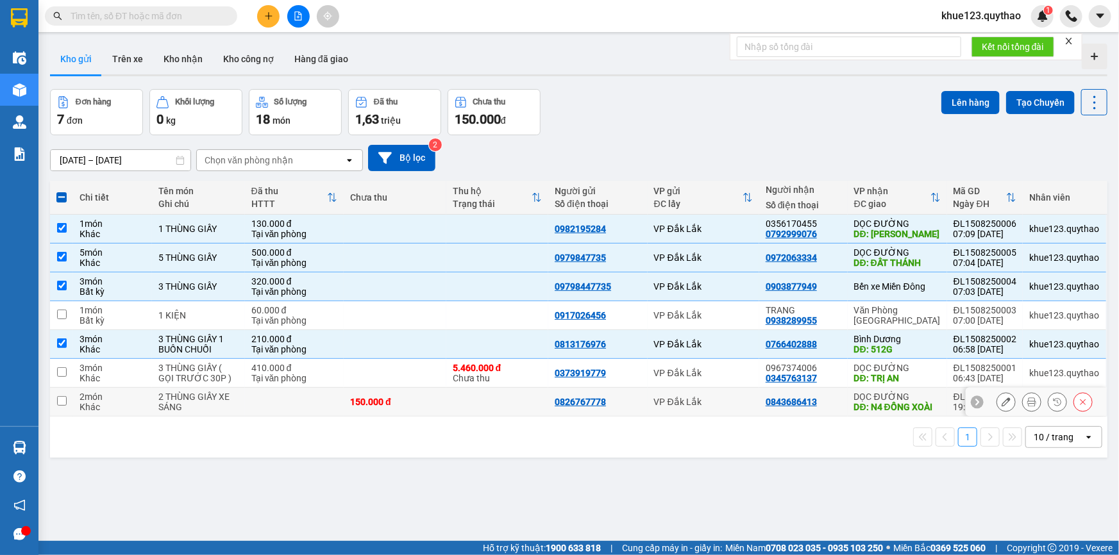
click at [889, 412] on div "DĐ: N4 ĐỒNG XOÀI" at bounding box center [897, 407] width 87 height 10
checkbox input "true"
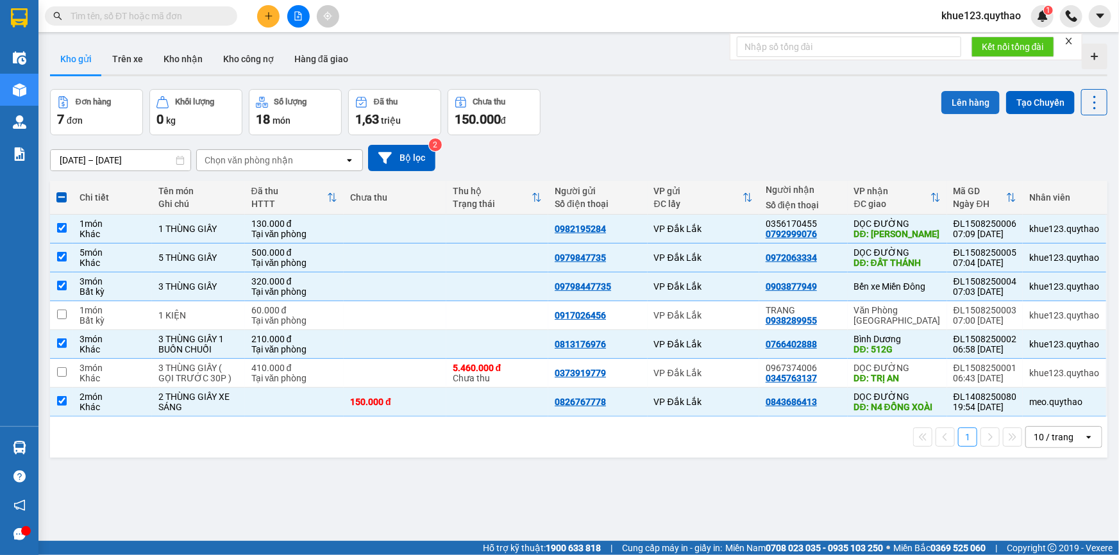
click at [964, 96] on button "Lên hàng" at bounding box center [970, 102] width 58 height 23
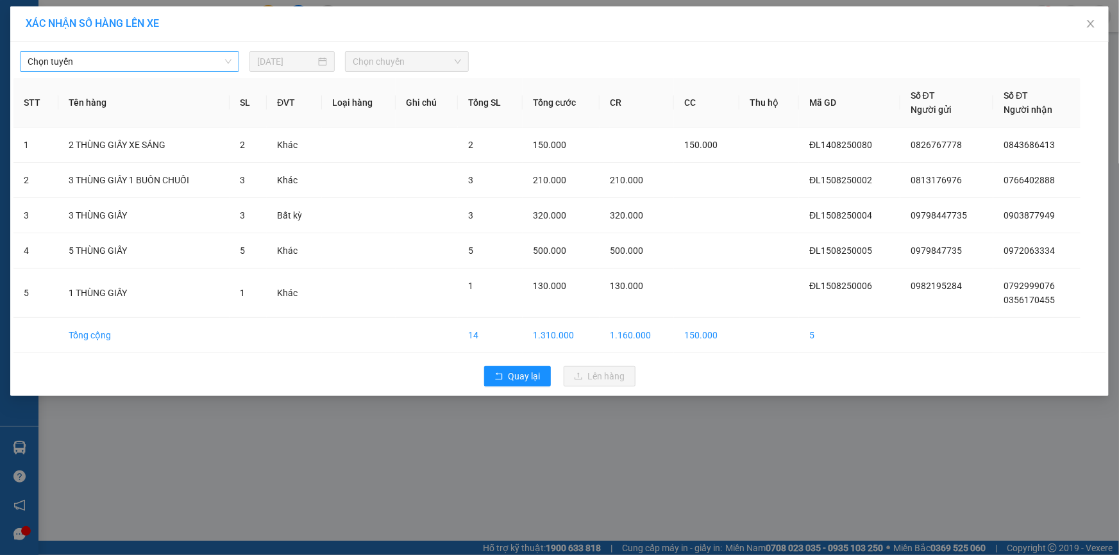
click at [192, 61] on span "Chọn tuyến" at bounding box center [130, 61] width 204 height 19
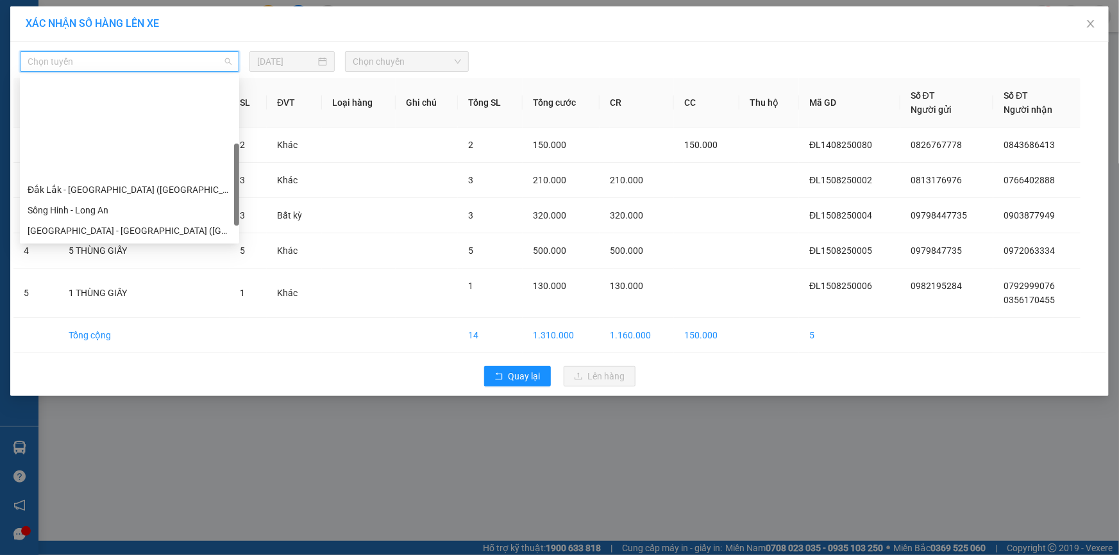
scroll to position [116, 0]
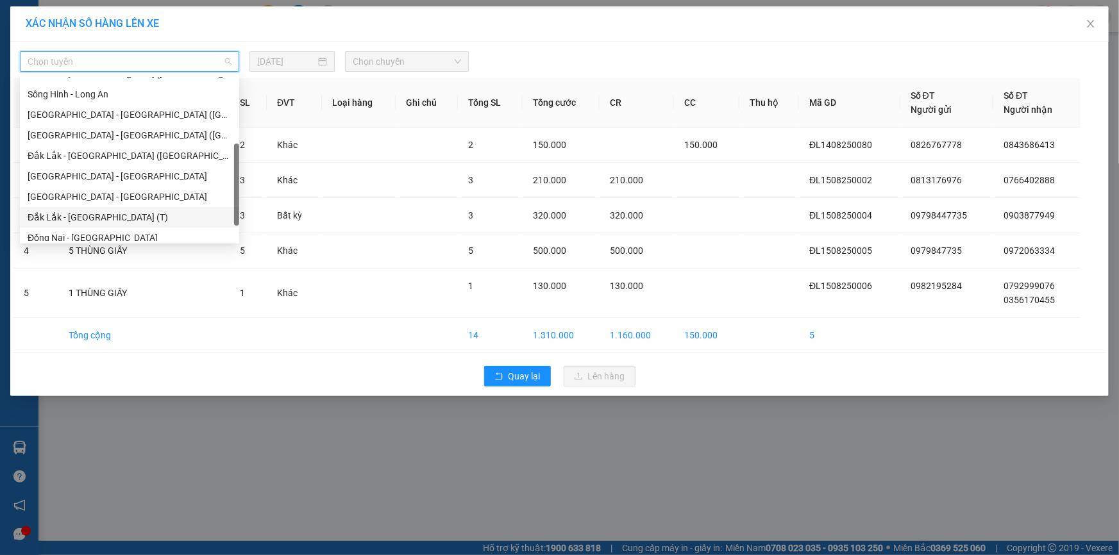
click at [114, 212] on div "Đắk Lắk - Sài Gòn (T)" at bounding box center [130, 217] width 204 height 14
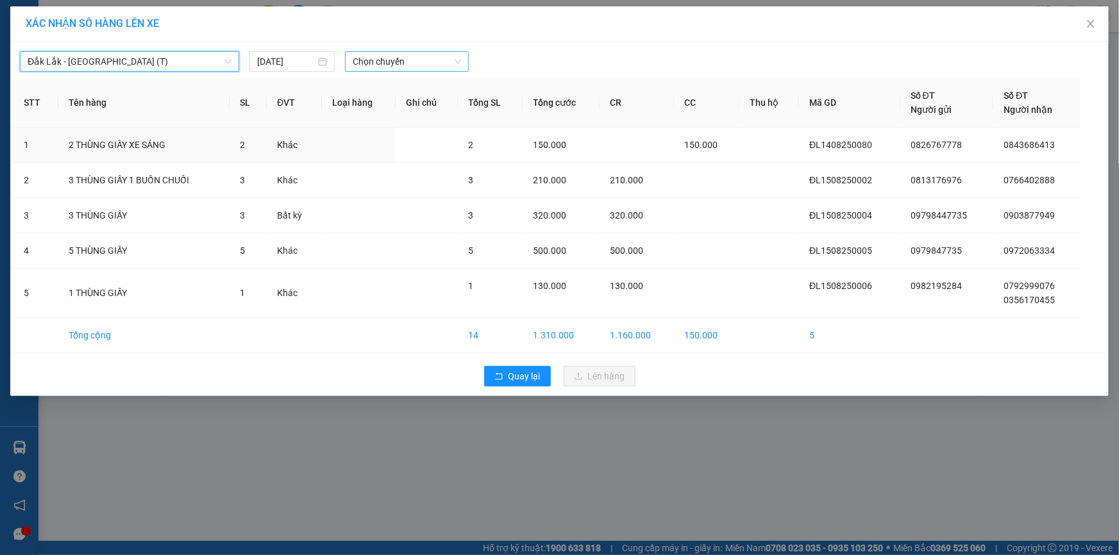
click at [403, 60] on span "Chọn chuyến" at bounding box center [407, 61] width 108 height 19
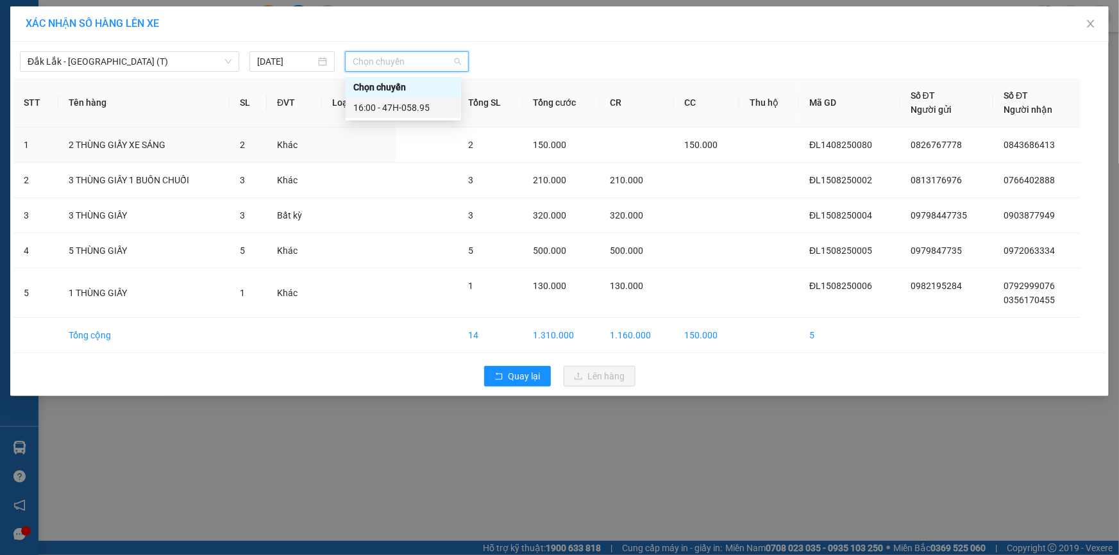
click at [412, 113] on div "16:00 - 47H-058.95" at bounding box center [403, 108] width 100 height 14
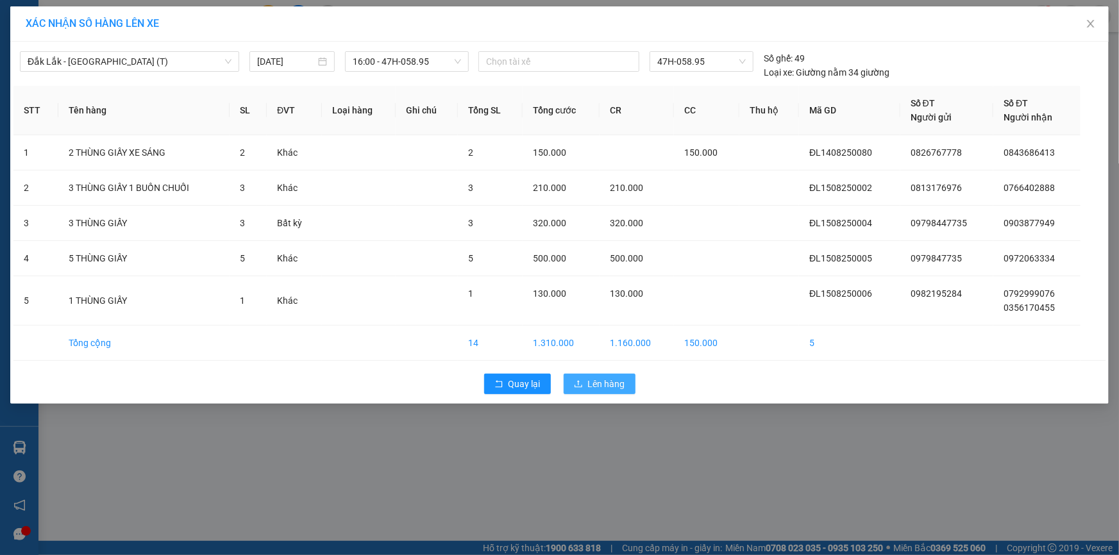
click at [621, 383] on span "Lên hàng" at bounding box center [606, 384] width 37 height 14
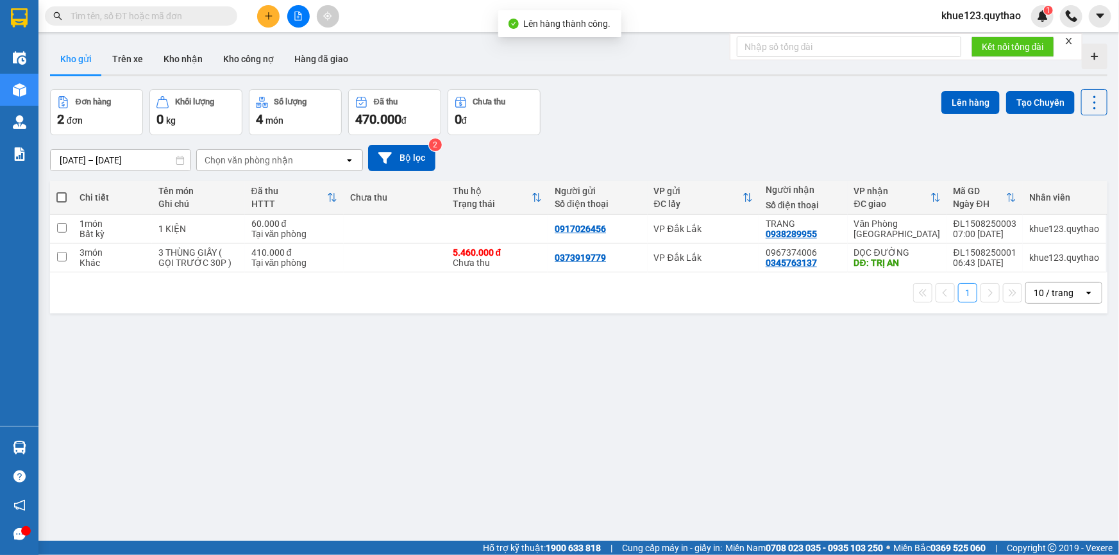
click at [303, 14] on button at bounding box center [298, 16] width 22 height 22
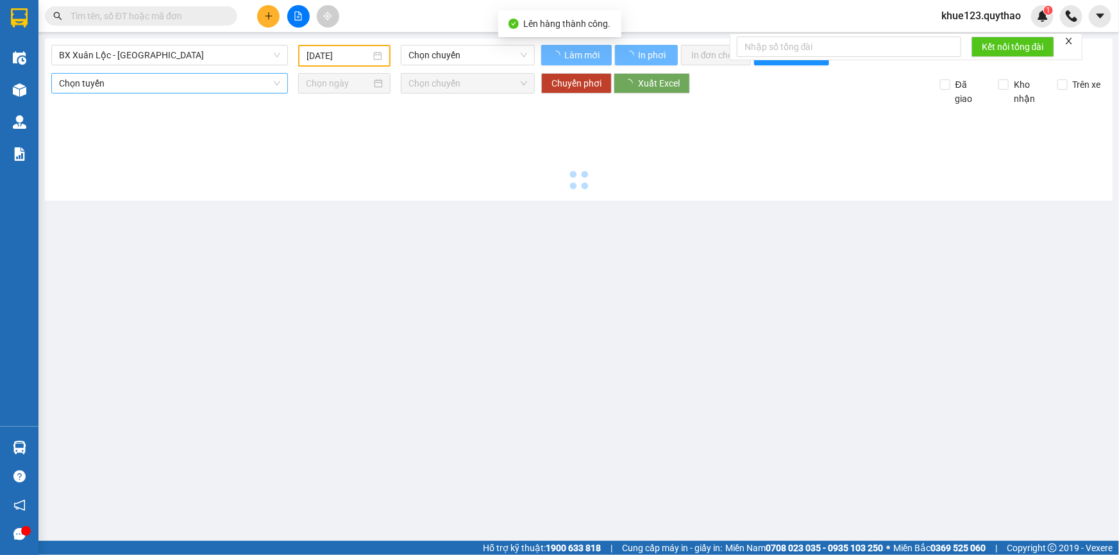
type input "15/08/2025"
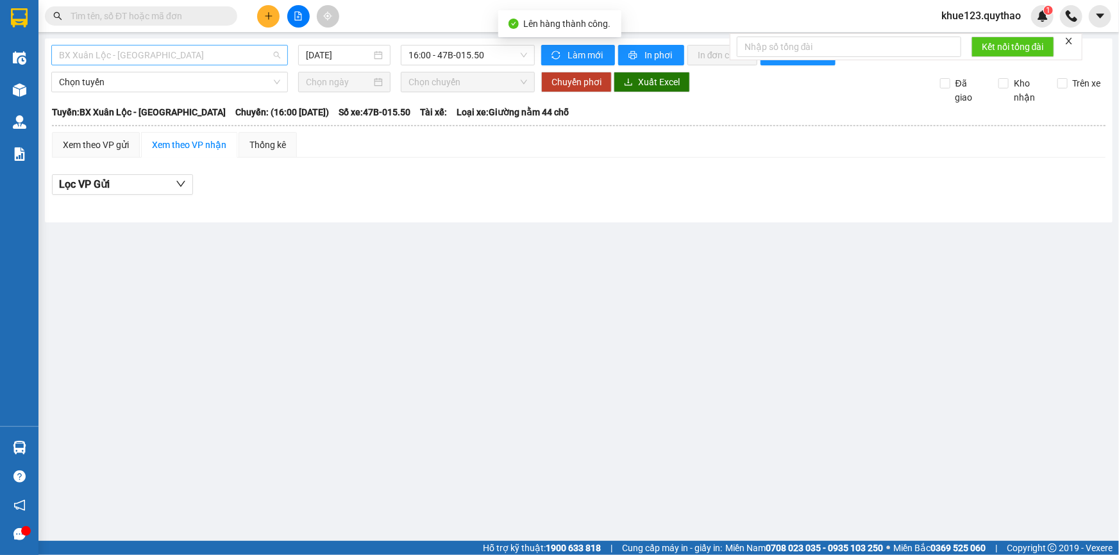
click at [140, 50] on span "BX Xuân Lộc - BX Sơn Hoà" at bounding box center [169, 55] width 221 height 19
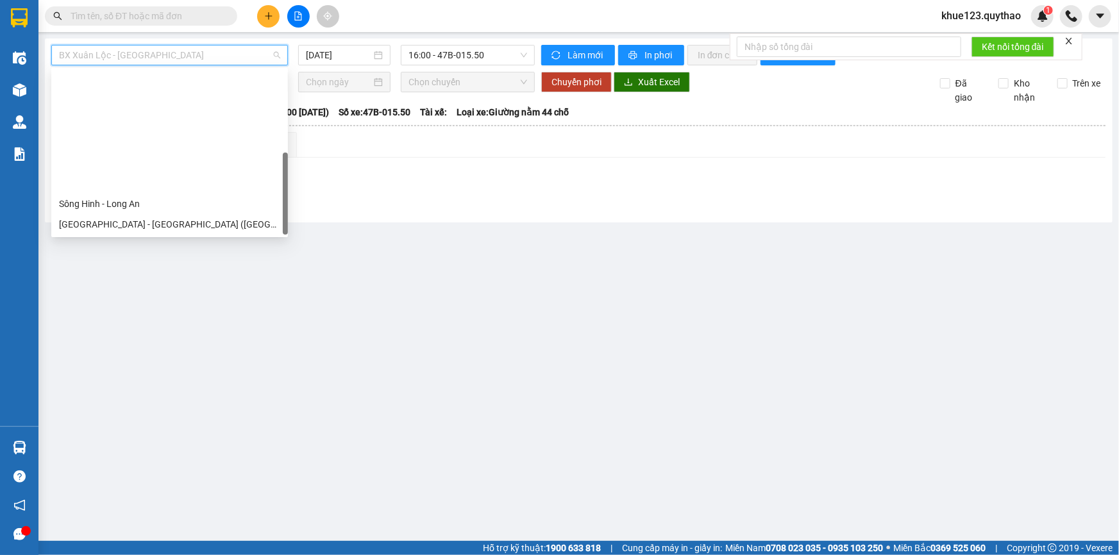
scroll to position [143, 0]
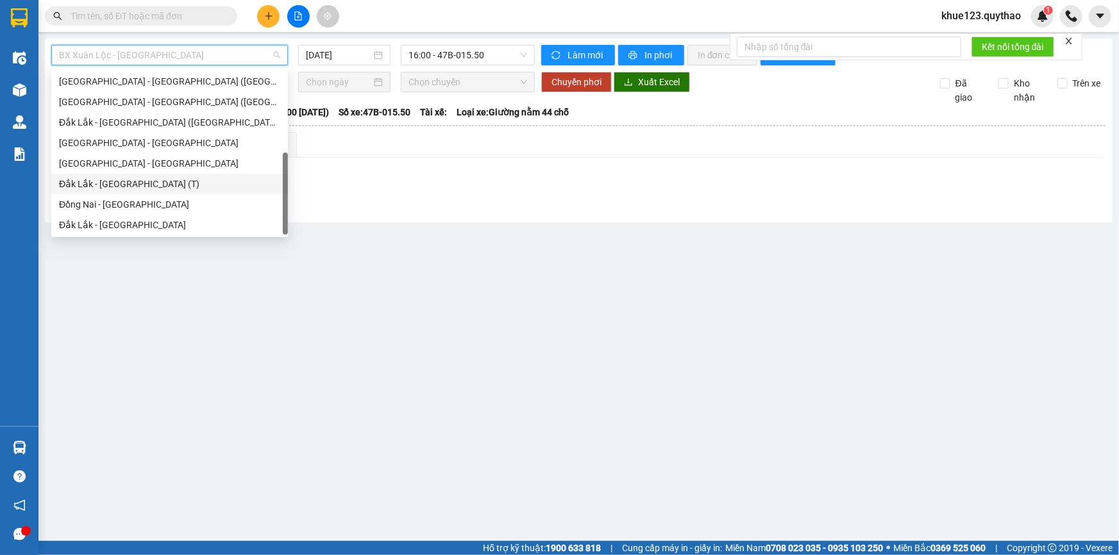
click at [128, 183] on div "Đắk Lắk - Sài Gòn (T)" at bounding box center [169, 184] width 221 height 14
type input "15/08/2025"
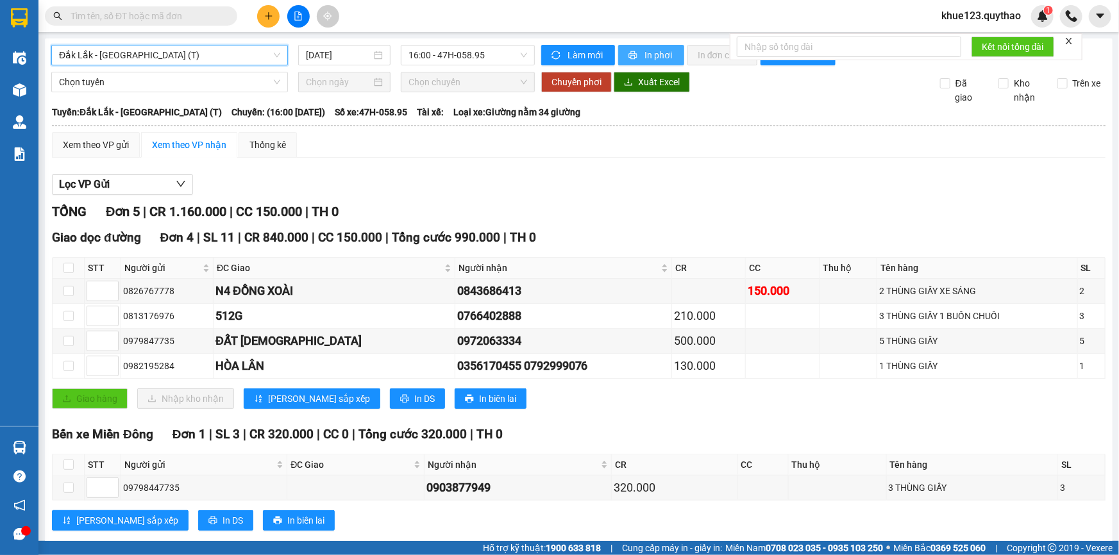
click at [665, 54] on span "In phơi" at bounding box center [658, 55] width 29 height 14
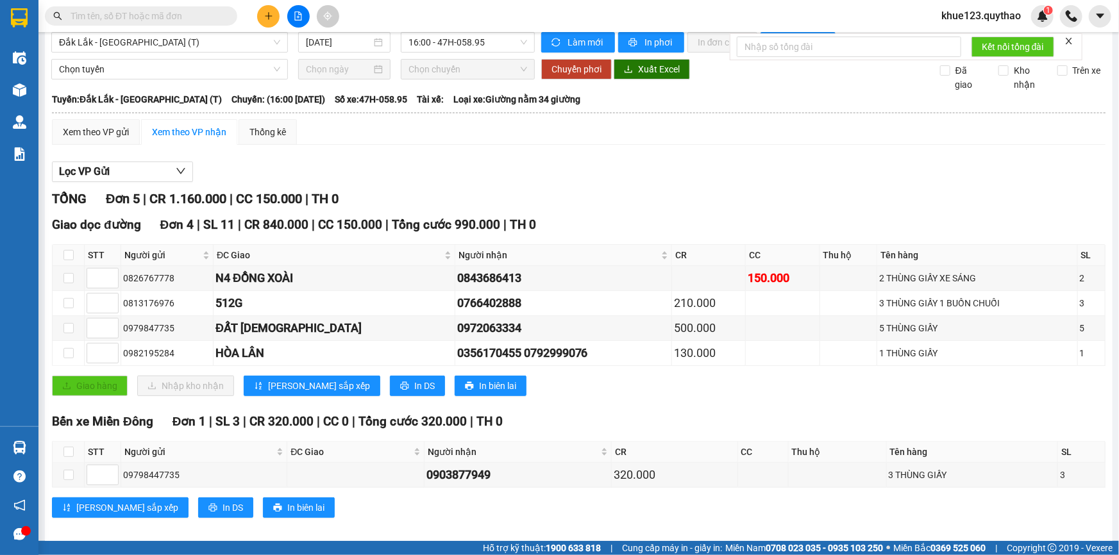
scroll to position [24, 0]
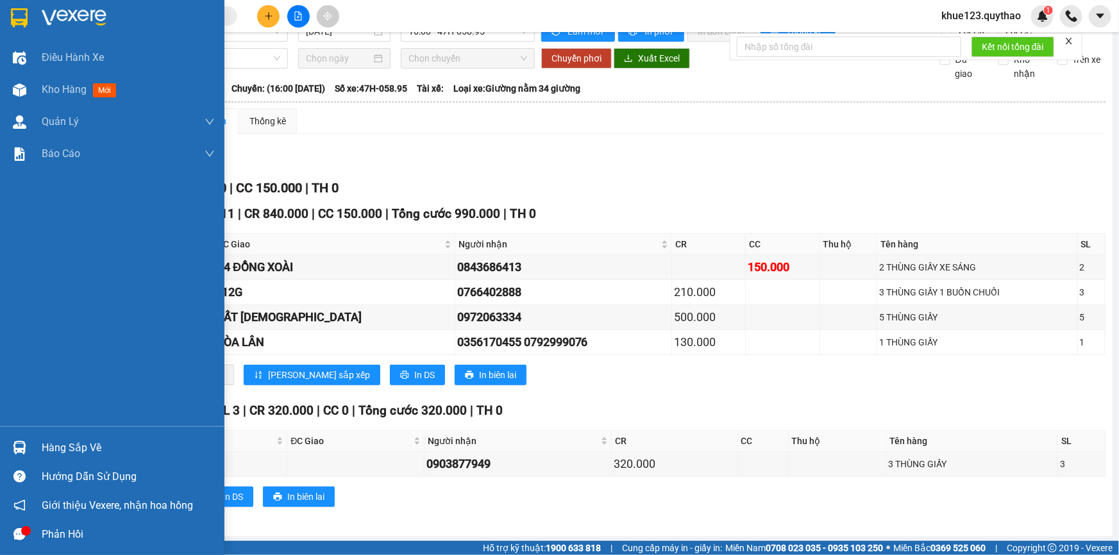
drag, startPoint x: 594, startPoint y: 97, endPoint x: 10, endPoint y: 258, distance: 605.6
click at [10, 258] on div "Điều hành xe Kho hàng mới Quản Lý Quản lý chuyến Quản lý khách hàng Quản lý khá…" at bounding box center [112, 234] width 224 height 385
click at [65, 92] on span "Kho hàng" at bounding box center [64, 89] width 45 height 12
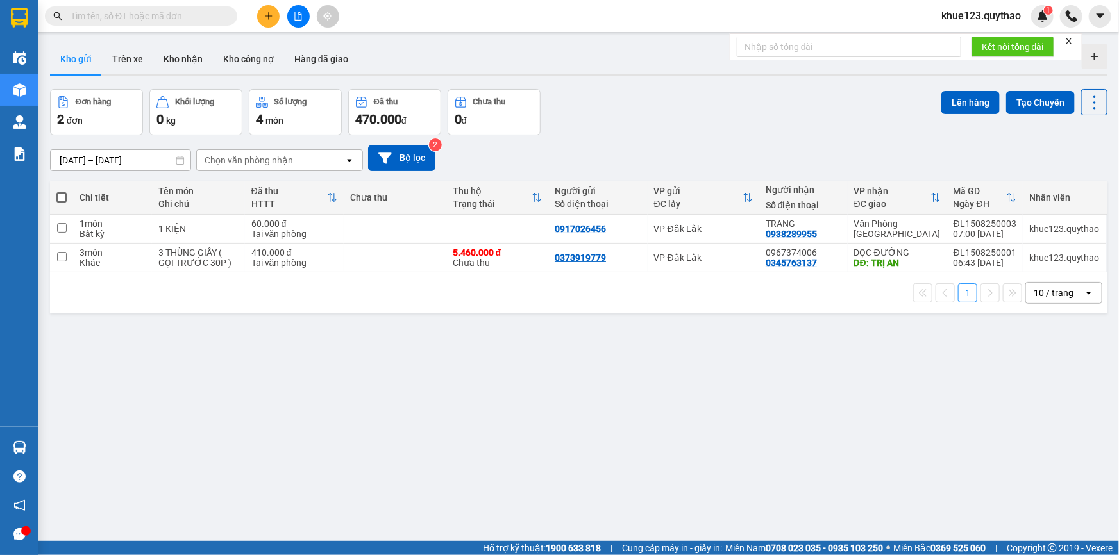
click at [249, 29] on div "Kết quả tìm kiếm ( 0 ) Bộ lọc No Data khue123.quythao 1" at bounding box center [559, 16] width 1119 height 32
click at [268, 19] on icon "plus" at bounding box center [268, 15] width 1 height 7
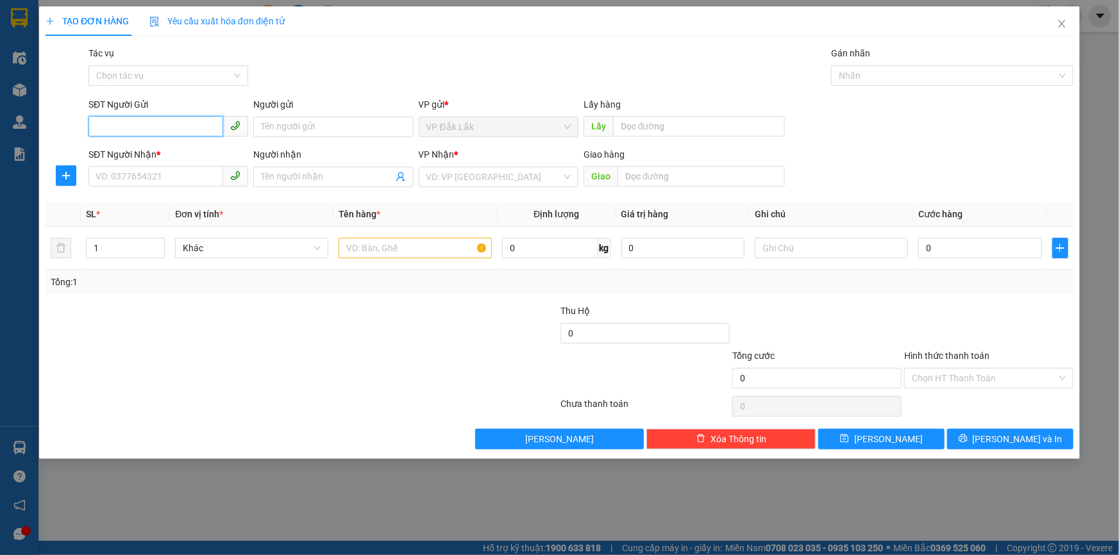
click at [189, 129] on input "SĐT Người Gửi" at bounding box center [155, 126] width 135 height 21
click at [171, 123] on input "SĐT Người Gửi" at bounding box center [155, 126] width 135 height 21
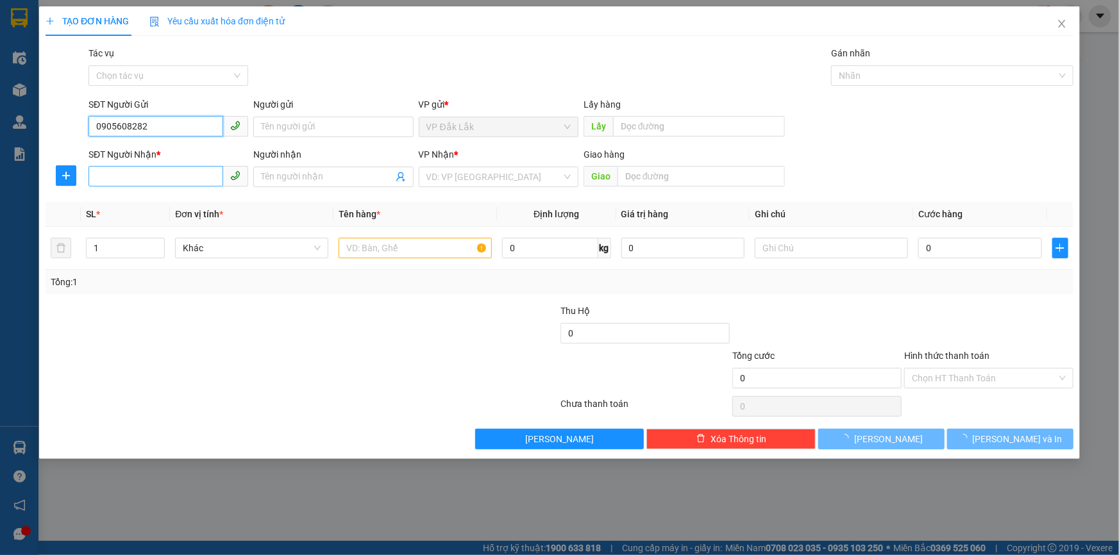
type input "0905608282"
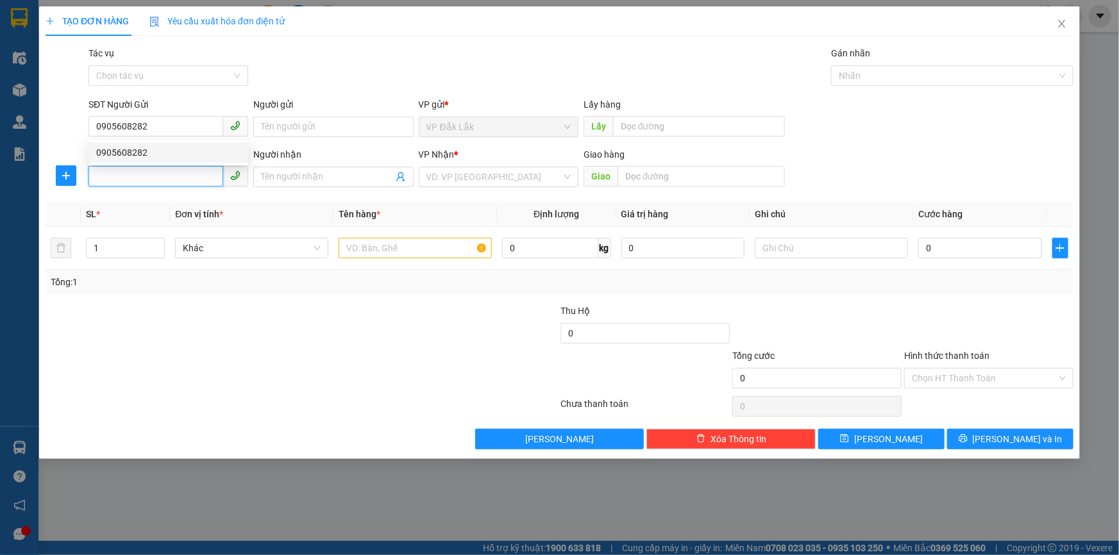
click at [162, 178] on input "SĐT Người Nhận *" at bounding box center [155, 176] width 135 height 21
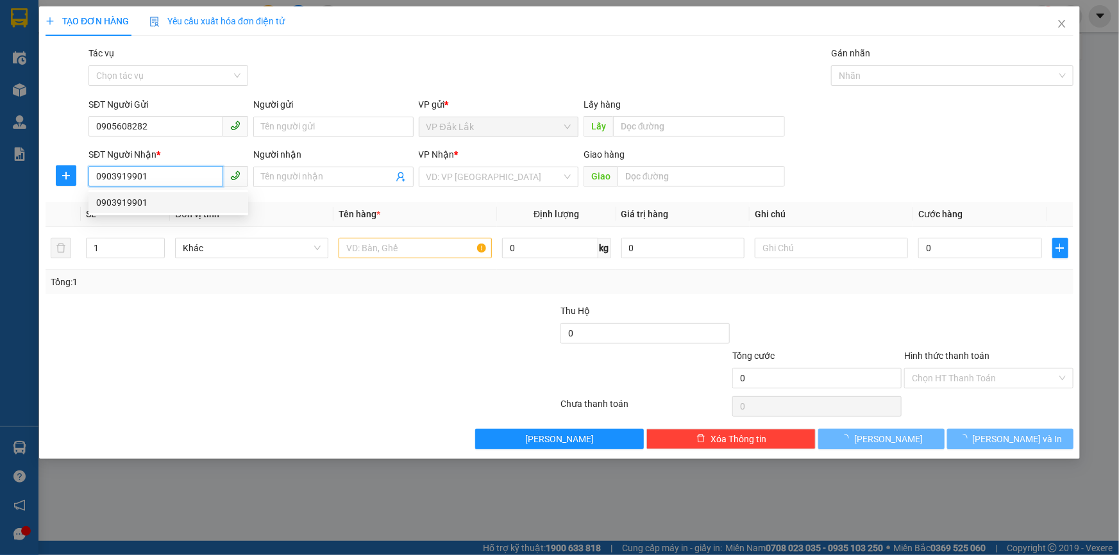
click at [211, 208] on div "0903919901" at bounding box center [168, 203] width 144 height 14
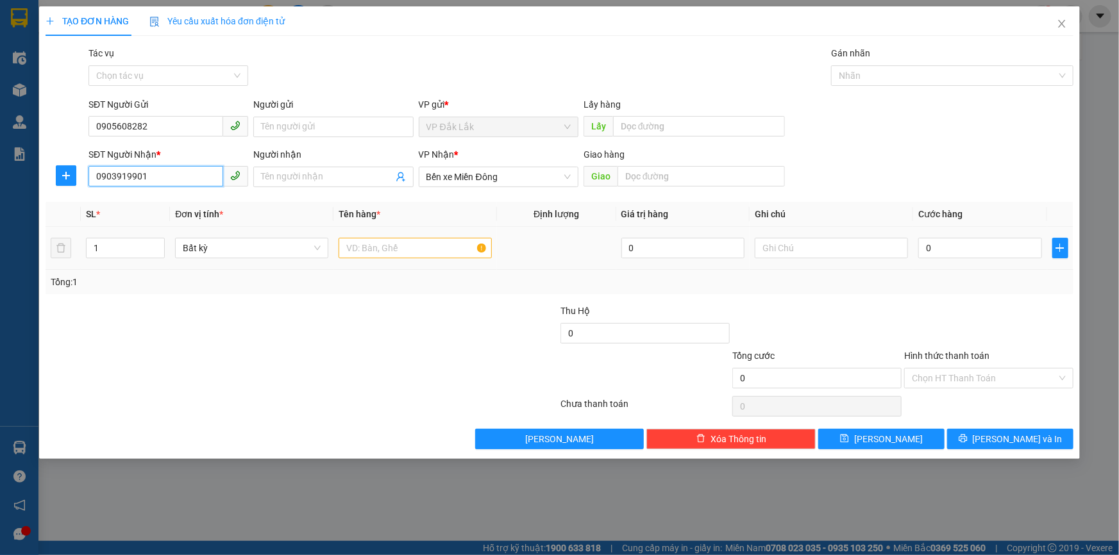
type input "0903919901"
click at [393, 258] on div at bounding box center [414, 248] width 153 height 26
click at [397, 248] on input "text" at bounding box center [414, 248] width 153 height 21
type input "1 THÙNG GIẤY"
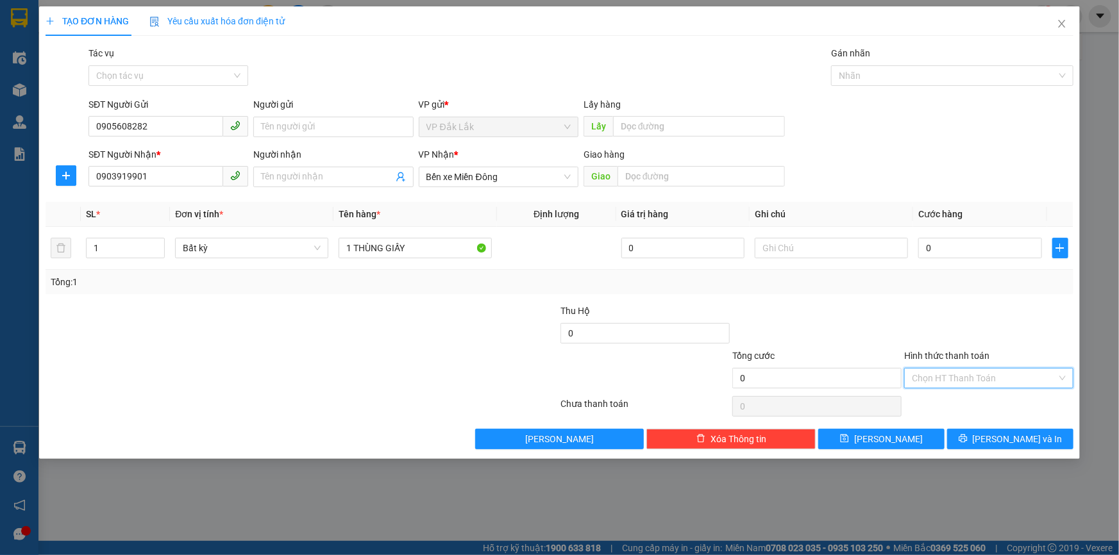
click at [960, 374] on input "Hình thức thanh toán" at bounding box center [984, 378] width 145 height 19
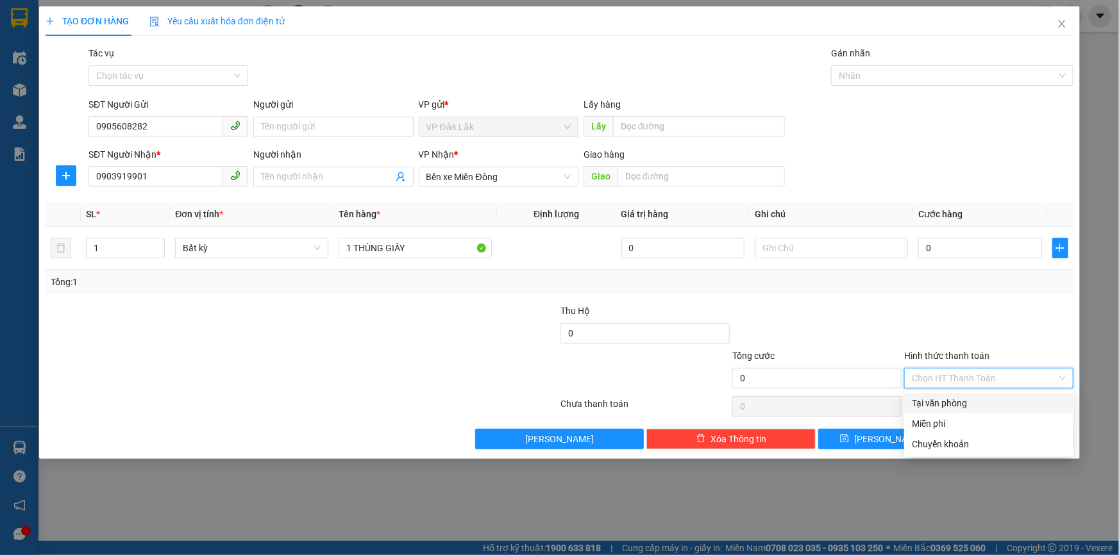
click at [962, 404] on div "Tại văn phòng" at bounding box center [989, 403] width 154 height 14
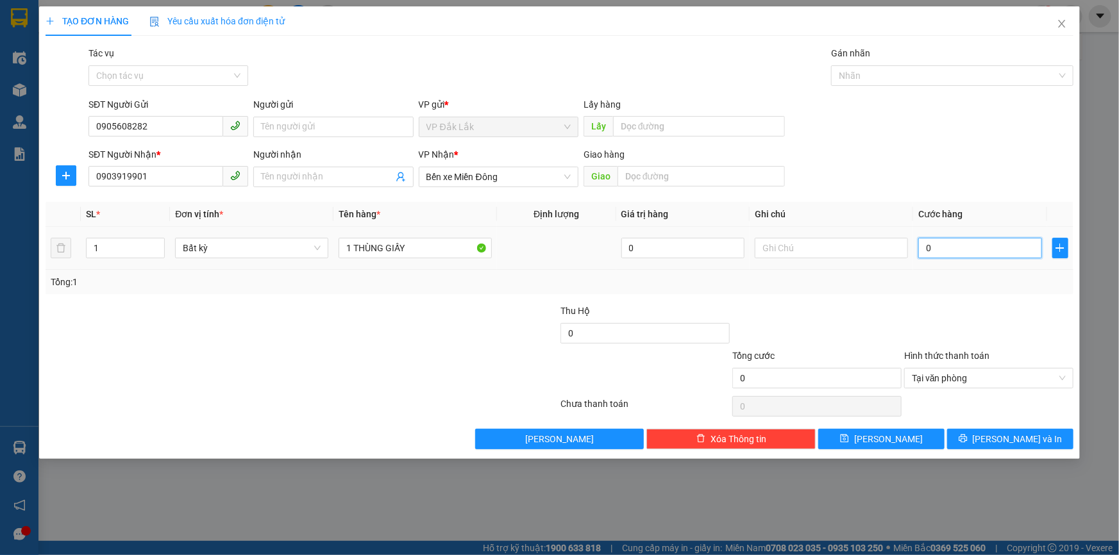
click at [923, 255] on input "0" at bounding box center [980, 248] width 124 height 21
type input "1"
type input "11"
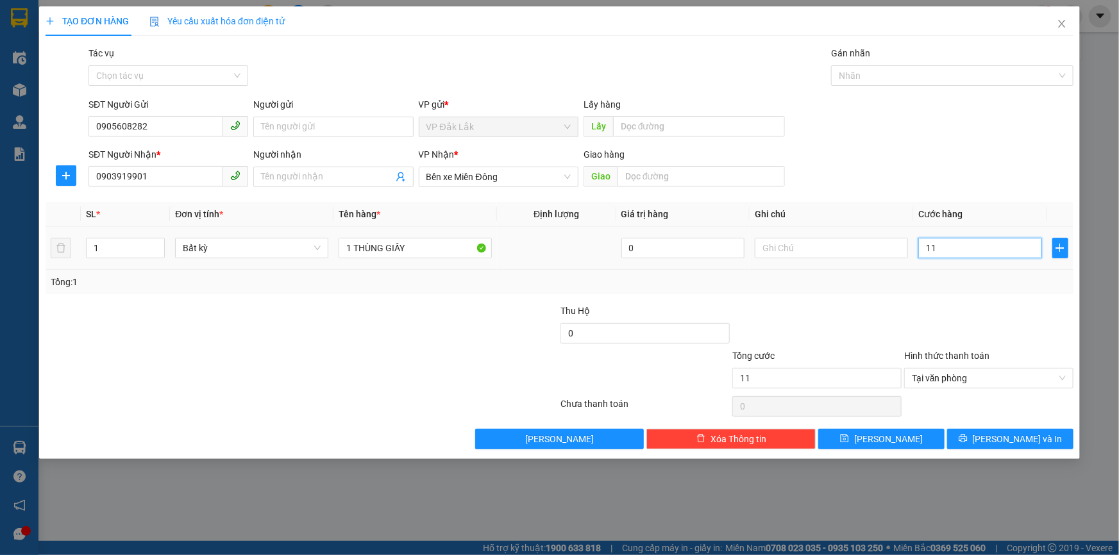
type input "110"
type input "1.100"
type input "11.000"
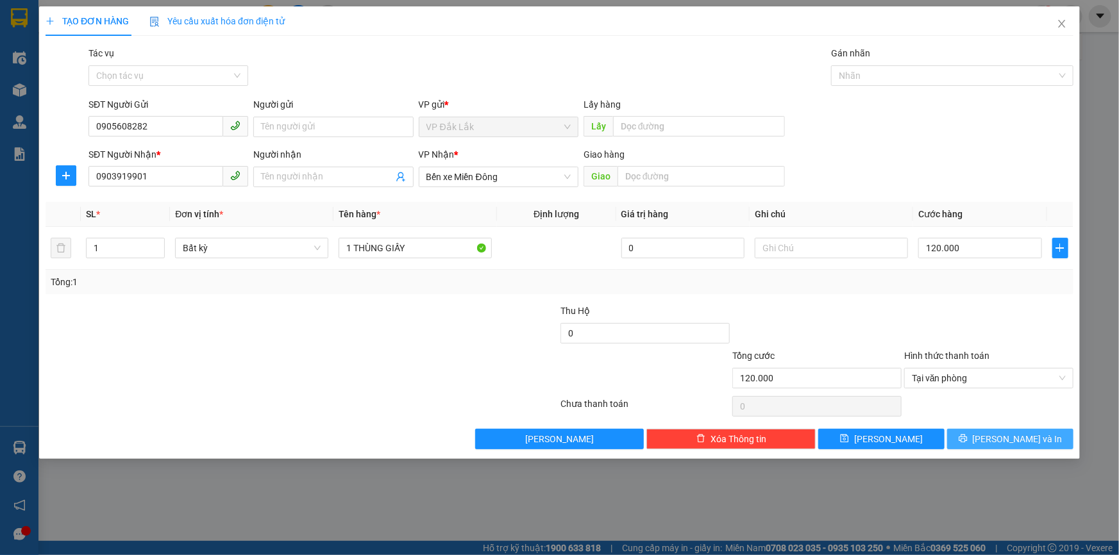
click at [965, 438] on button "Lưu và In" at bounding box center [1010, 439] width 126 height 21
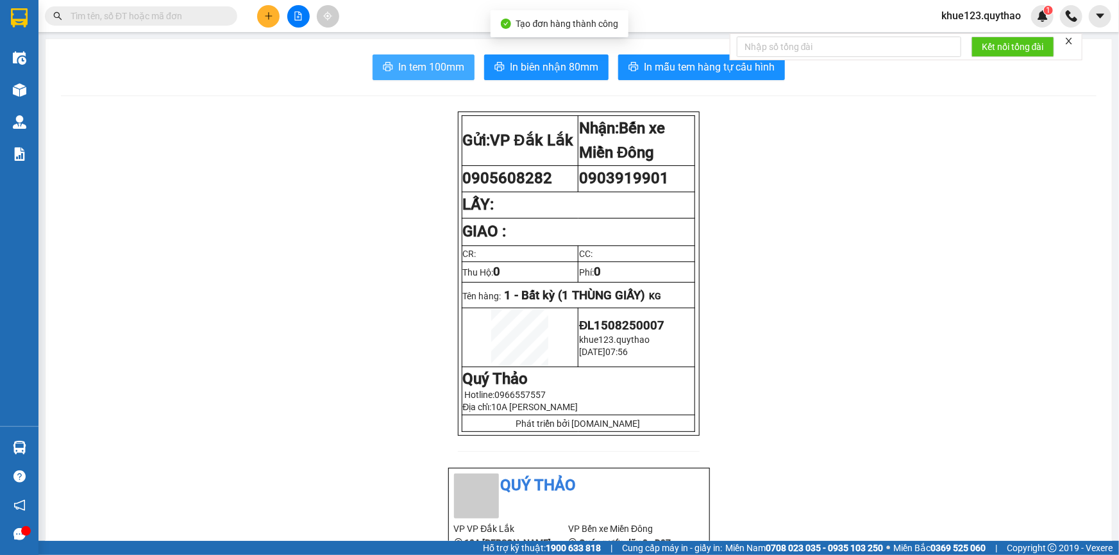
click at [454, 75] on span "In tem 100mm" at bounding box center [431, 67] width 66 height 16
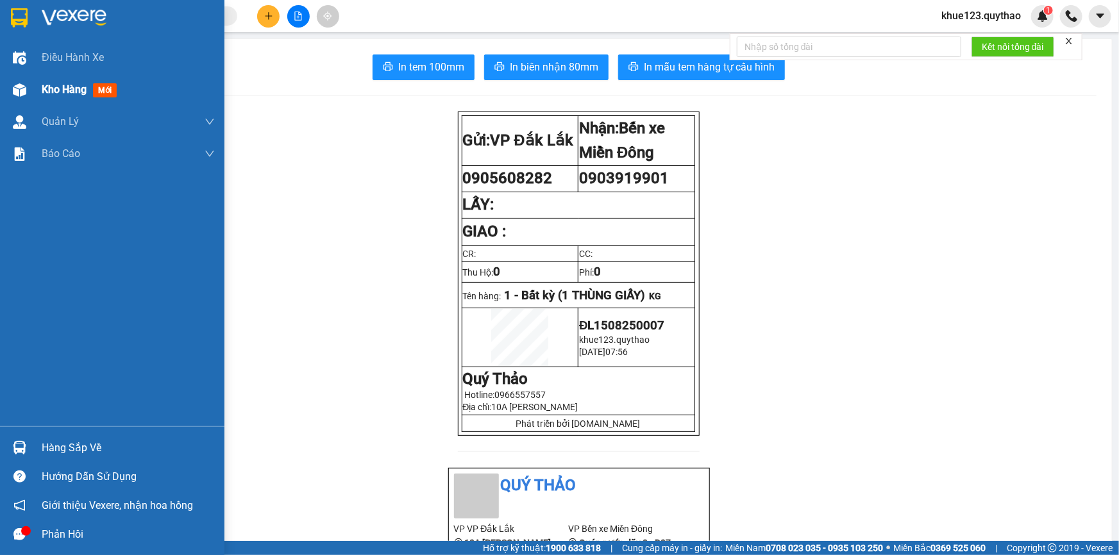
drag, startPoint x: 9, startPoint y: 94, endPoint x: 88, endPoint y: 79, distance: 80.1
click at [10, 94] on div at bounding box center [19, 90] width 22 height 22
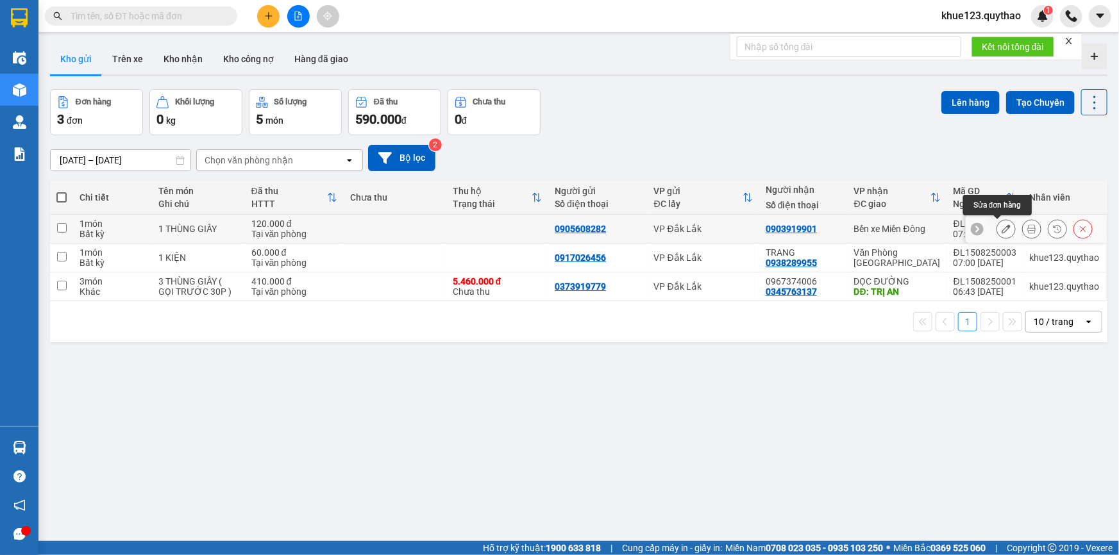
click at [1001, 230] on icon at bounding box center [1005, 228] width 9 height 9
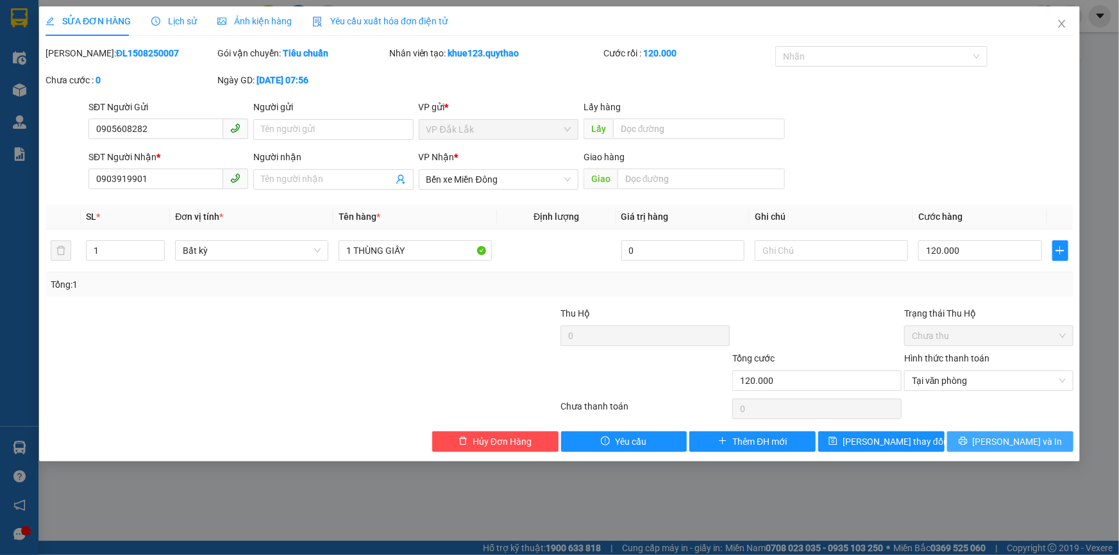
click at [981, 438] on button "Lưu và In" at bounding box center [1010, 441] width 126 height 21
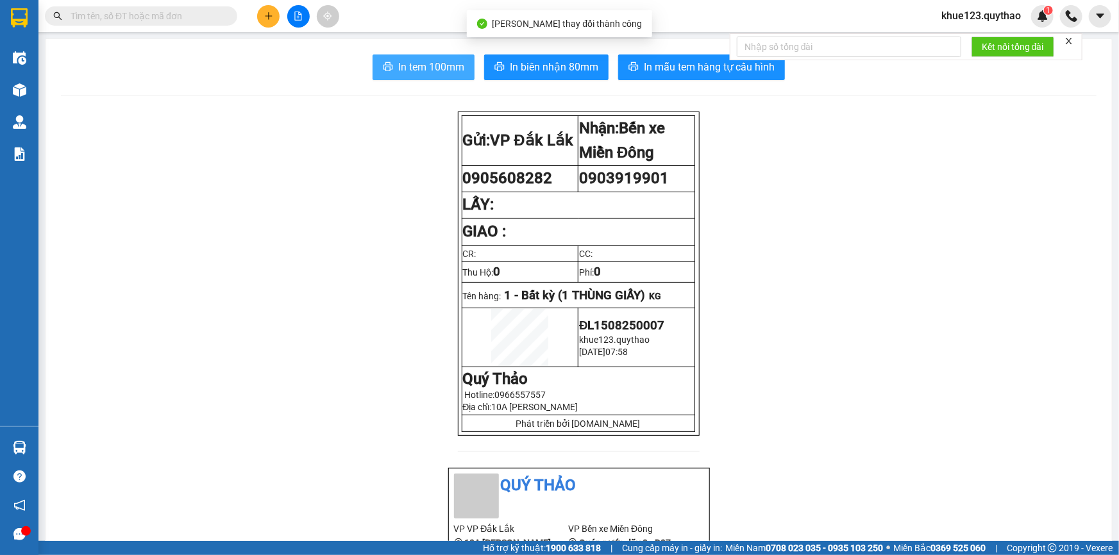
click at [381, 74] on button "In tem 100mm" at bounding box center [423, 67] width 102 height 26
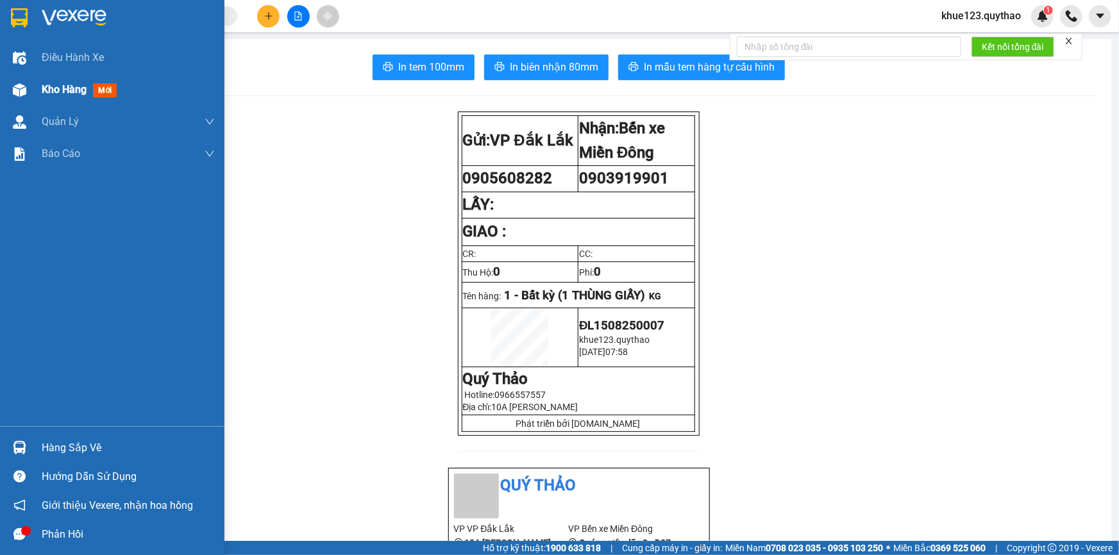
click at [17, 86] on img at bounding box center [19, 89] width 13 height 13
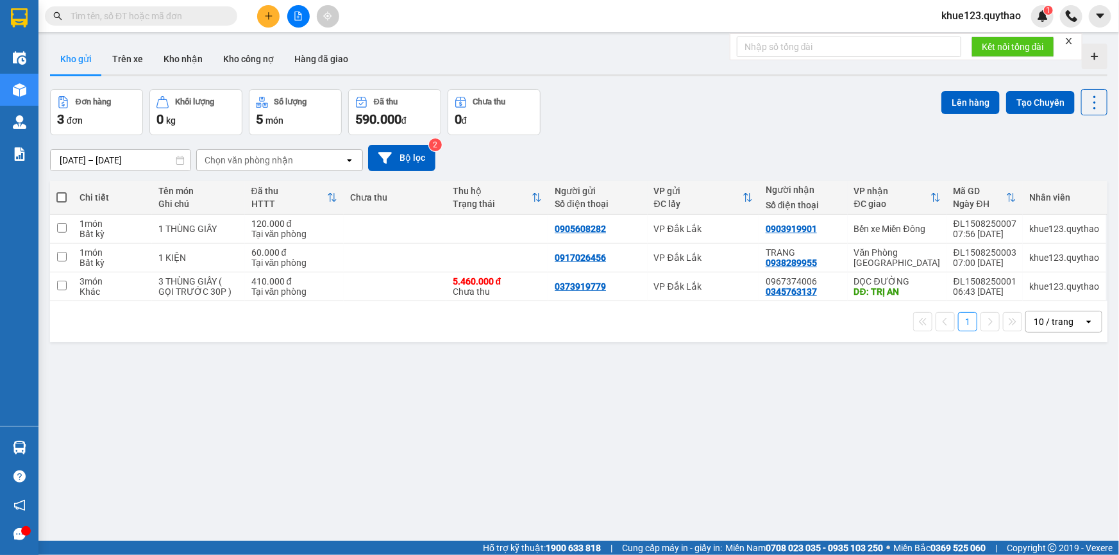
click at [742, 99] on div "Đơn hàng 3 đơn Khối lượng 0 kg Số lượng 5 món Đã thu 590.000 đ Chưa thu 0 đ Lên…" at bounding box center [578, 112] width 1057 height 46
